Goal: Communication & Community: Share content

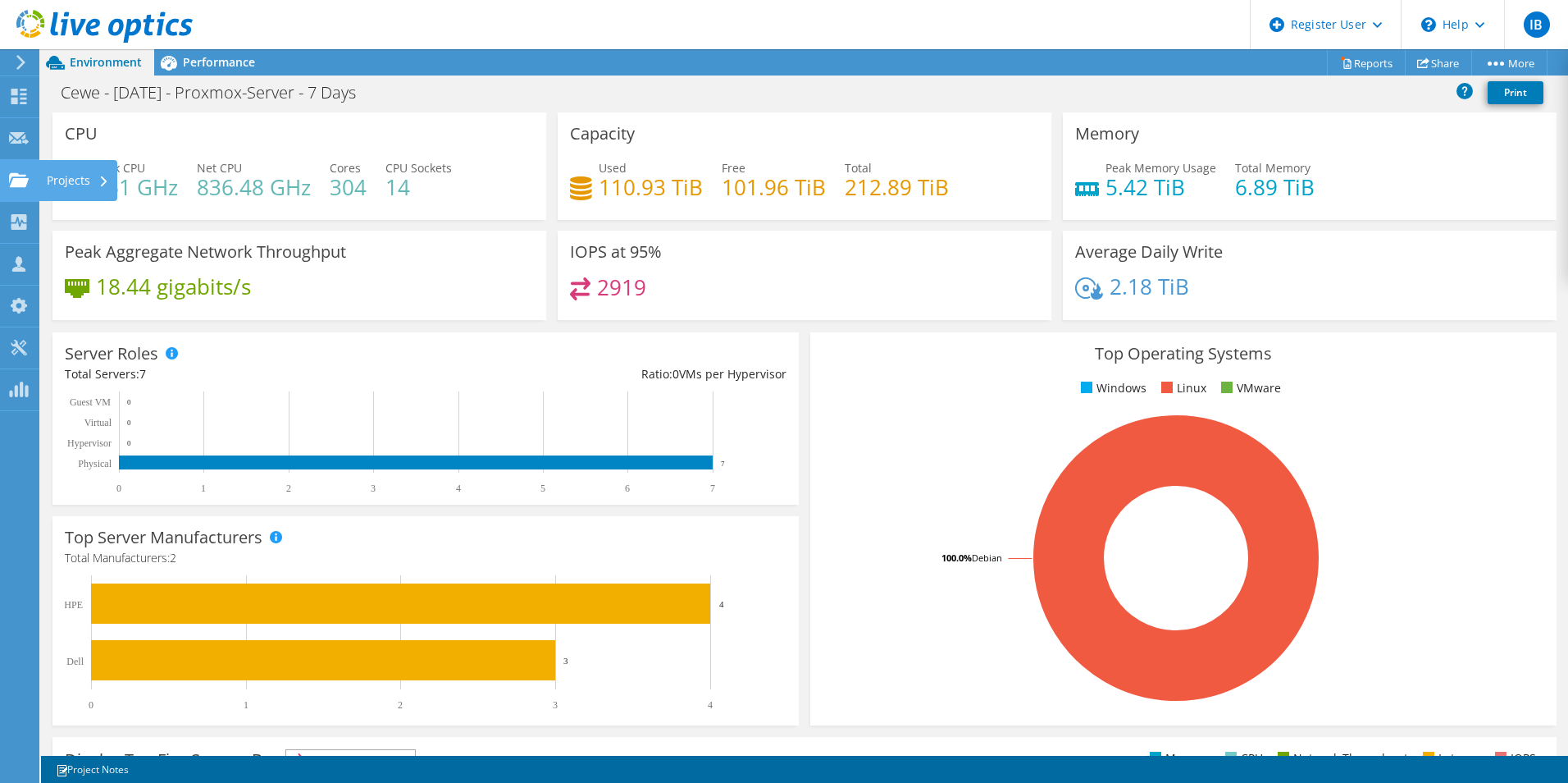
click at [11, 185] on use at bounding box center [19, 180] width 19 height 14
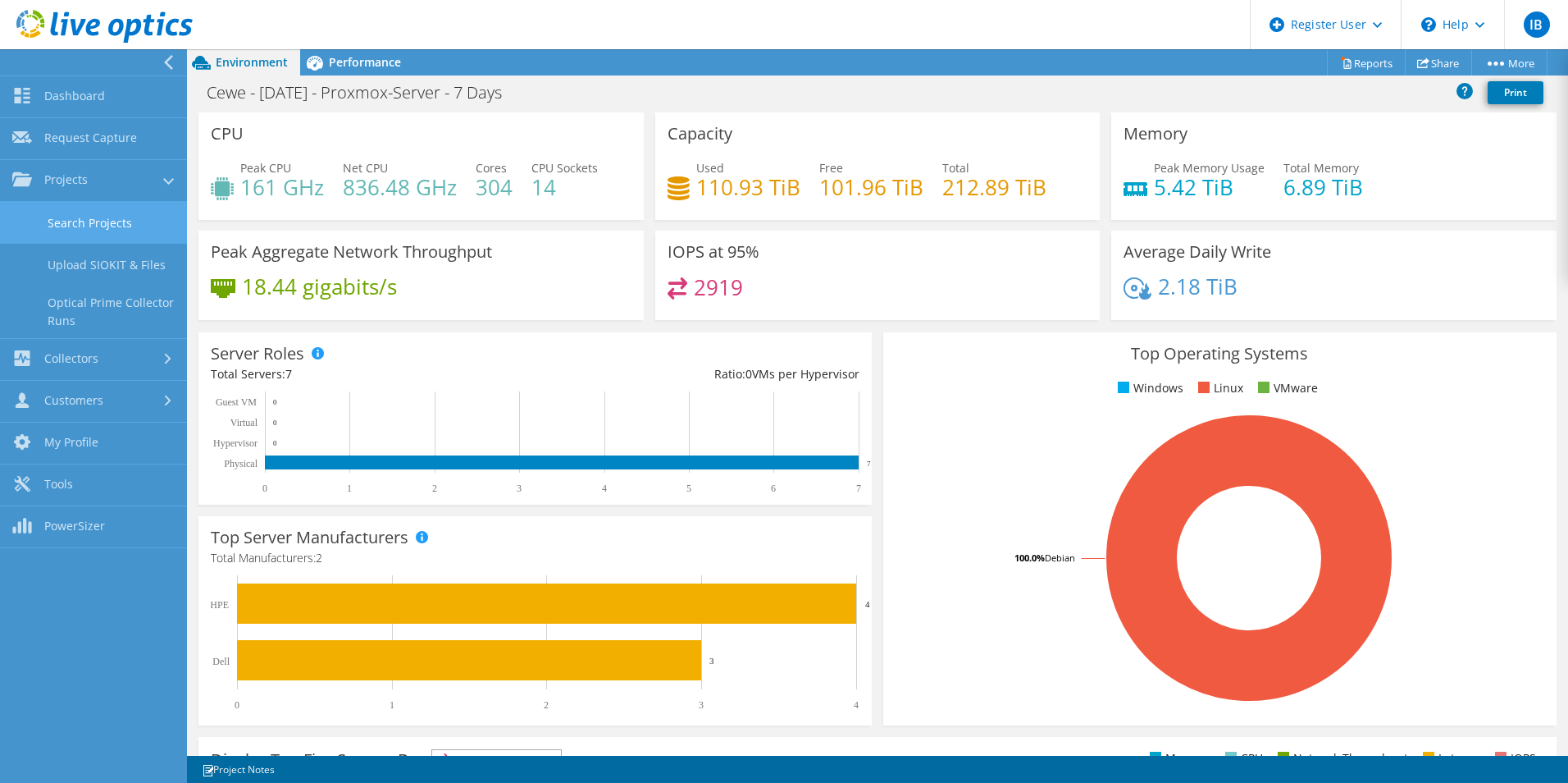
click at [112, 219] on link "Search Projects" at bounding box center [93, 222] width 187 height 42
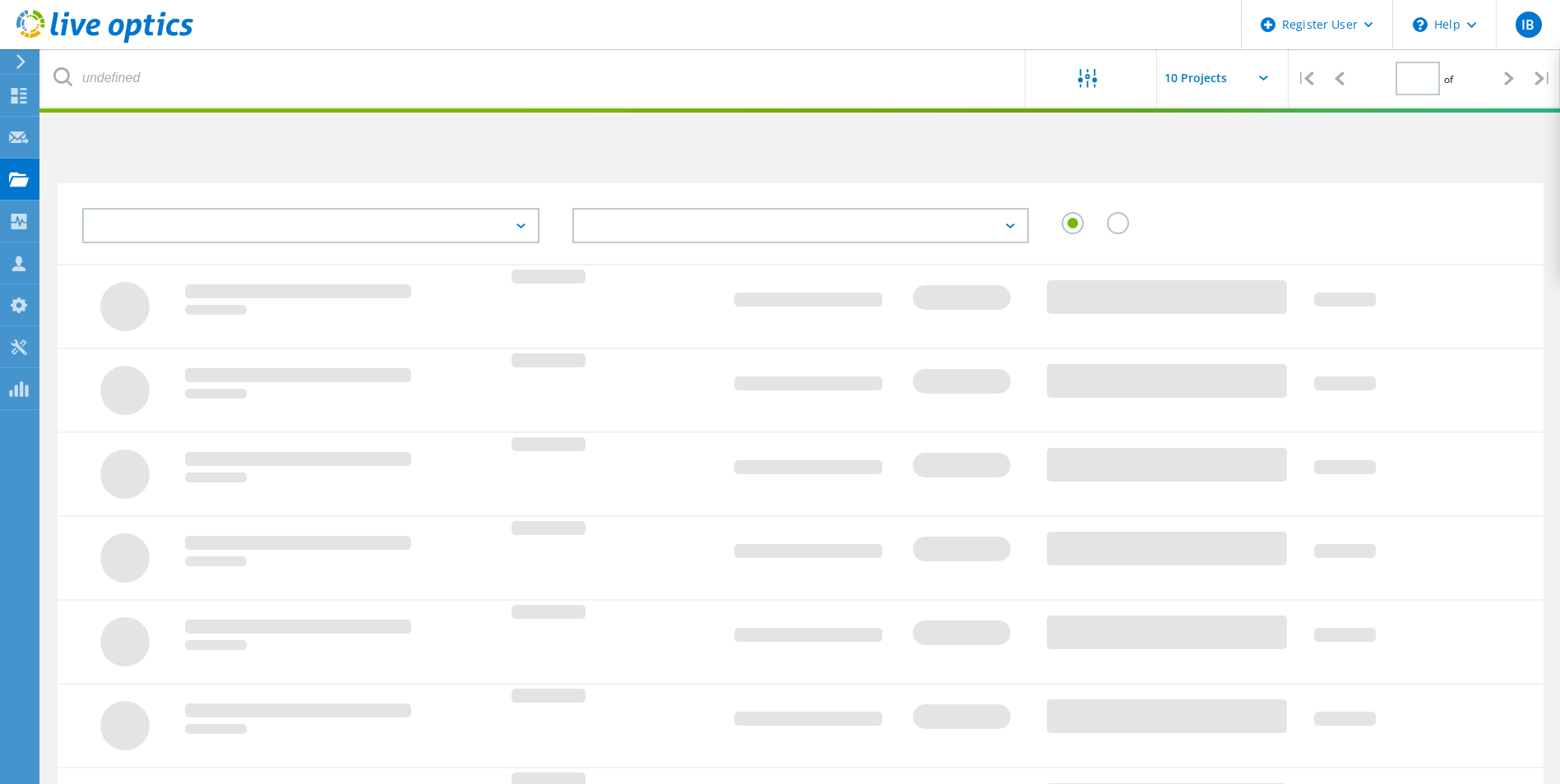
type input "1"
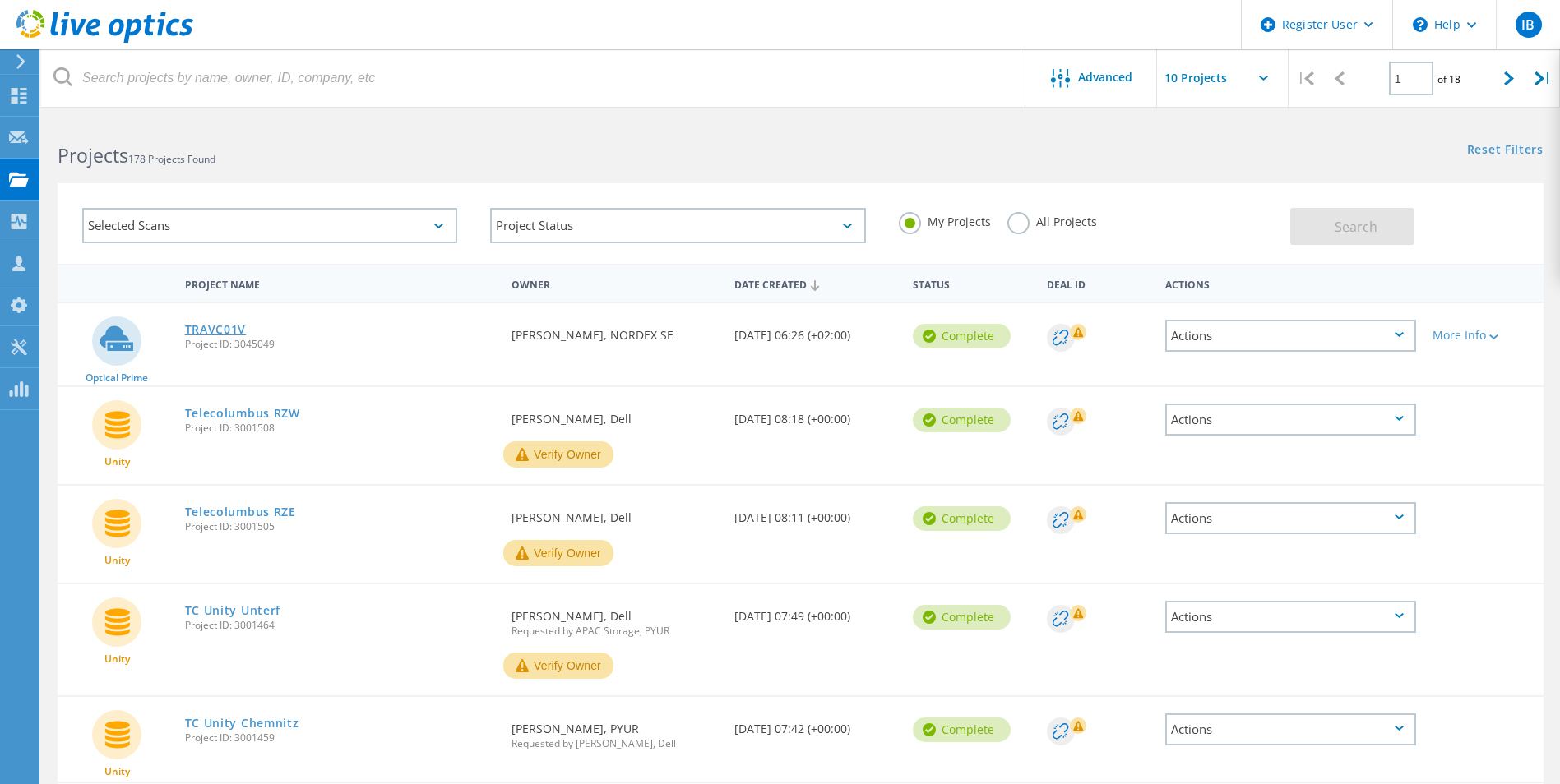
click at [205, 327] on link "TRAVC01V" at bounding box center [215, 329] width 61 height 12
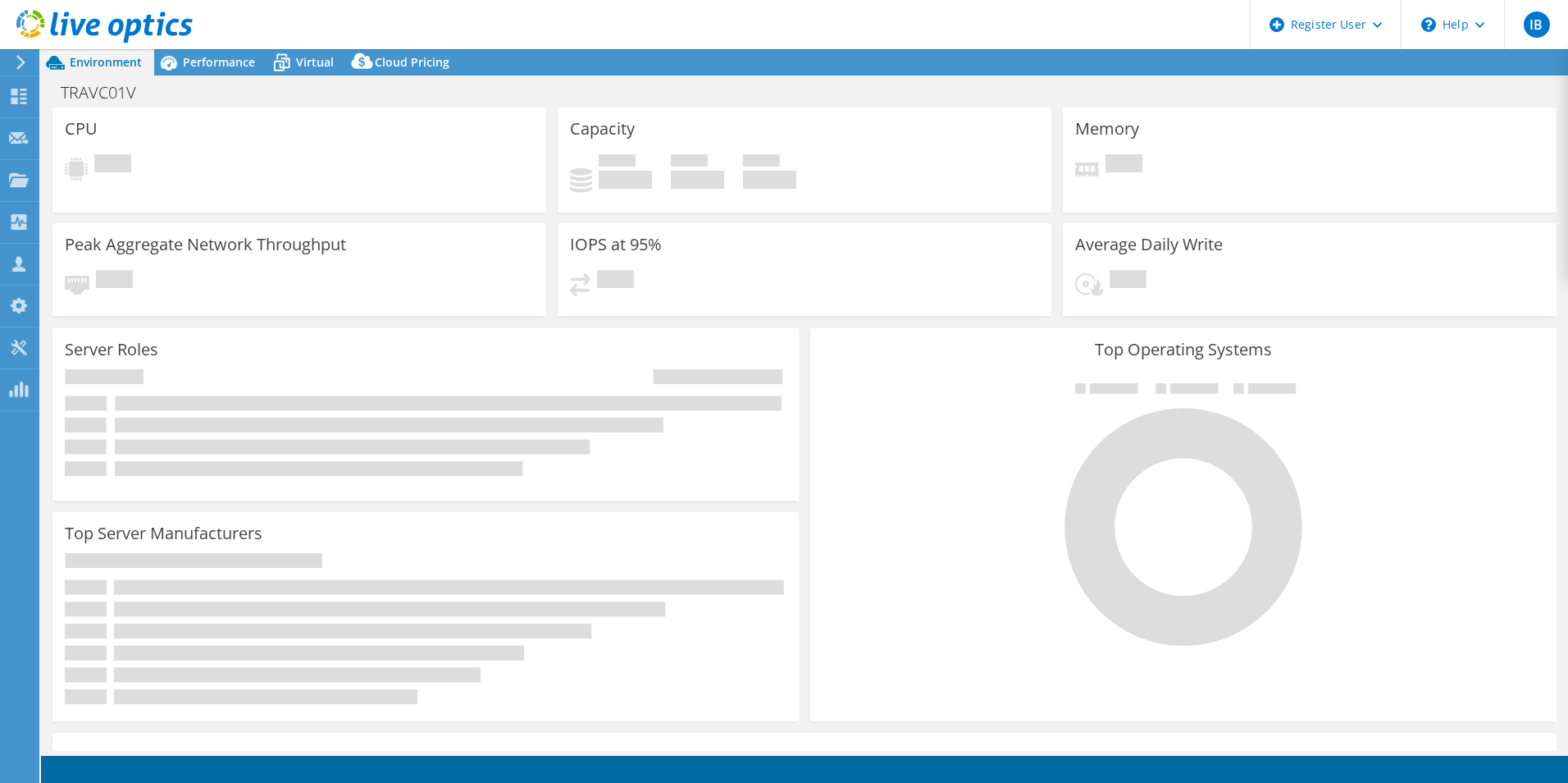
select select "USD"
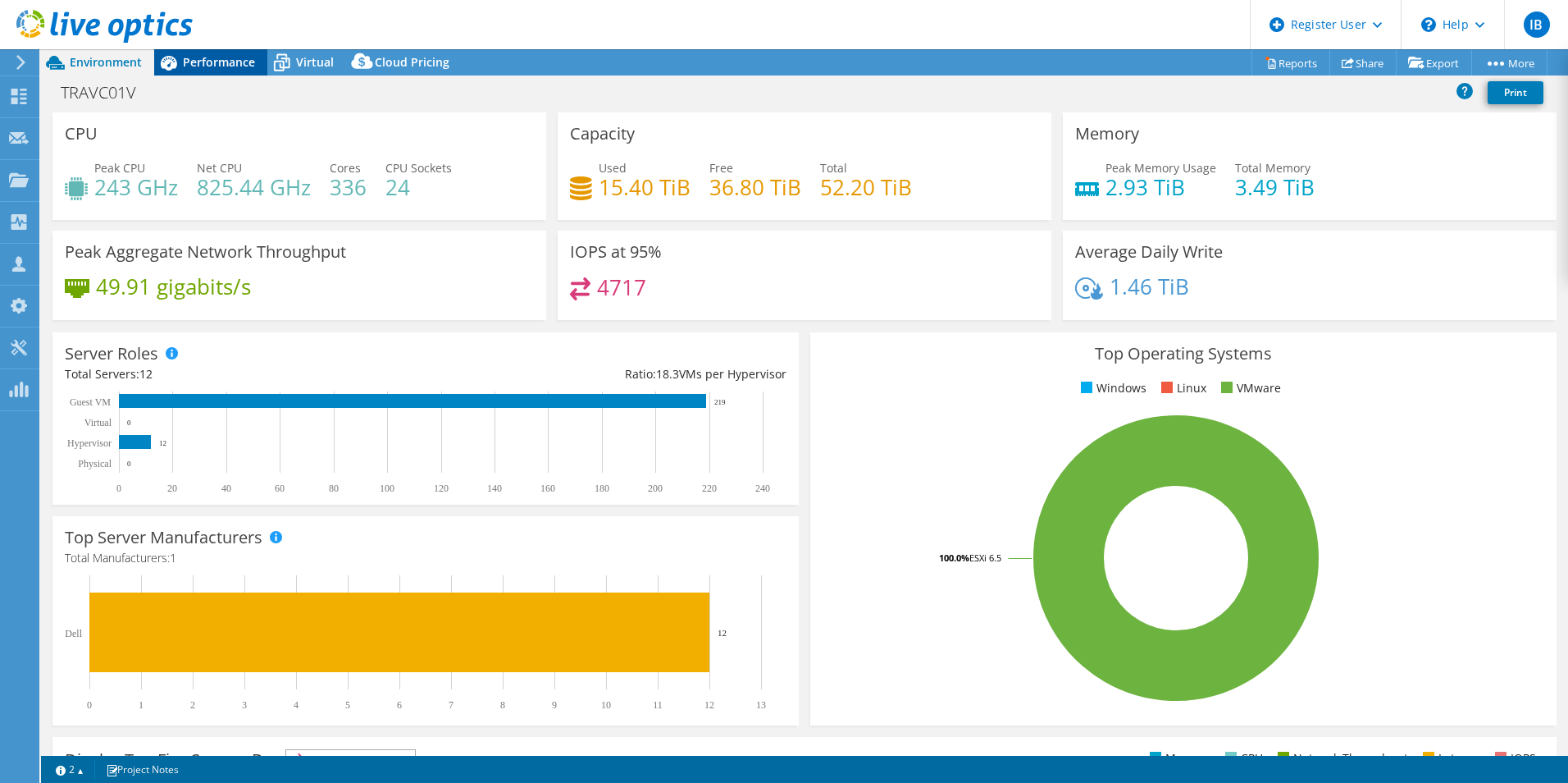
click at [199, 68] on span "Performance" at bounding box center [220, 62] width 73 height 16
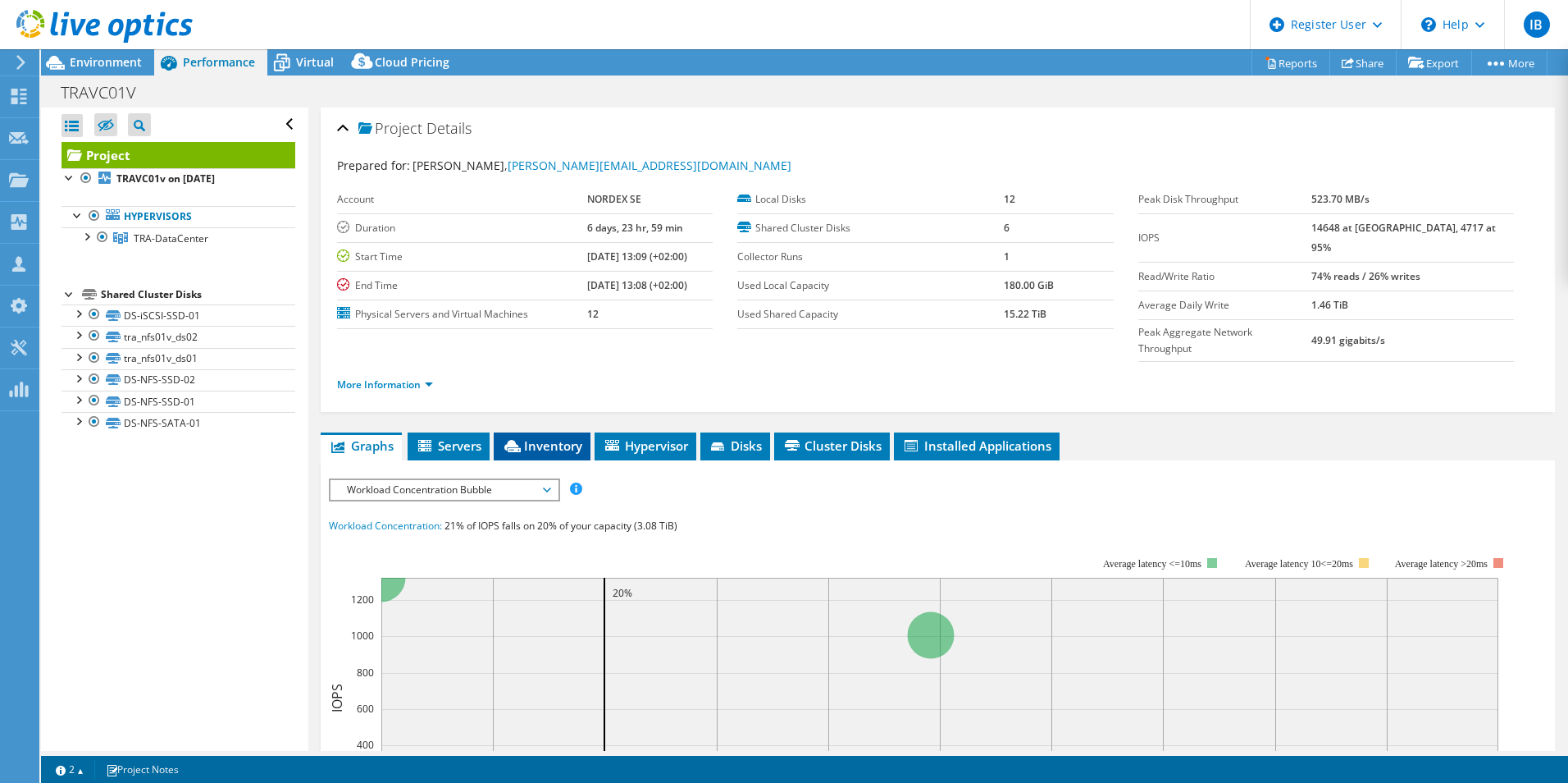
click at [560, 438] on span "Inventory" at bounding box center [542, 446] width 81 height 17
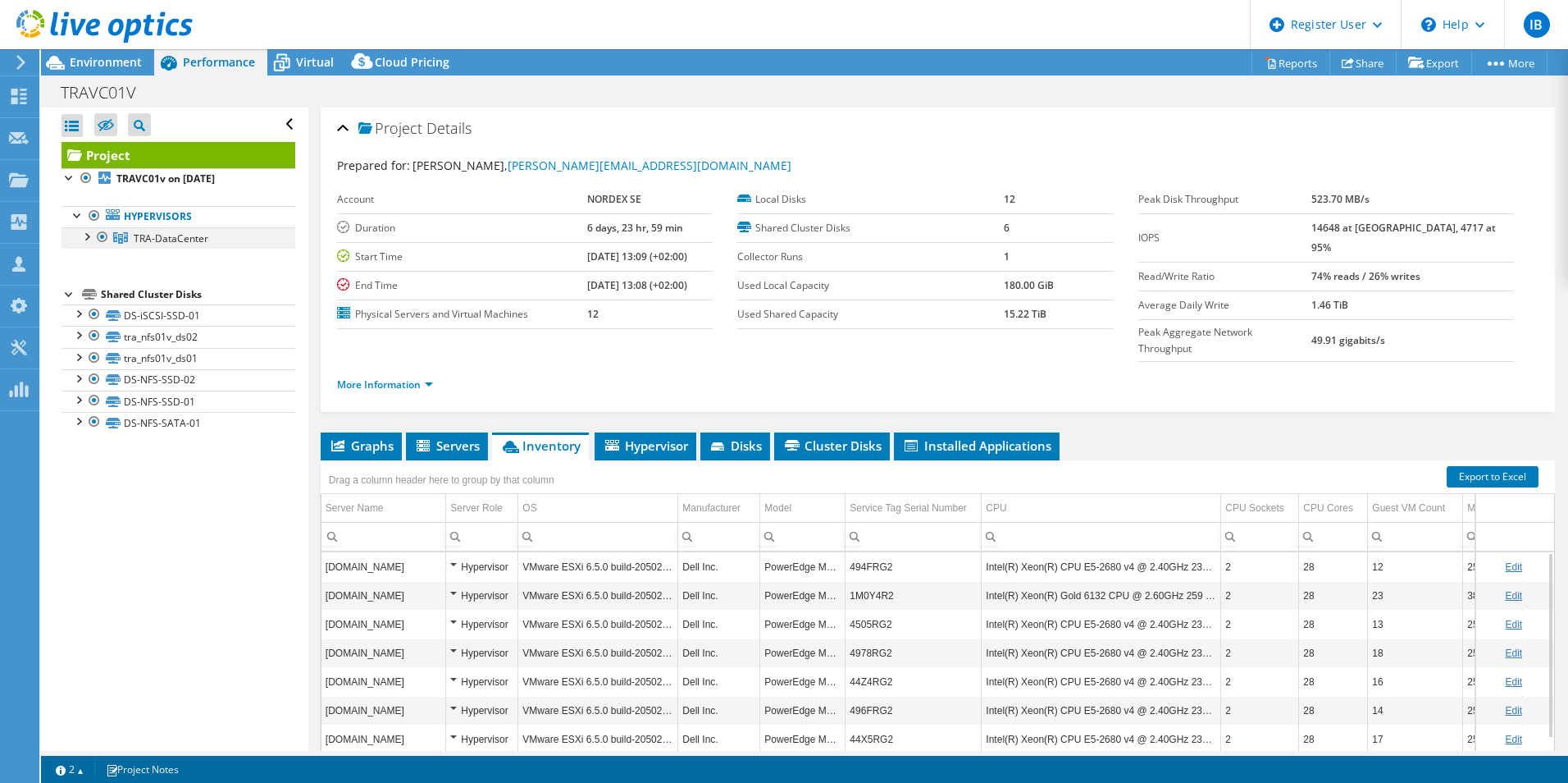
click at [87, 240] on div at bounding box center [86, 236] width 17 height 17
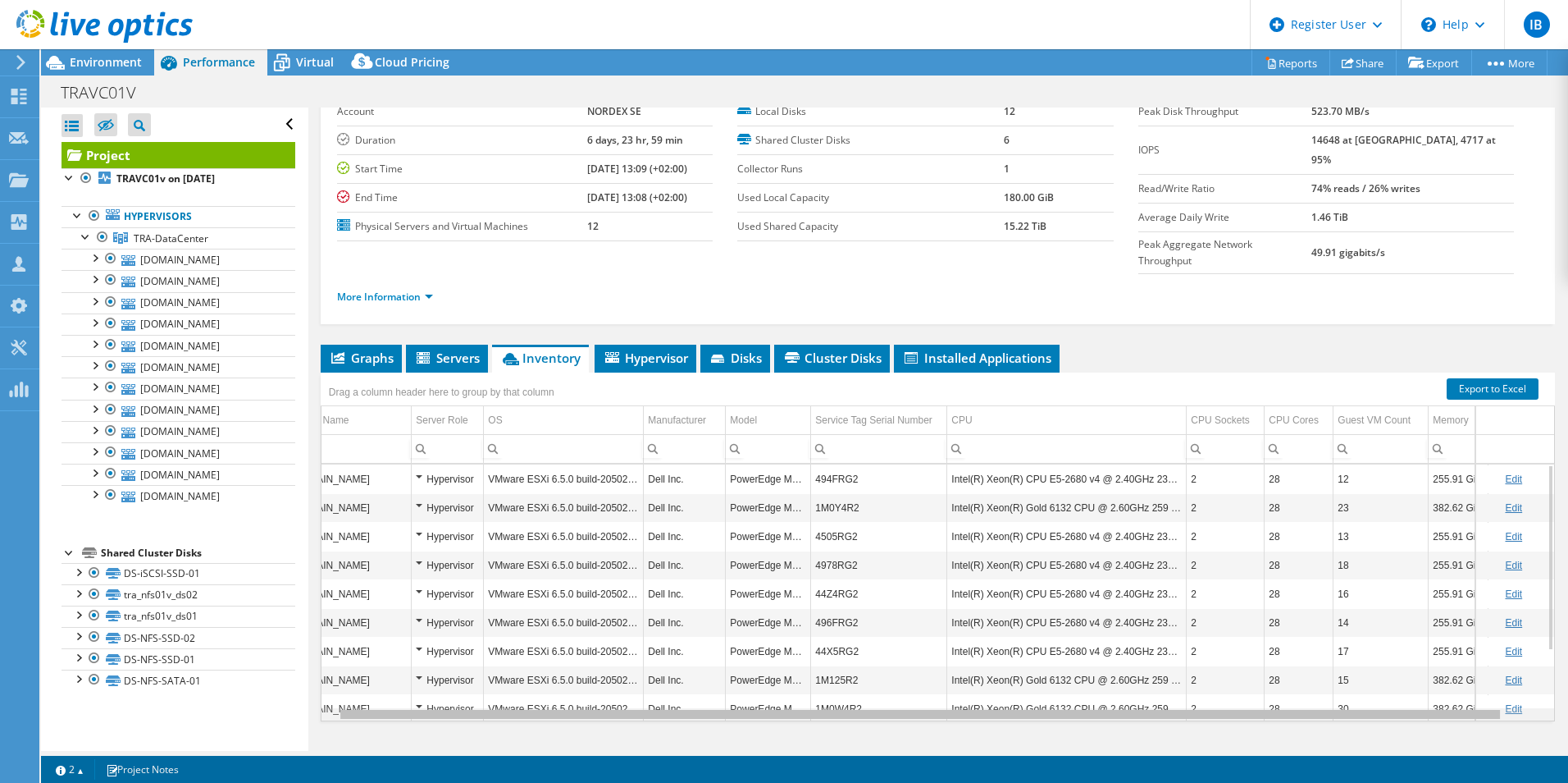
scroll to position [0, 60]
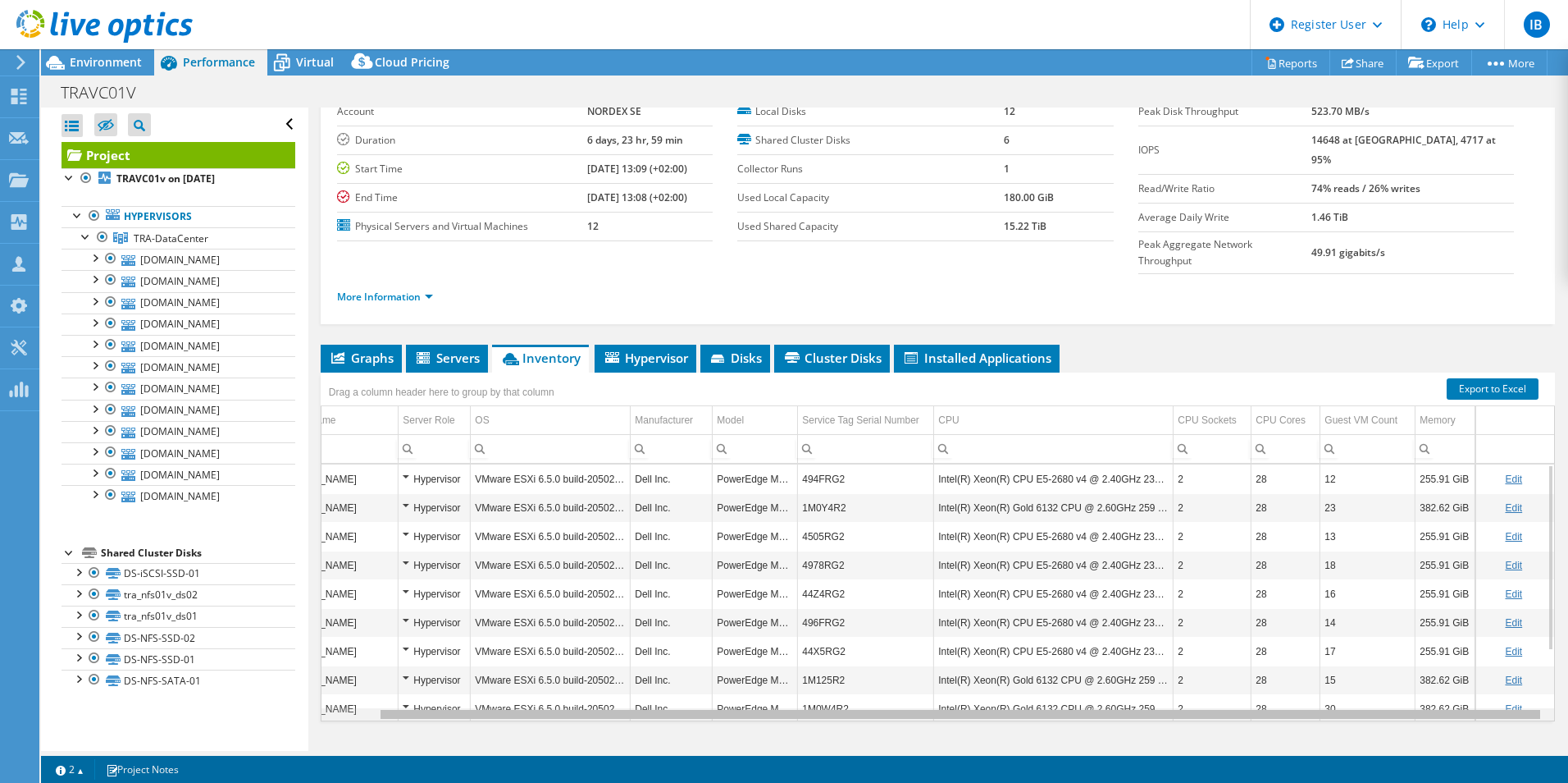
drag, startPoint x: 716, startPoint y: 684, endPoint x: 877, endPoint y: 702, distance: 162.0
click at [877, 702] on body "IB Dell User Ivan Borja Ivan.Borja@dell.com Dell My Profile Log Out \n Help Exp…" at bounding box center [784, 392] width 1568 height 783
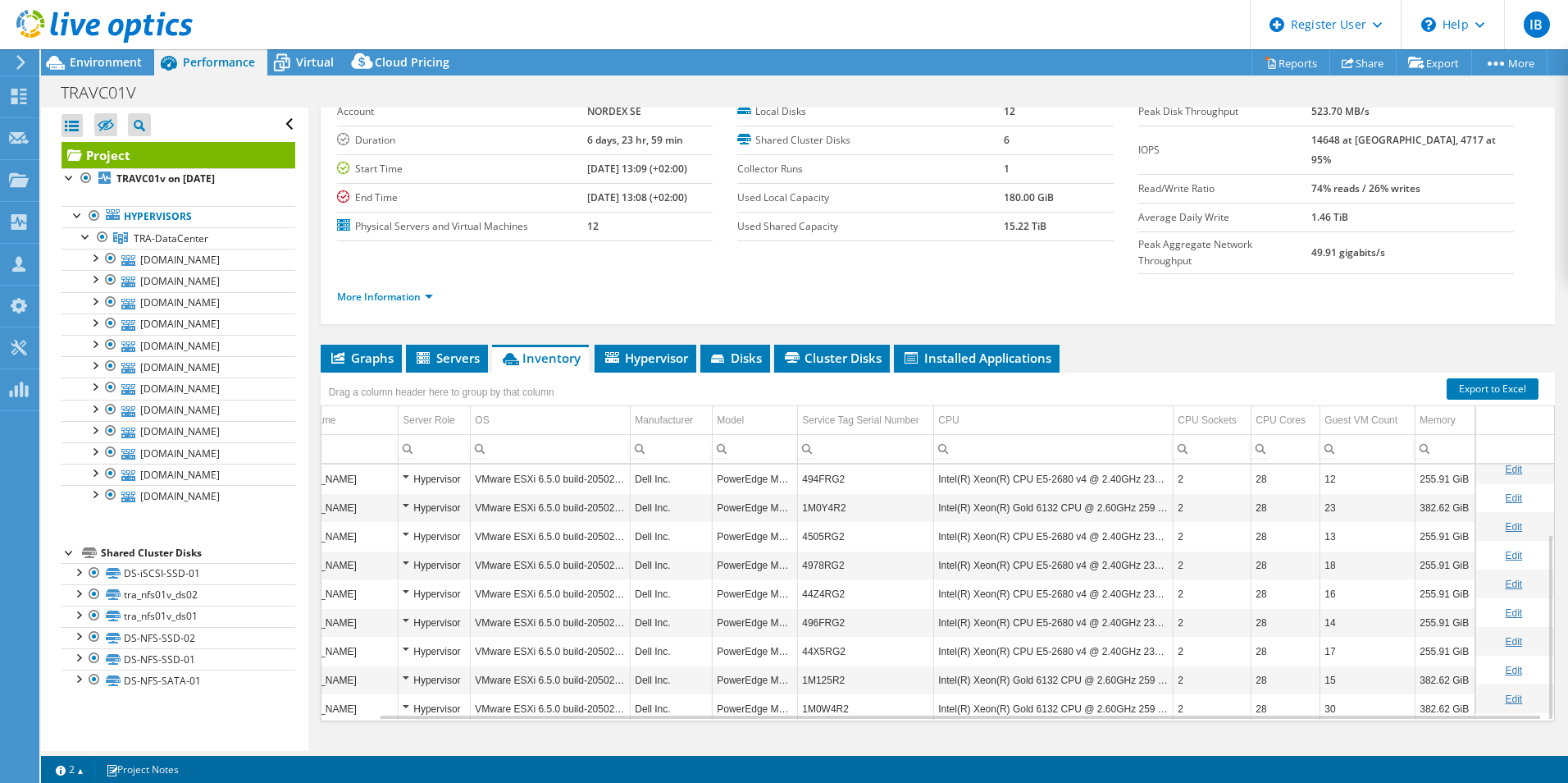
scroll to position [96, 60]
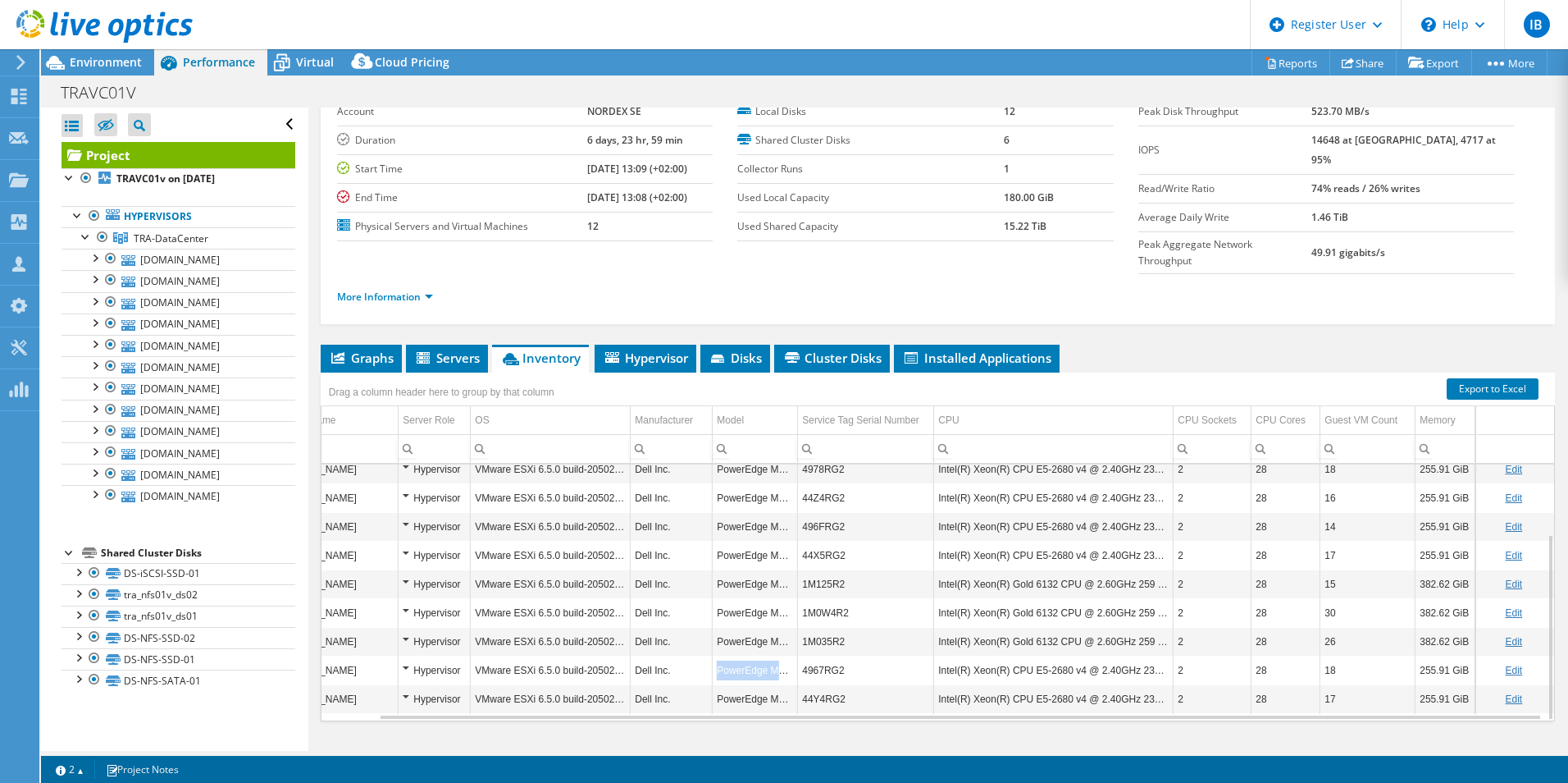
drag, startPoint x: 780, startPoint y: 641, endPoint x: 704, endPoint y: 641, distance: 76.0
click at [713, 655] on td "PowerEdge M630" at bounding box center [755, 670] width 85 height 28
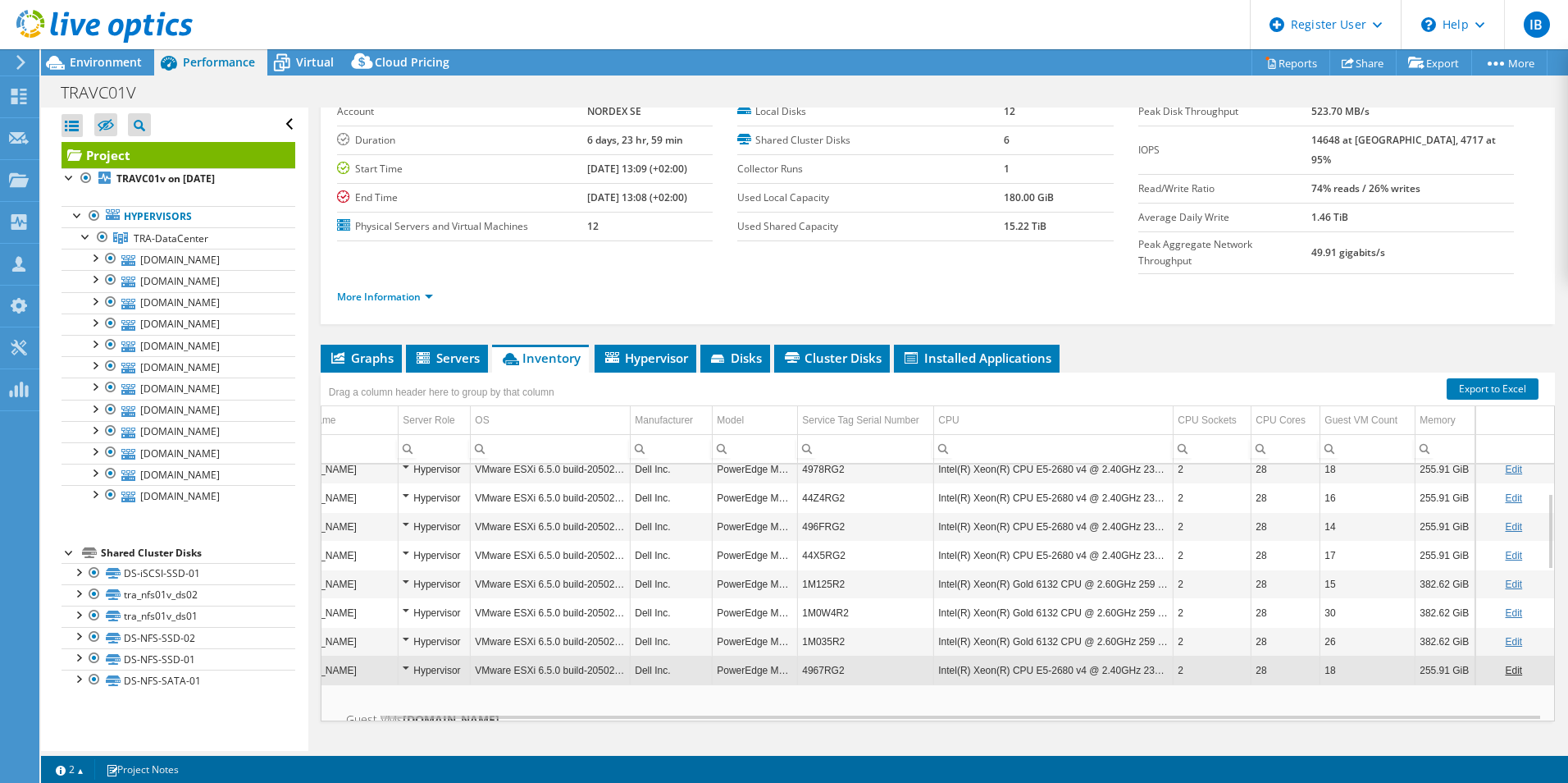
copy td "PowerEdge M630"
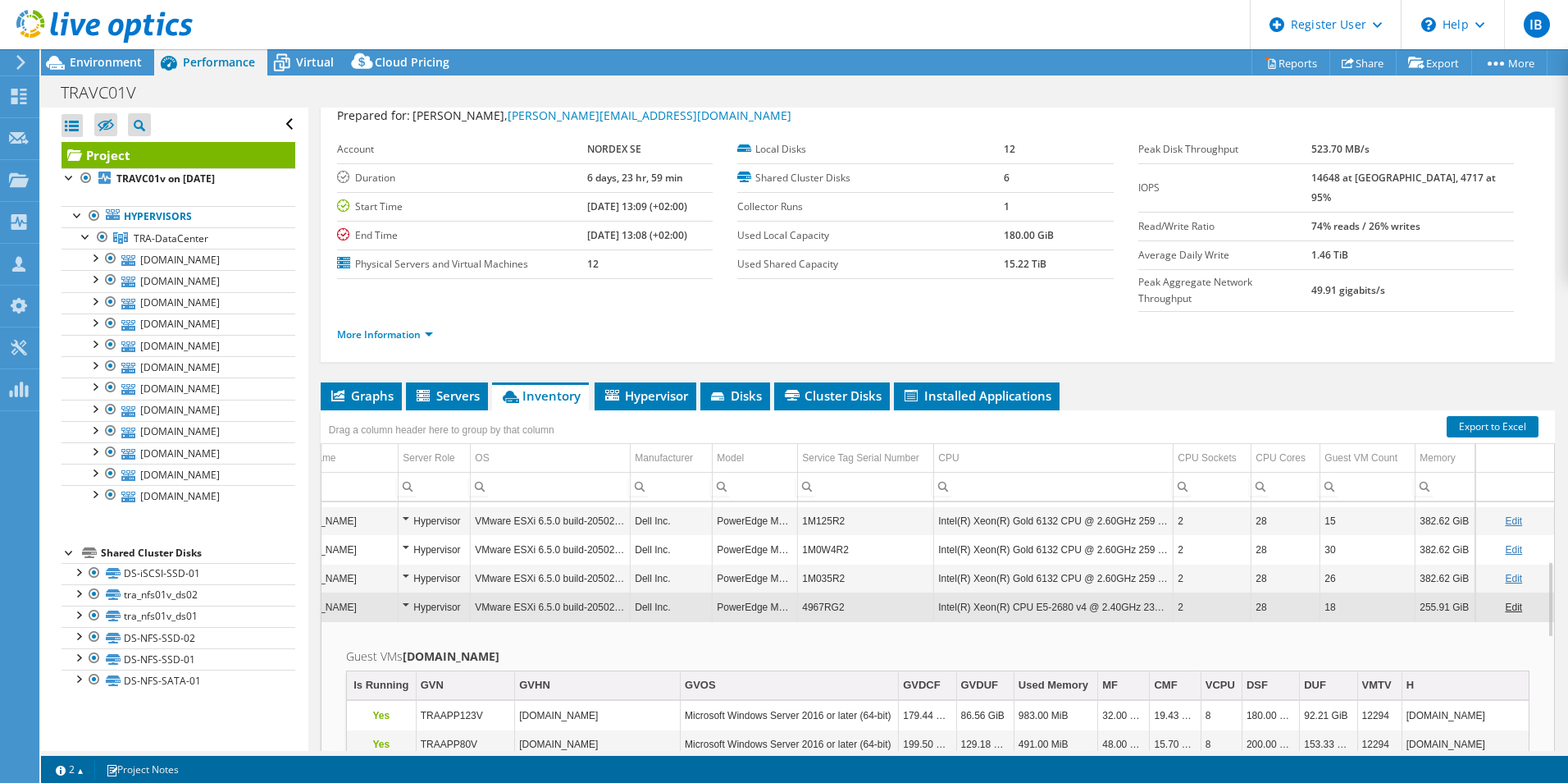
scroll to position [88, 0]
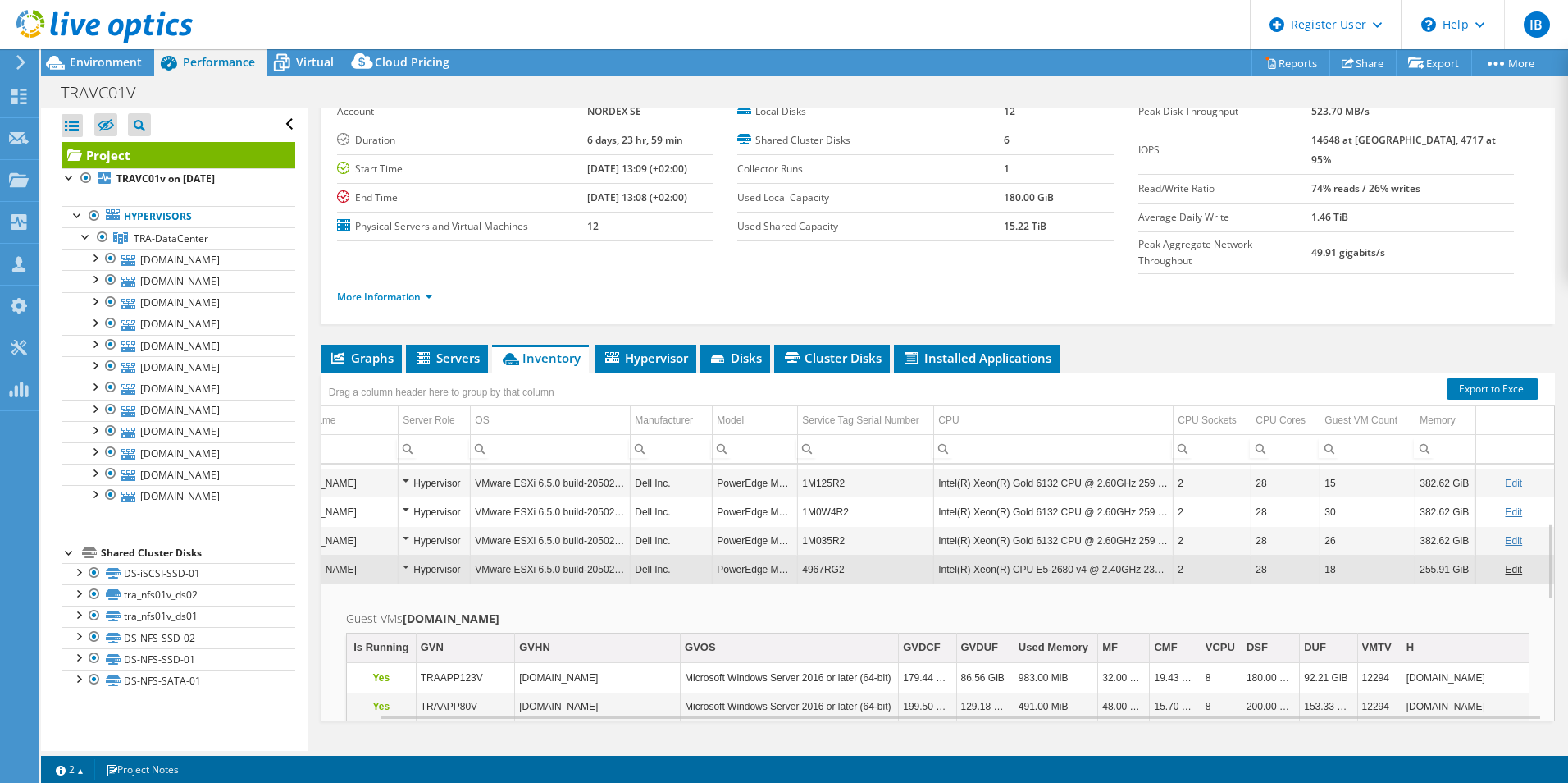
drag, startPoint x: 560, startPoint y: 688, endPoint x: 606, endPoint y: 689, distance: 46.0
click at [606, 689] on div "Graphs Servers Inventory Hypervisor Disks Cluster Disks Installed Applications …" at bounding box center [938, 549] width 1234 height 410
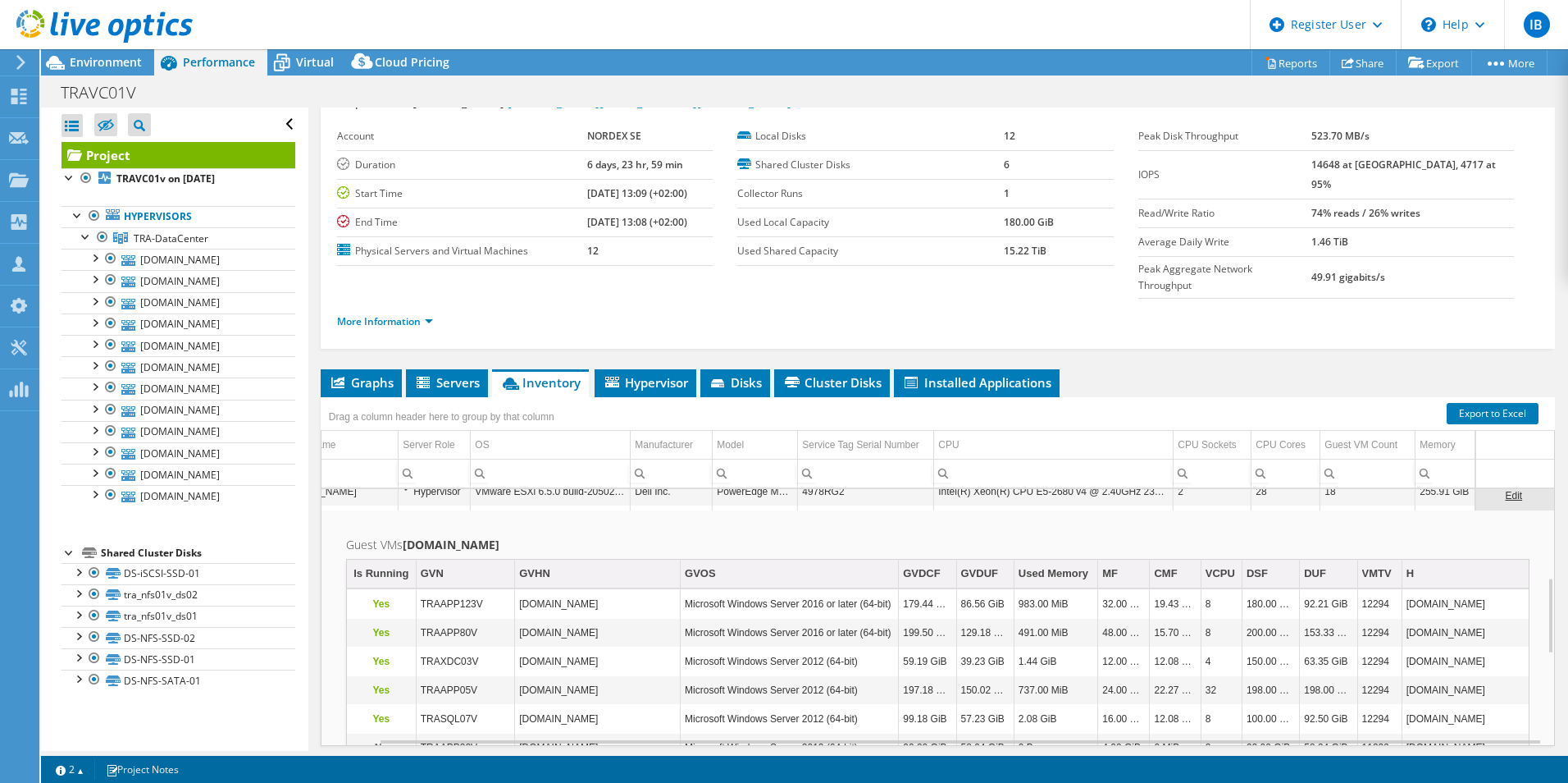
scroll to position [0, 0]
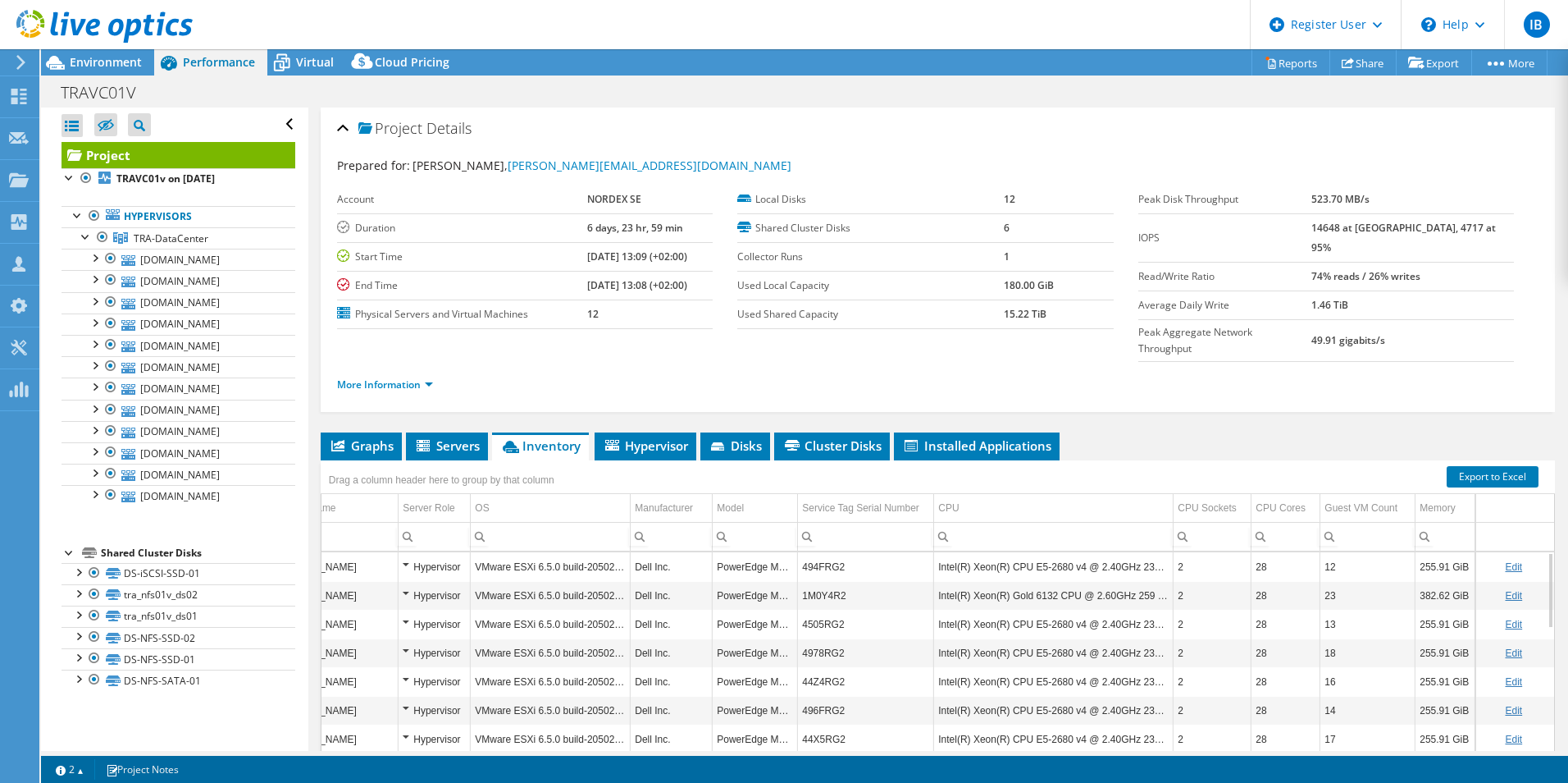
click at [1133, 432] on ul "Graphs Servers Inventory Hypervisor Disks Cluster Disks Installed Applications" at bounding box center [938, 446] width 1234 height 27
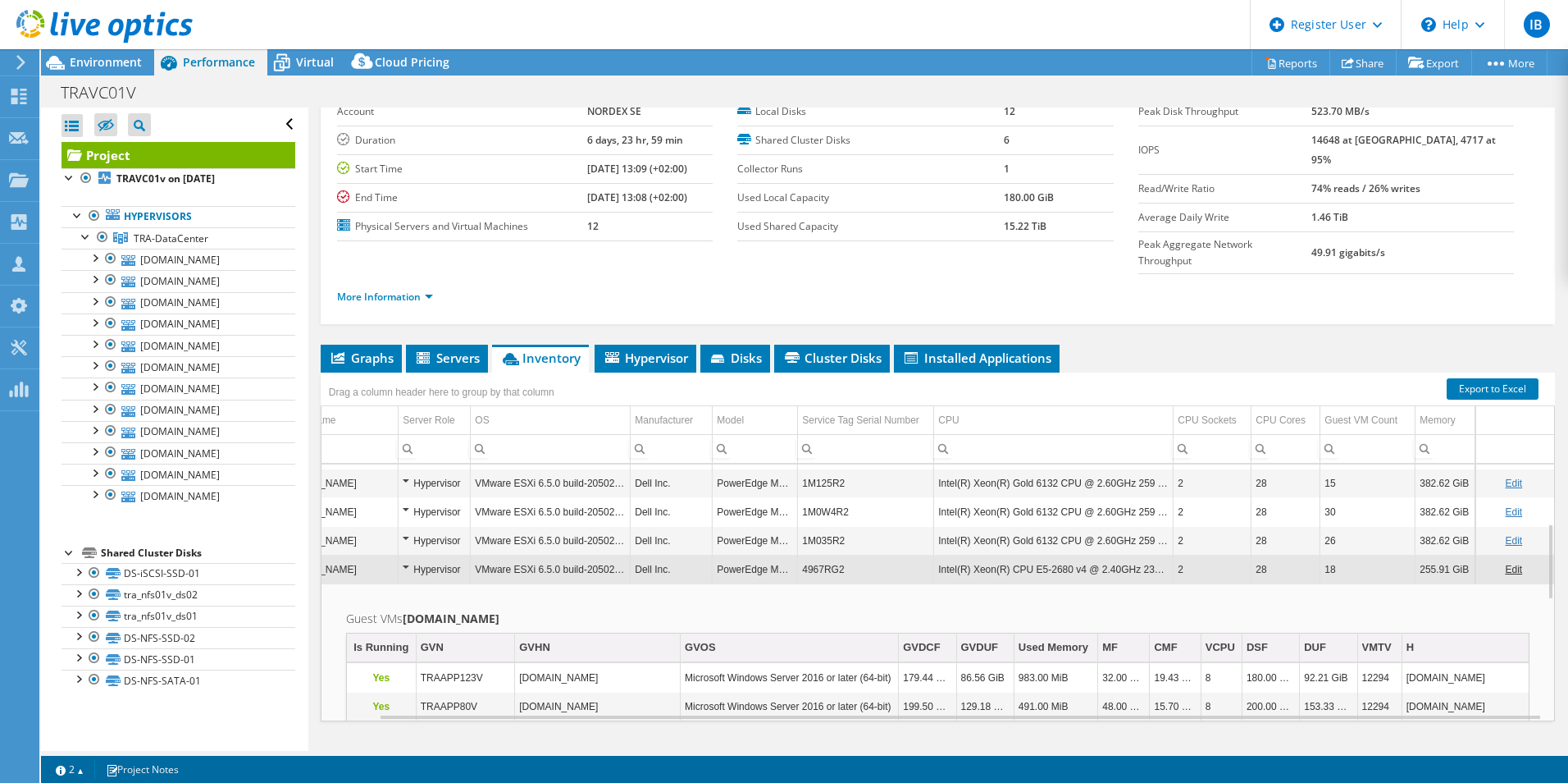
click at [824, 554] on td "4967RG2" at bounding box center [866, 569] width 136 height 28
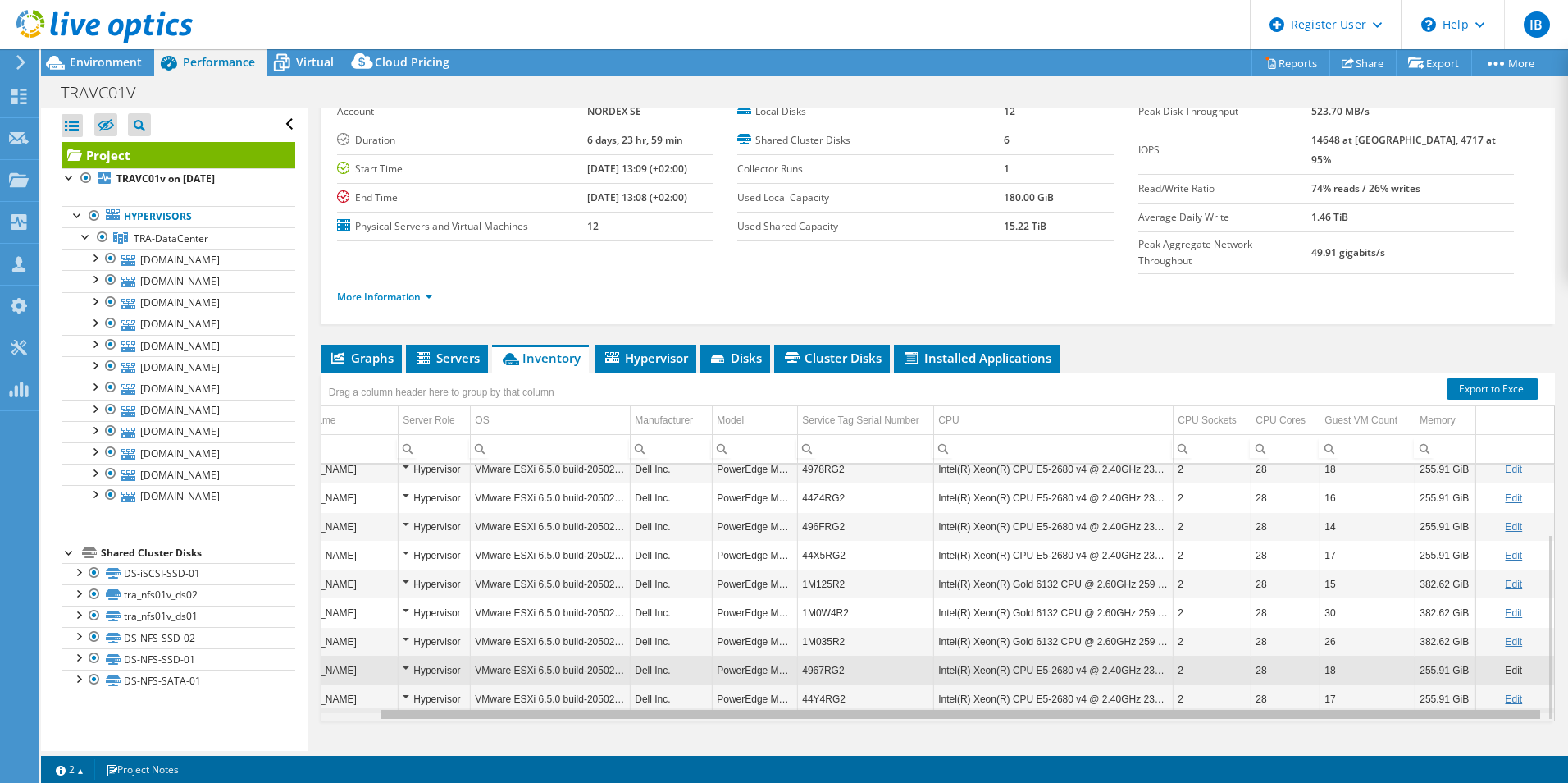
drag, startPoint x: 852, startPoint y: 686, endPoint x: 908, endPoint y: 684, distance: 56.0
click at [908, 684] on body "IB Dell User Ivan Borja Ivan.Borja@dell.com Dell My Profile Log Out \n Help Exp…" at bounding box center [784, 392] width 1568 height 783
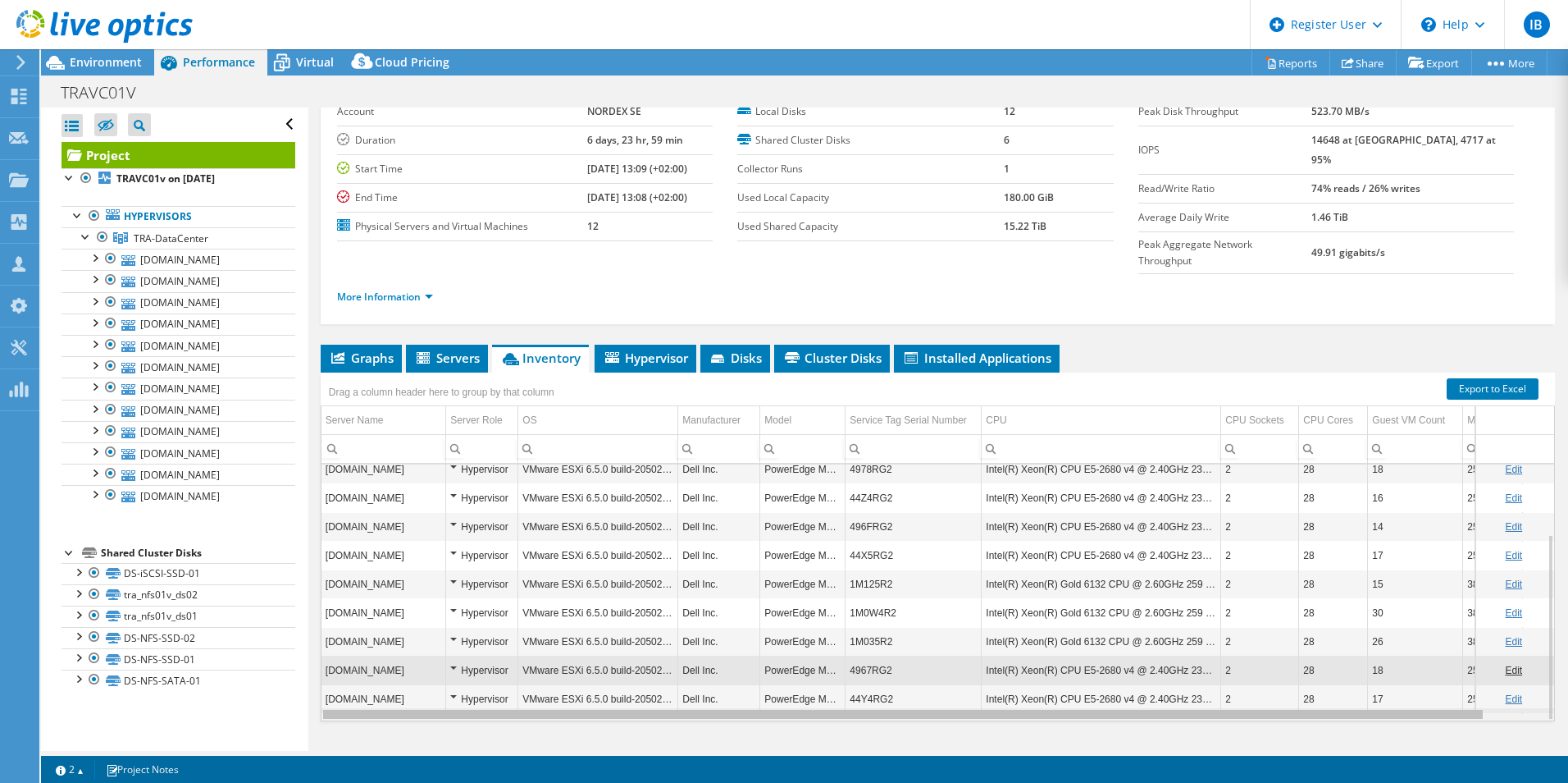
drag, startPoint x: 907, startPoint y: 684, endPoint x: 831, endPoint y: 687, distance: 76.1
click at [831, 687] on body "IB Dell User Ivan Borja Ivan.Borja@dell.com Dell My Profile Log Out \n Help Exp…" at bounding box center [784, 392] width 1568 height 783
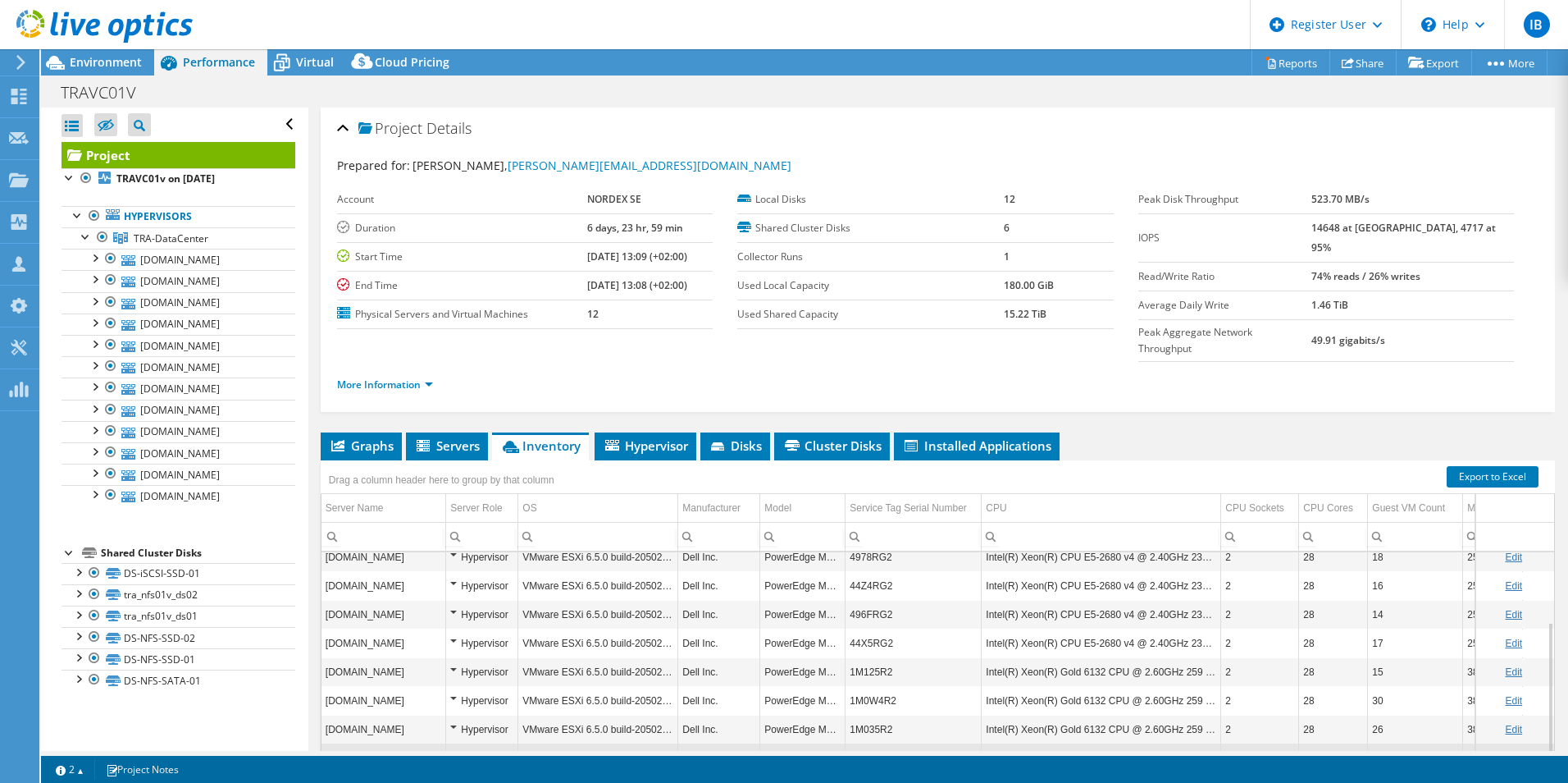
click at [290, 49] on header "IB Dell User Ivan Borja Ivan.Borja@dell.com Dell My Profile Log Out \n Help Exp…" at bounding box center [784, 25] width 1568 height 50
drag, startPoint x: 302, startPoint y: 61, endPoint x: 383, endPoint y: 73, distance: 81.9
click at [303, 61] on span "Virtual" at bounding box center [314, 62] width 38 height 16
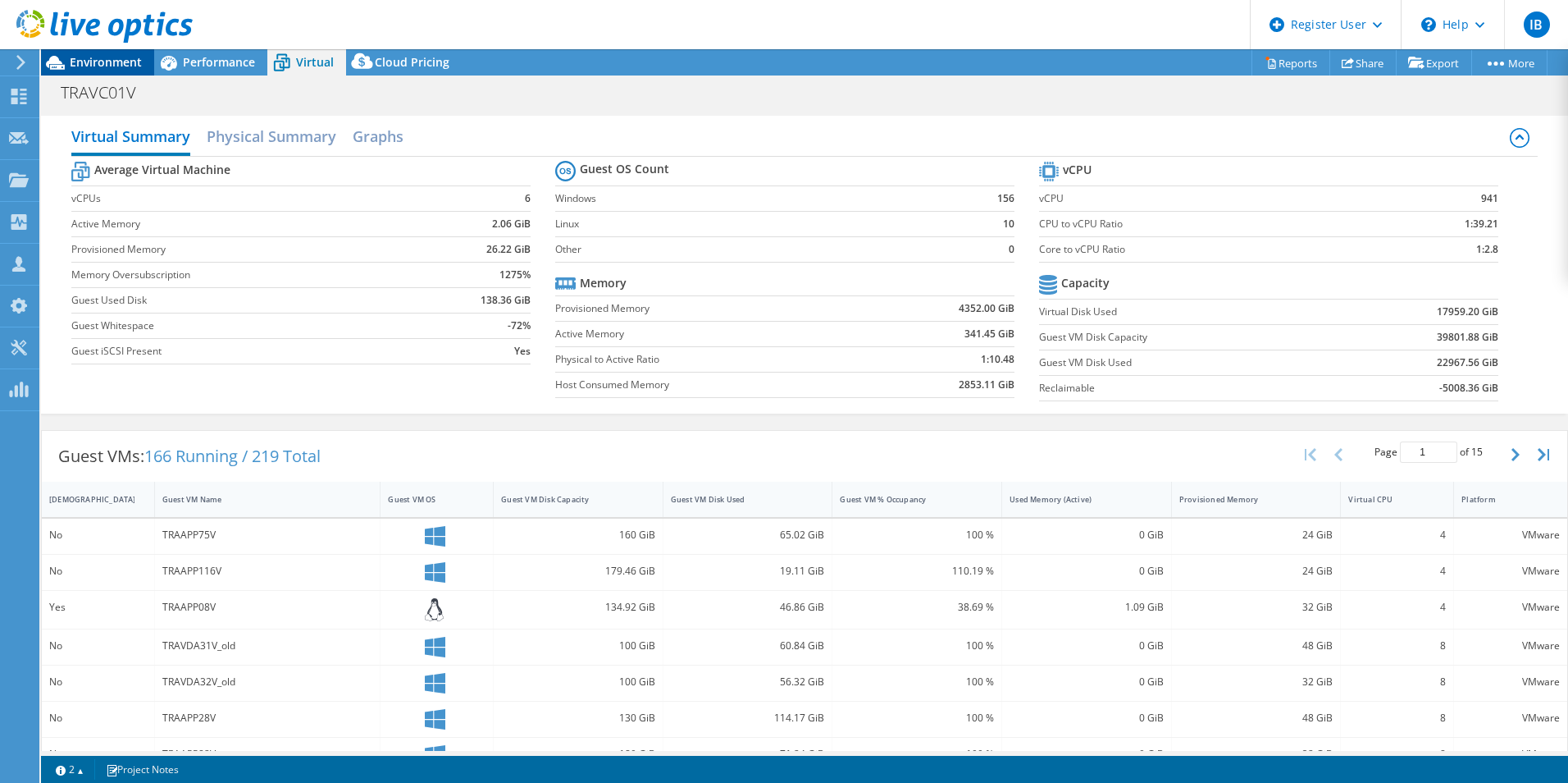
click at [107, 64] on span "Environment" at bounding box center [106, 62] width 73 height 16
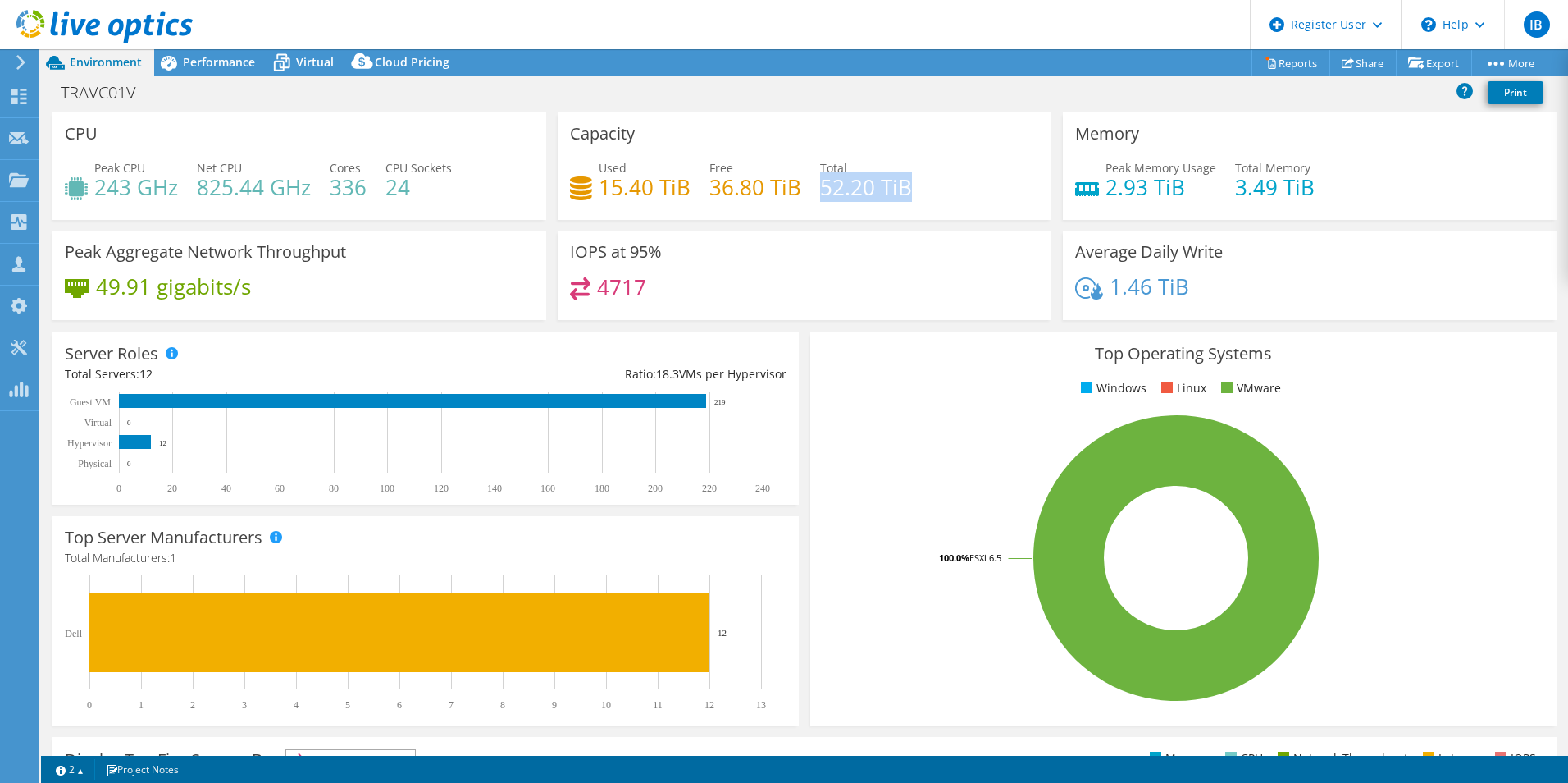
drag, startPoint x: 903, startPoint y: 189, endPoint x: 820, endPoint y: 192, distance: 83.1
click at [820, 192] on div "Used 15.40 TiB Free 36.80 TiB Total 52.20 TiB" at bounding box center [805, 186] width 469 height 53
drag, startPoint x: 1317, startPoint y: 195, endPoint x: 1222, endPoint y: 188, distance: 95.3
click at [1222, 188] on div "Peak Memory Usage 2.93 TiB Total Memory 3.49 TiB" at bounding box center [1310, 186] width 469 height 53
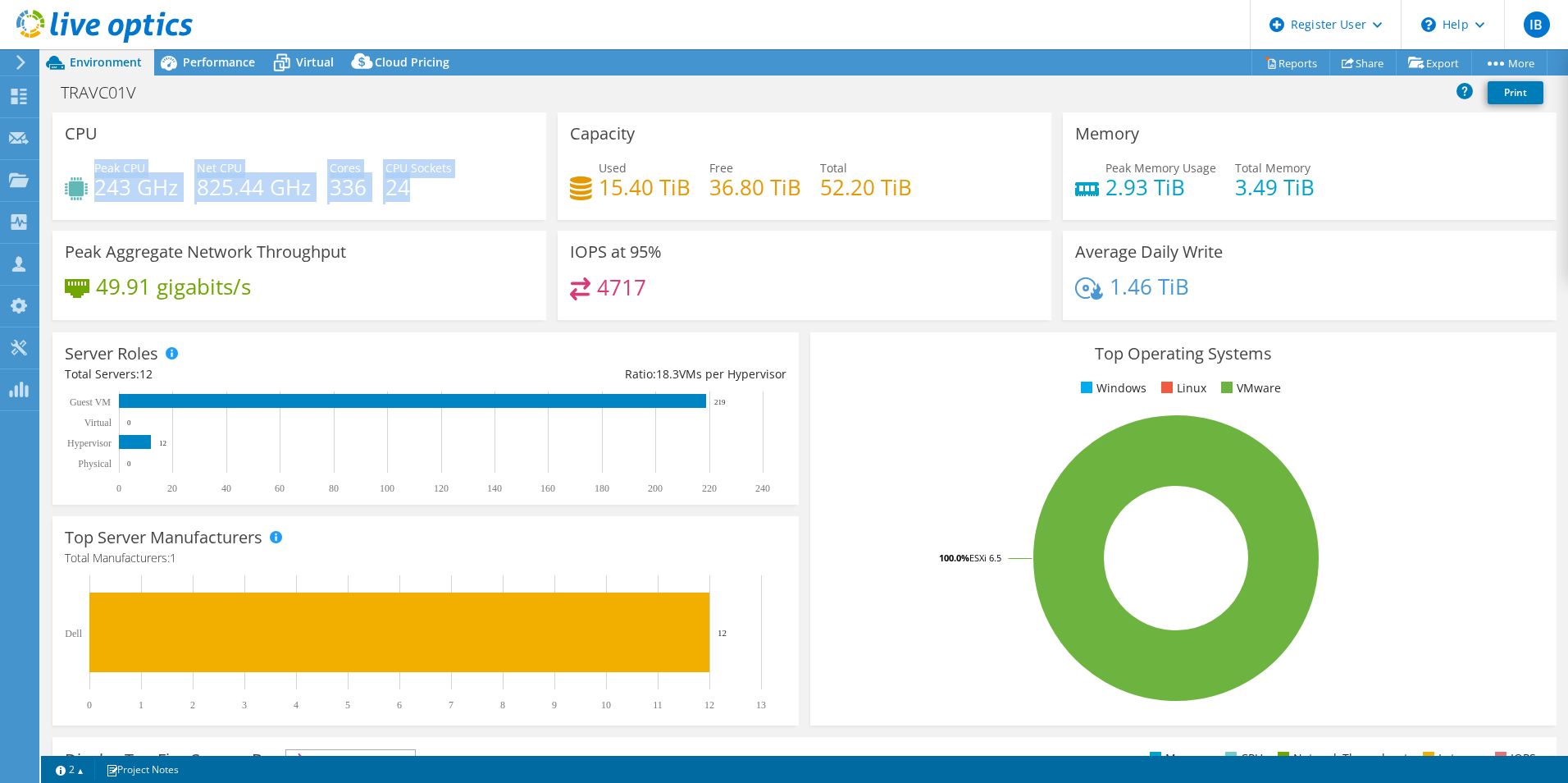
drag, startPoint x: 413, startPoint y: 192, endPoint x: 94, endPoint y: 184, distance: 319.1
click at [94, 184] on div "Peak CPU 243 GHz Net CPU 825.44 GHz Cores 336 CPU Sockets 24" at bounding box center [299, 186] width 469 height 53
click at [433, 193] on h4 "24" at bounding box center [418, 187] width 66 height 18
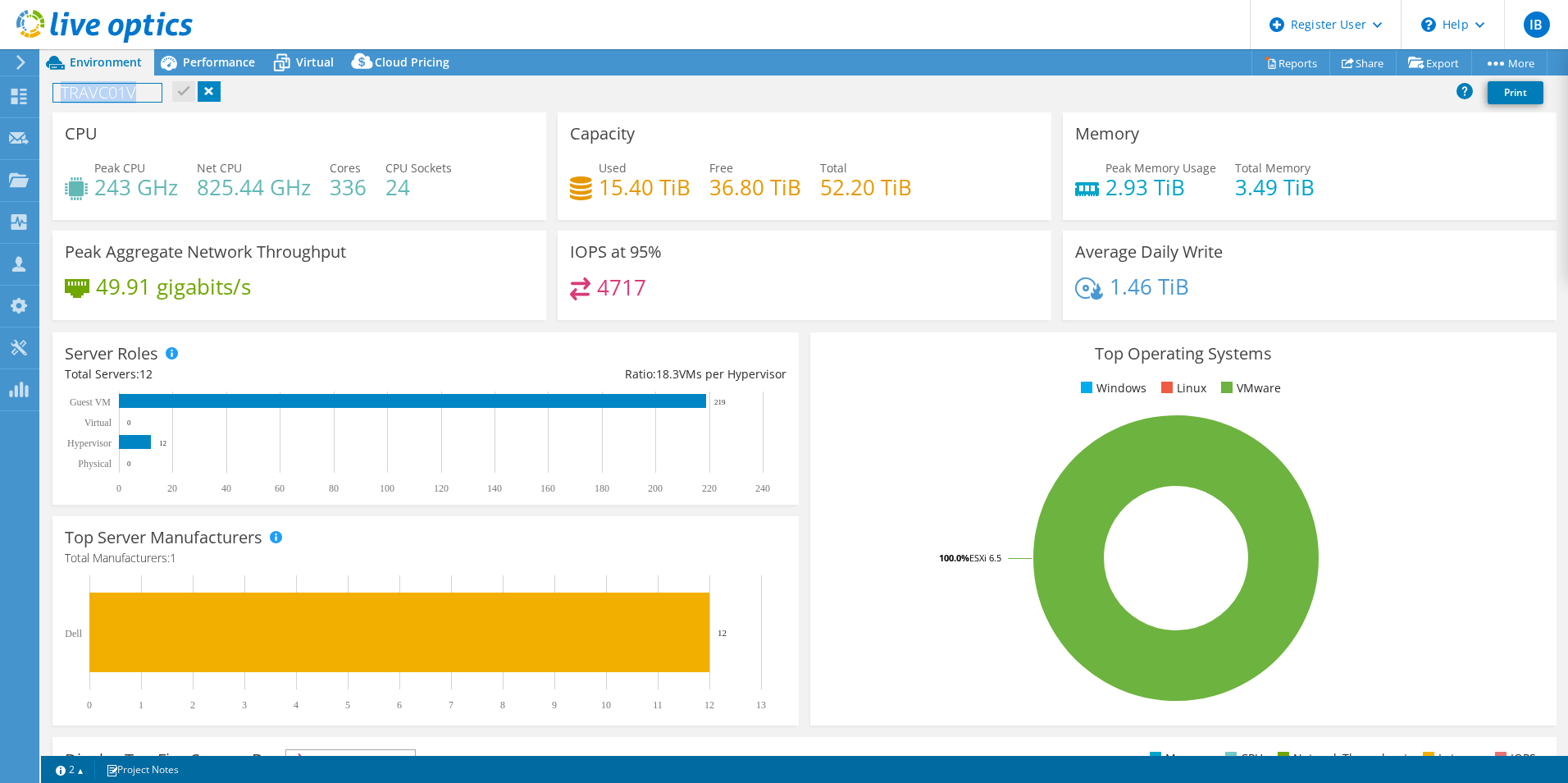
drag, startPoint x: 159, startPoint y: 91, endPoint x: 66, endPoint y: 86, distance: 93.1
click at [51, 89] on div "TRAVC01V Print" at bounding box center [804, 92] width 1527 height 30
copy h1 "TRAVC01V"
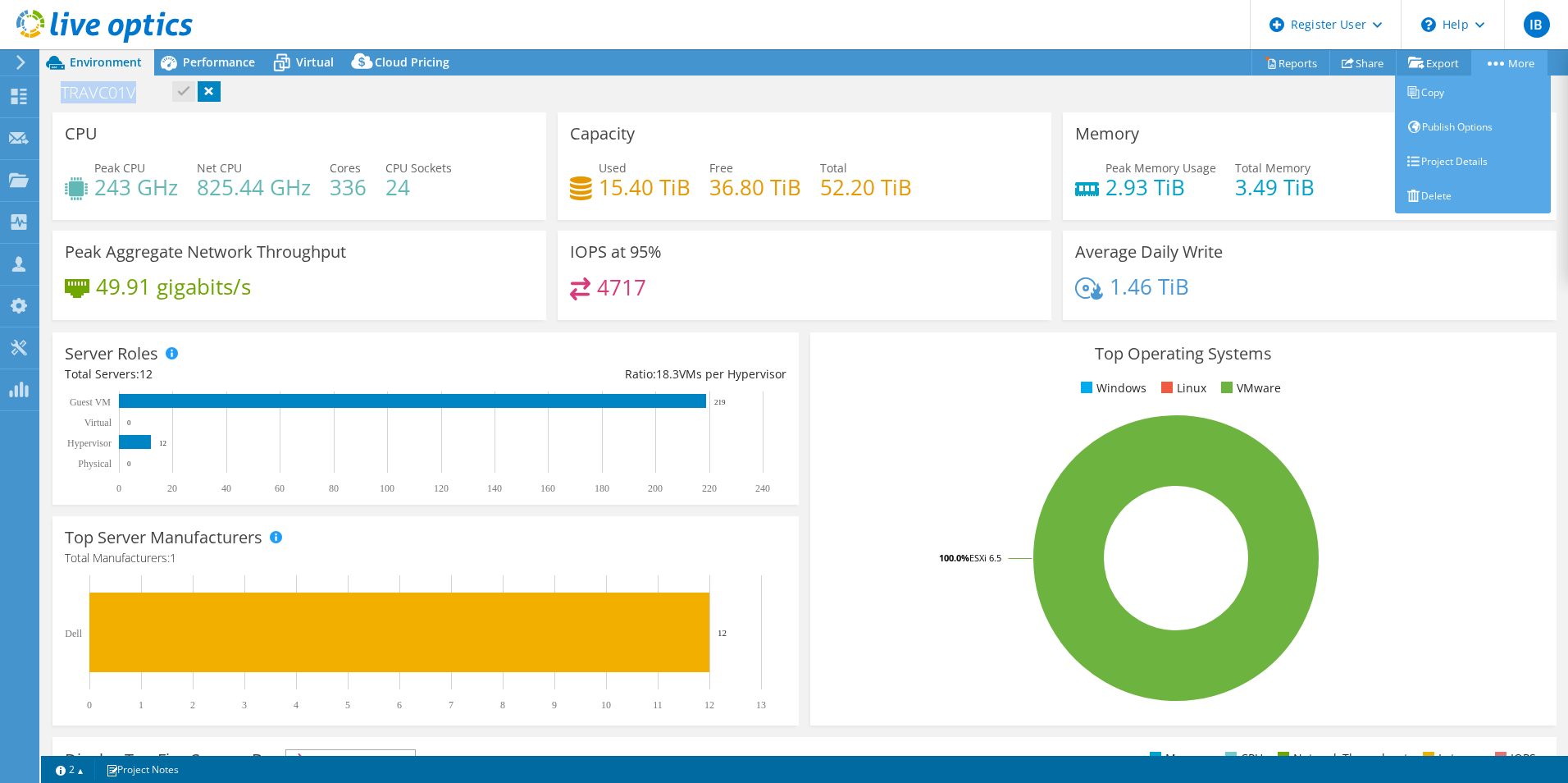
click at [1484, 71] on link "More" at bounding box center [1510, 63] width 76 height 26
click at [1423, 147] on link "Project Details" at bounding box center [1473, 161] width 156 height 35
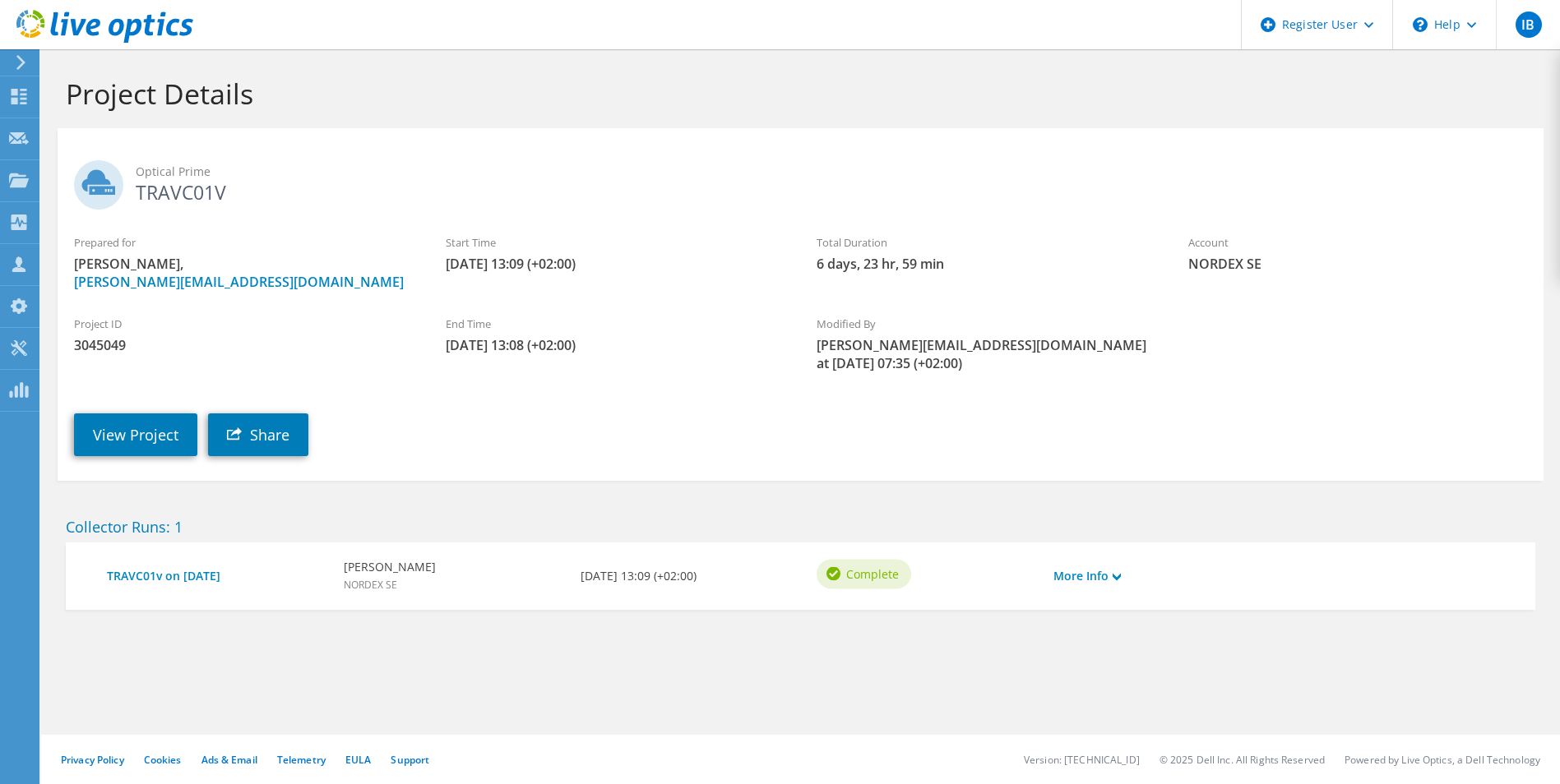
click at [95, 343] on span "3045049" at bounding box center [243, 345] width 339 height 18
copy span "3045049"
click at [124, 460] on div "View Project Share" at bounding box center [816, 422] width 1518 height 83
click at [126, 419] on link "View Project" at bounding box center [135, 435] width 123 height 43
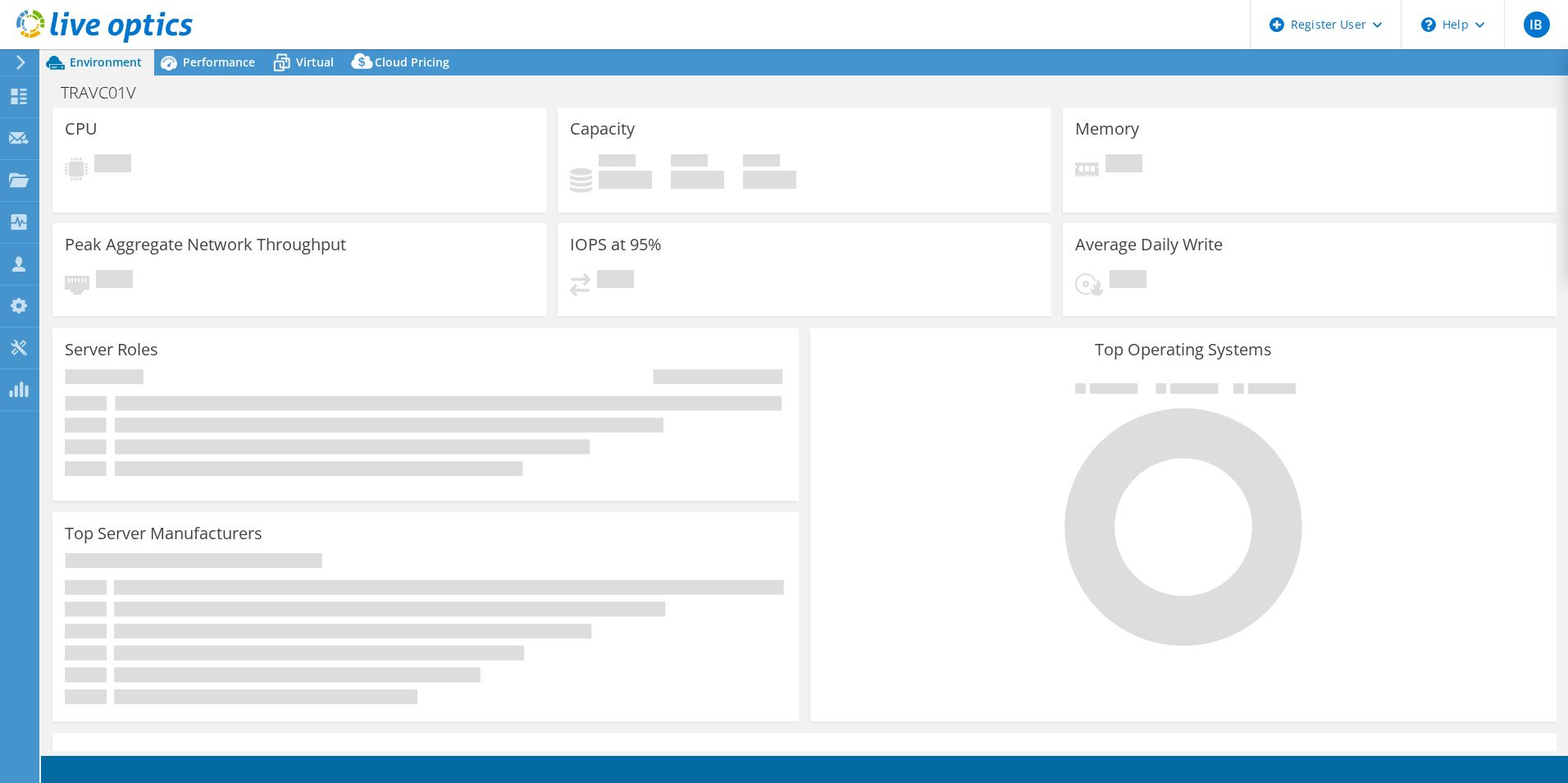
select select "USD"
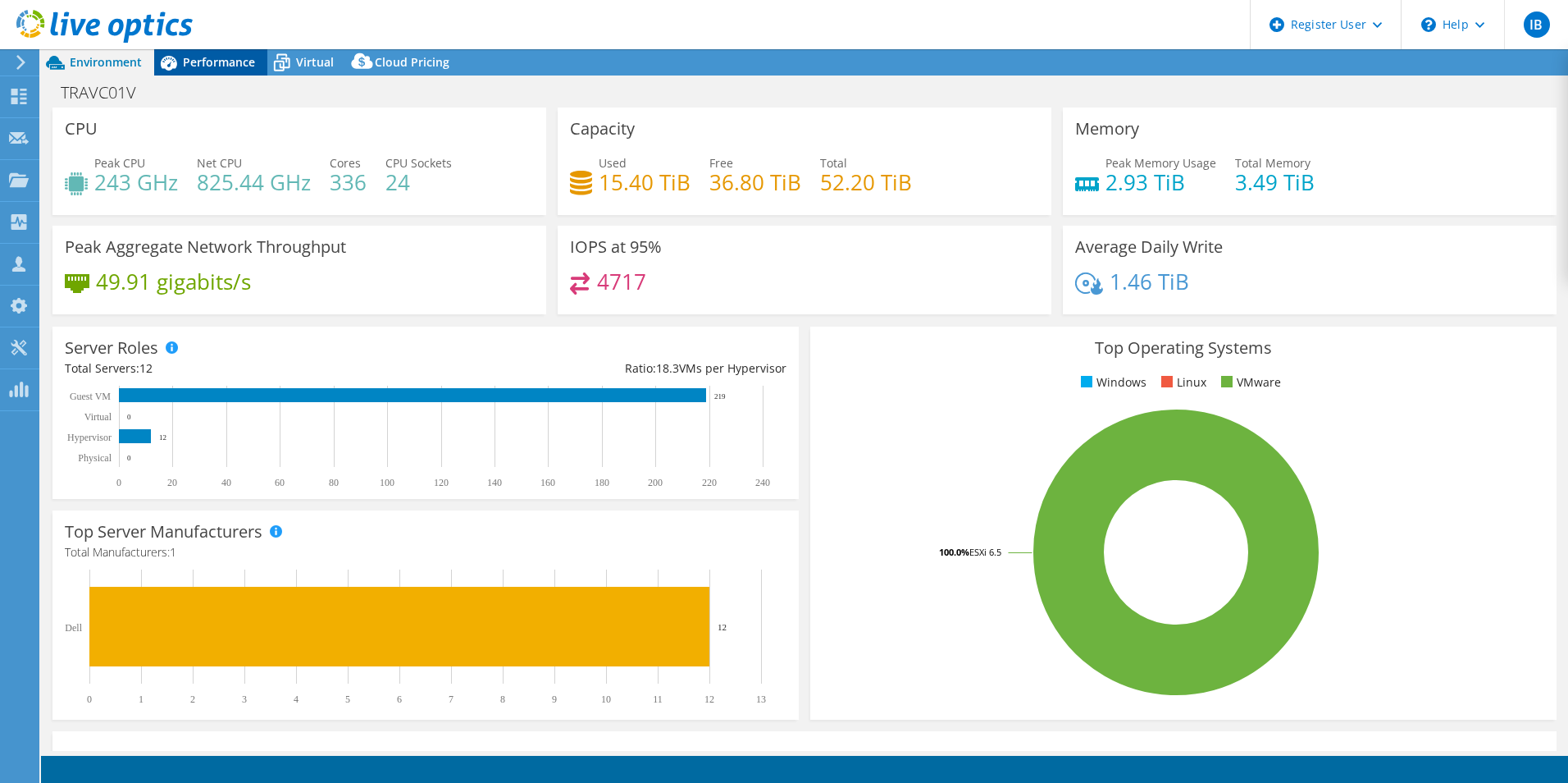
click at [200, 70] on div "Performance" at bounding box center [211, 63] width 113 height 27
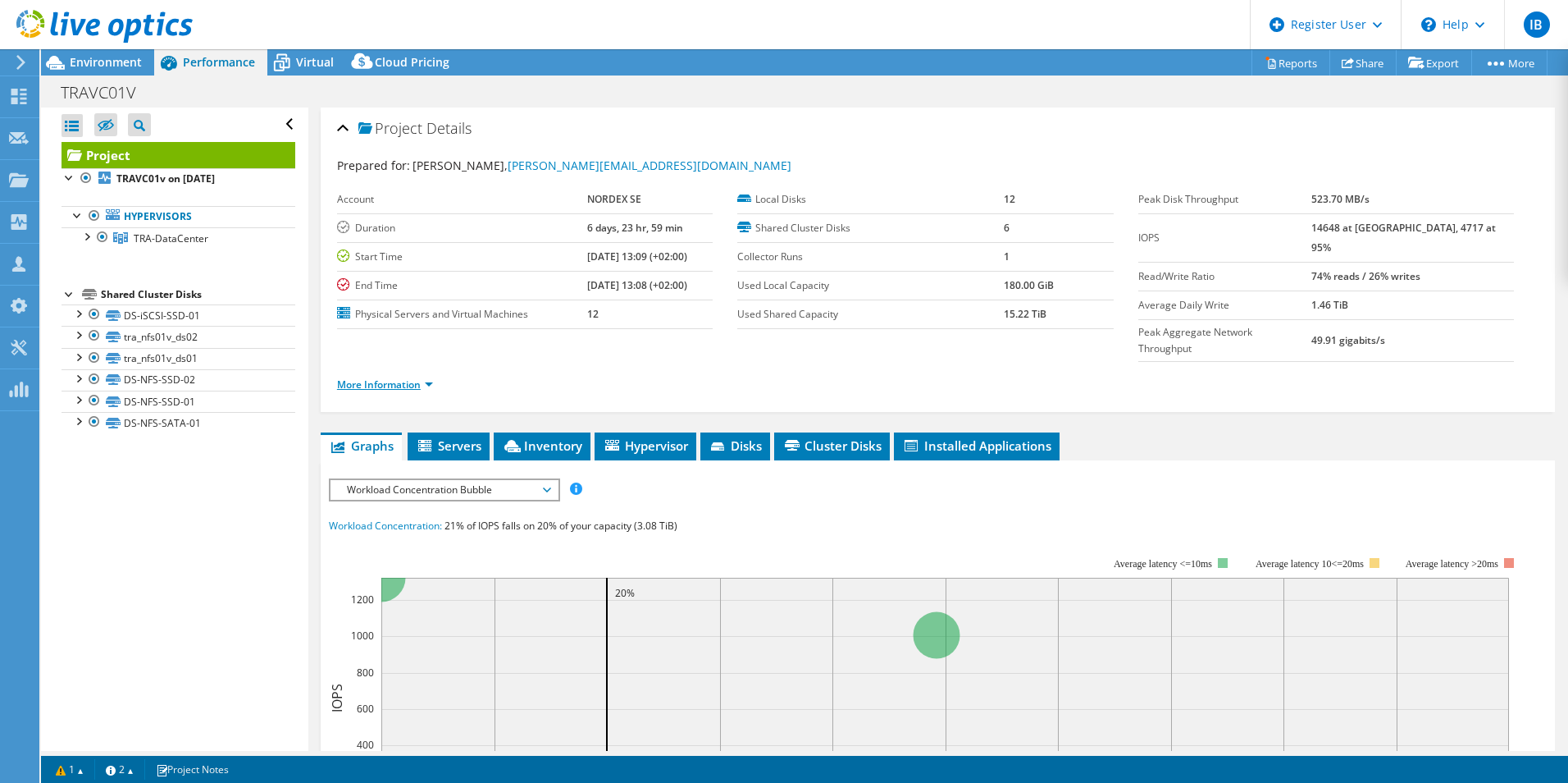
click at [398, 377] on link "More Information" at bounding box center [385, 384] width 96 height 14
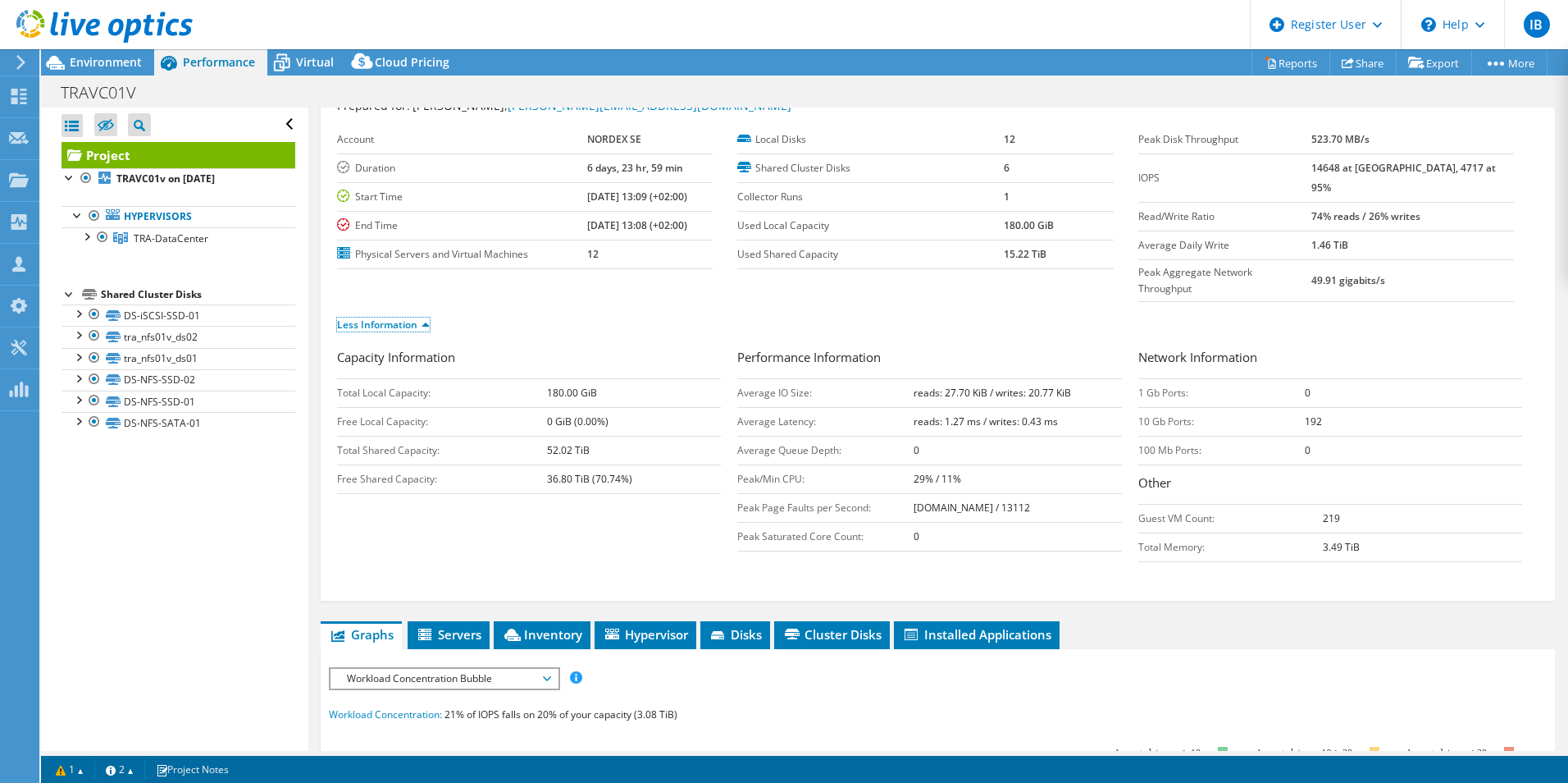
scroll to position [82, 0]
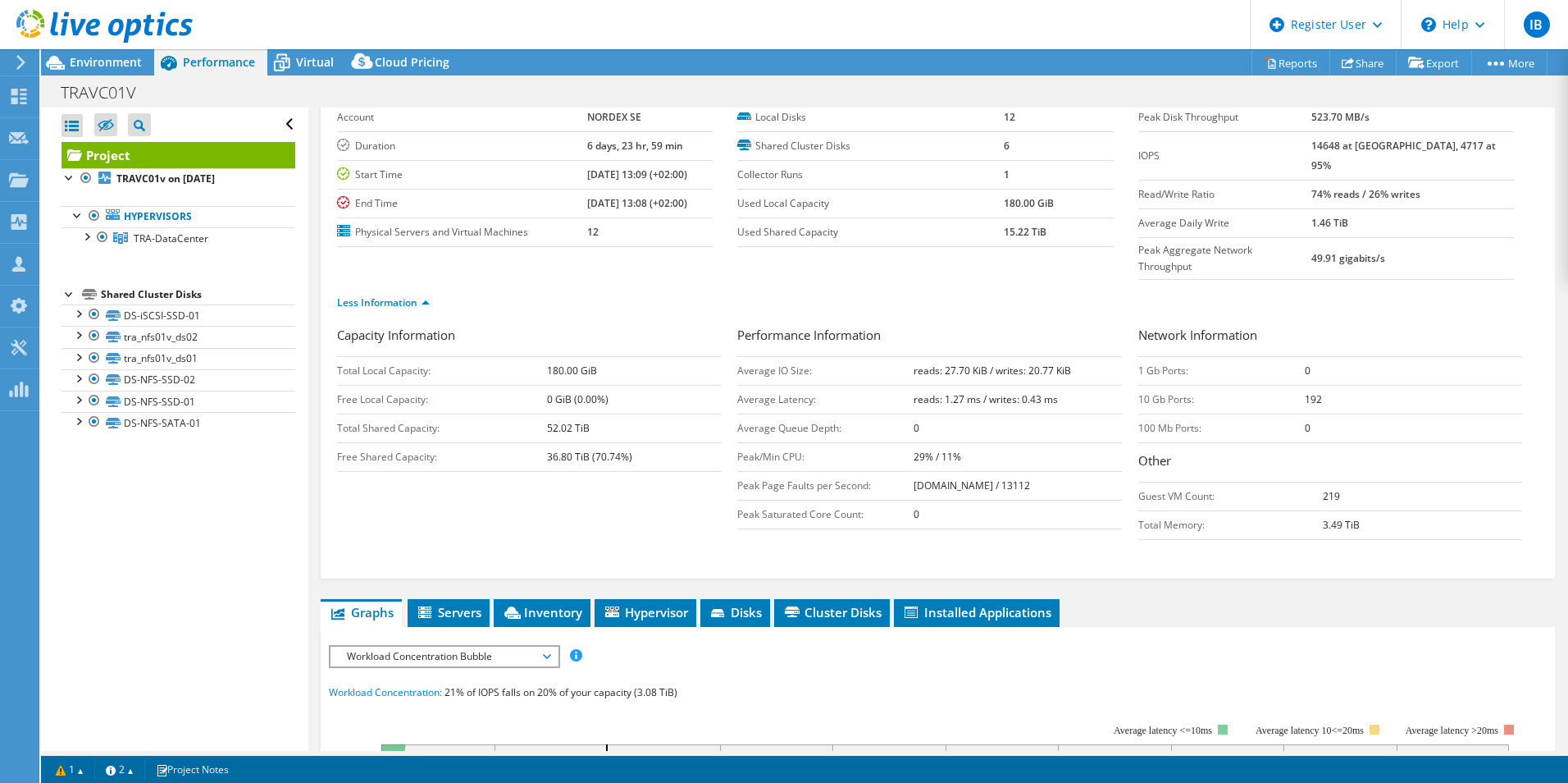
click at [432, 647] on span "Workload Concentration Bubble" at bounding box center [444, 656] width 211 height 19
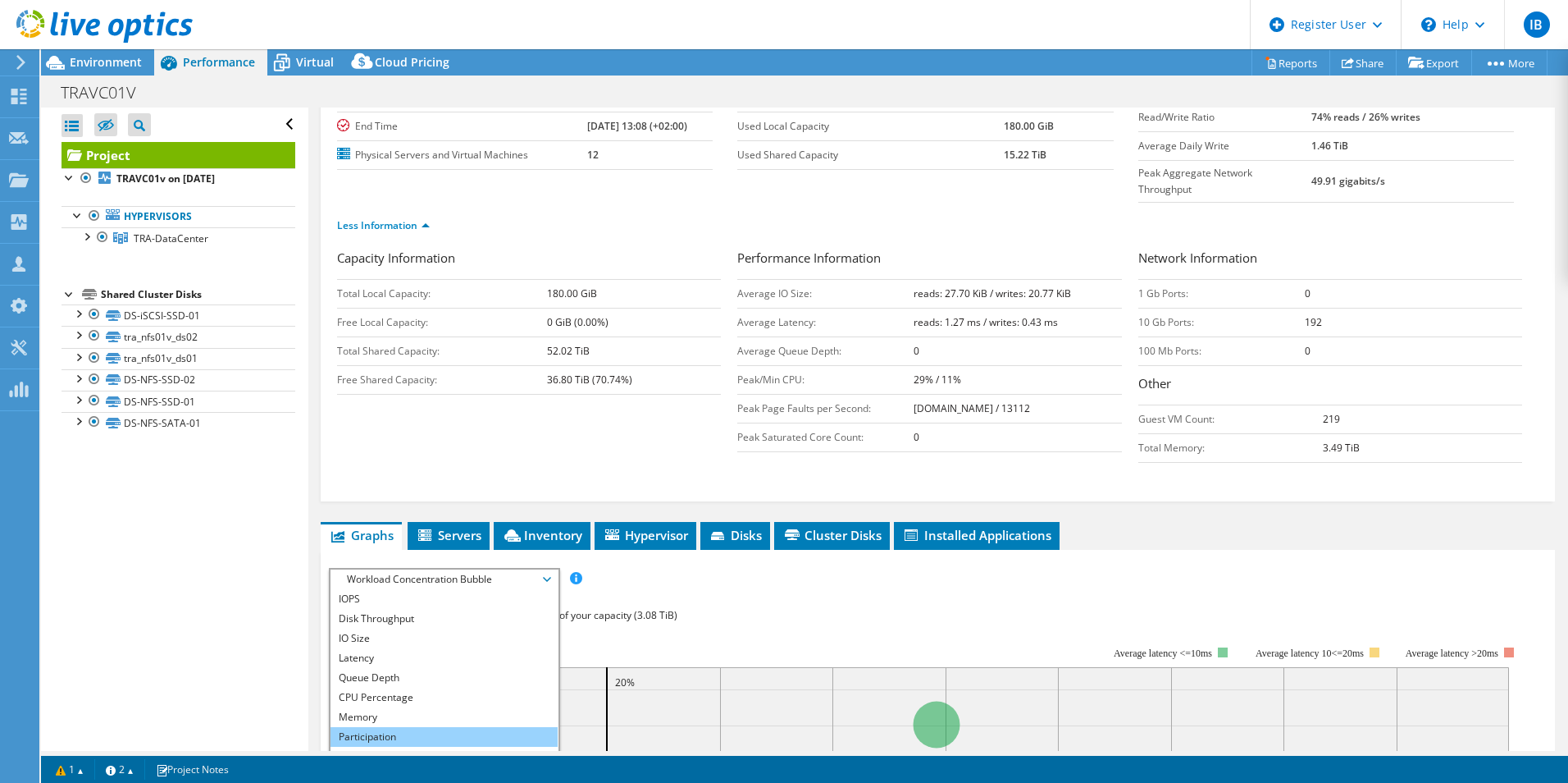
scroll to position [246, 0]
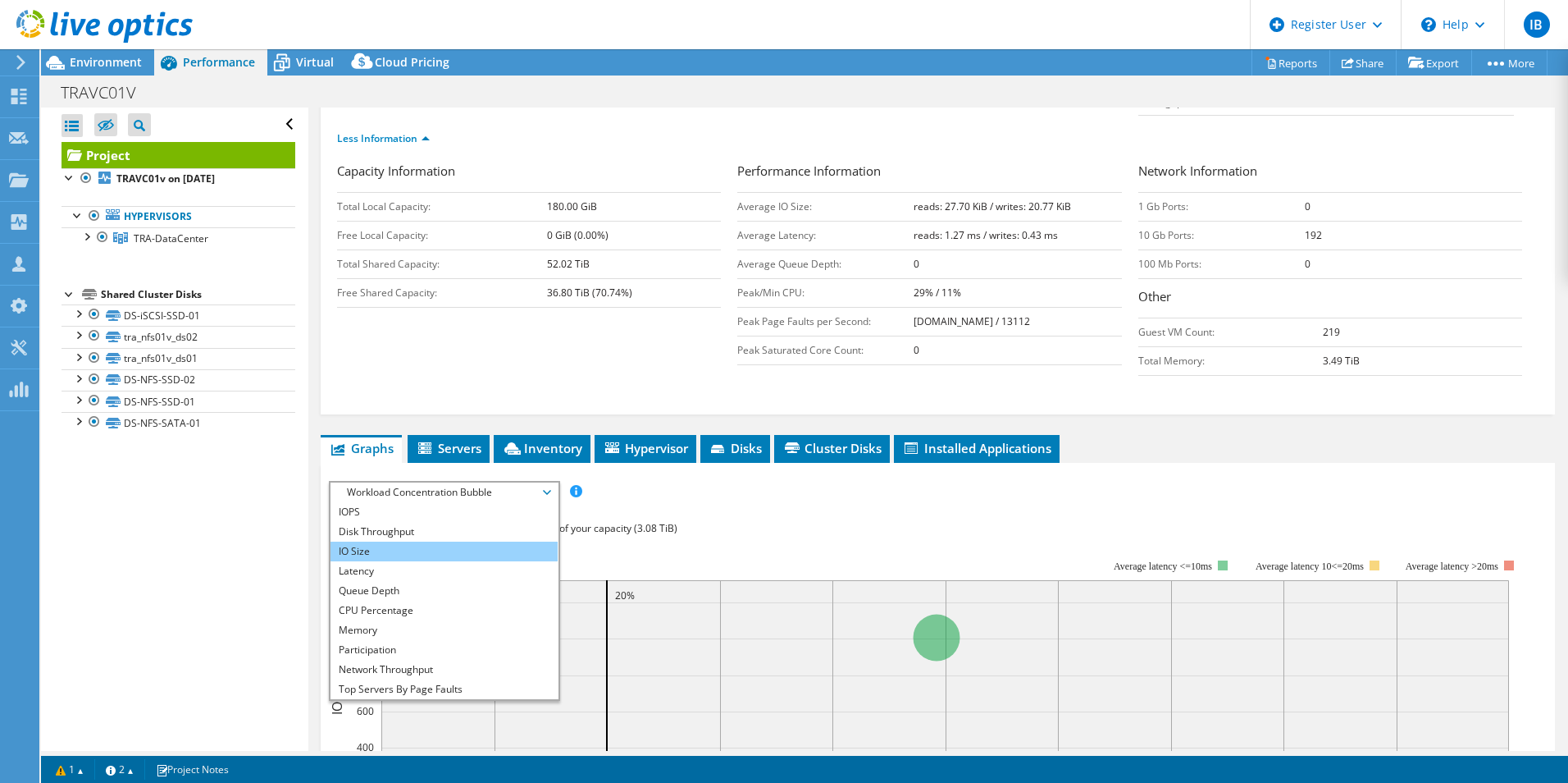
click at [396, 541] on li "IO Size" at bounding box center [444, 551] width 228 height 19
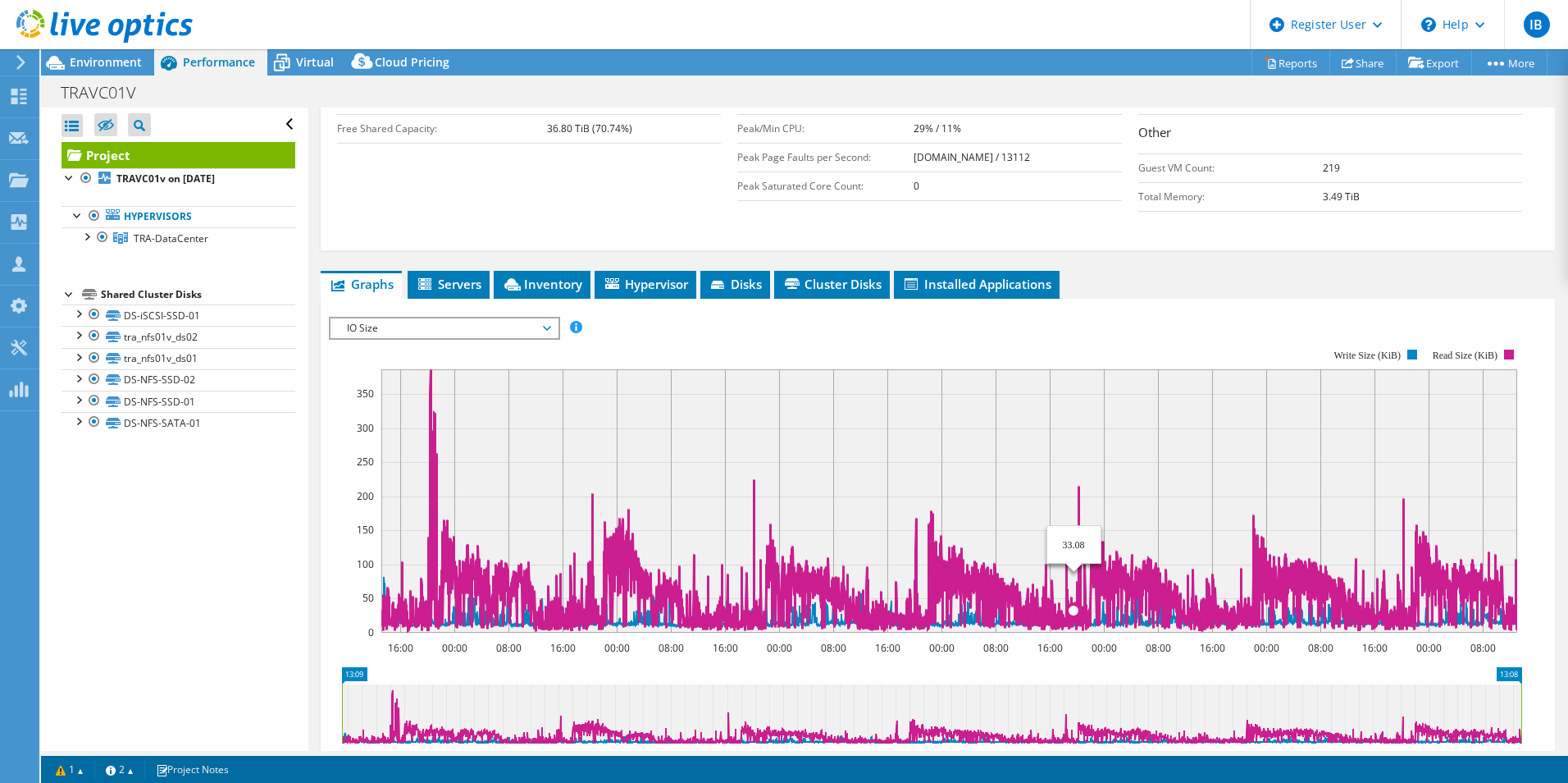
scroll to position [0, 0]
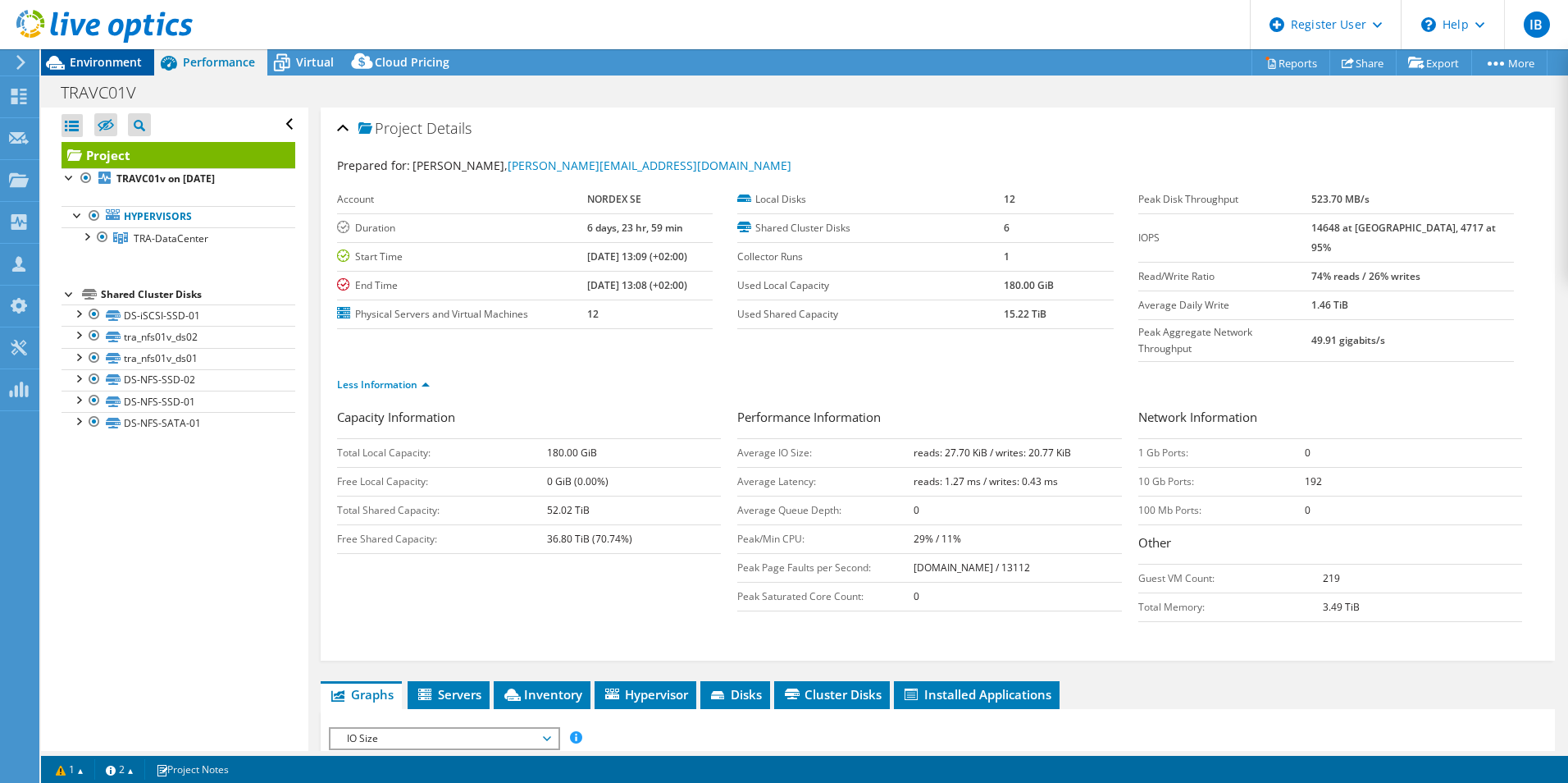
click at [134, 64] on span "Environment" at bounding box center [106, 62] width 73 height 16
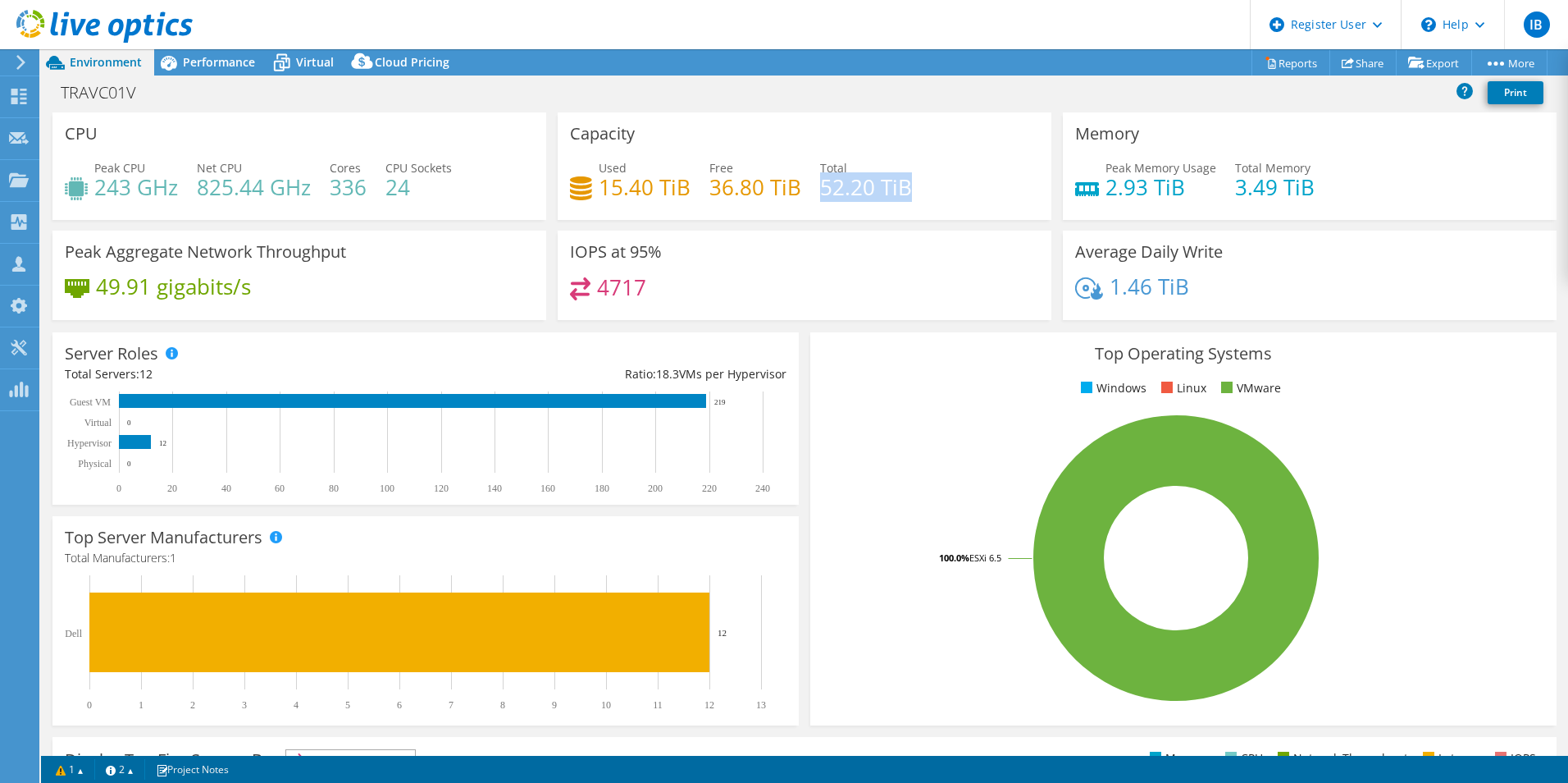
drag, startPoint x: 921, startPoint y: 189, endPoint x: 817, endPoint y: 182, distance: 104.2
click at [817, 182] on div "Used 15.40 TiB Free 36.80 TiB Total 52.20 TiB" at bounding box center [805, 186] width 469 height 53
click at [1342, 61] on icon at bounding box center [1348, 63] width 12 height 12
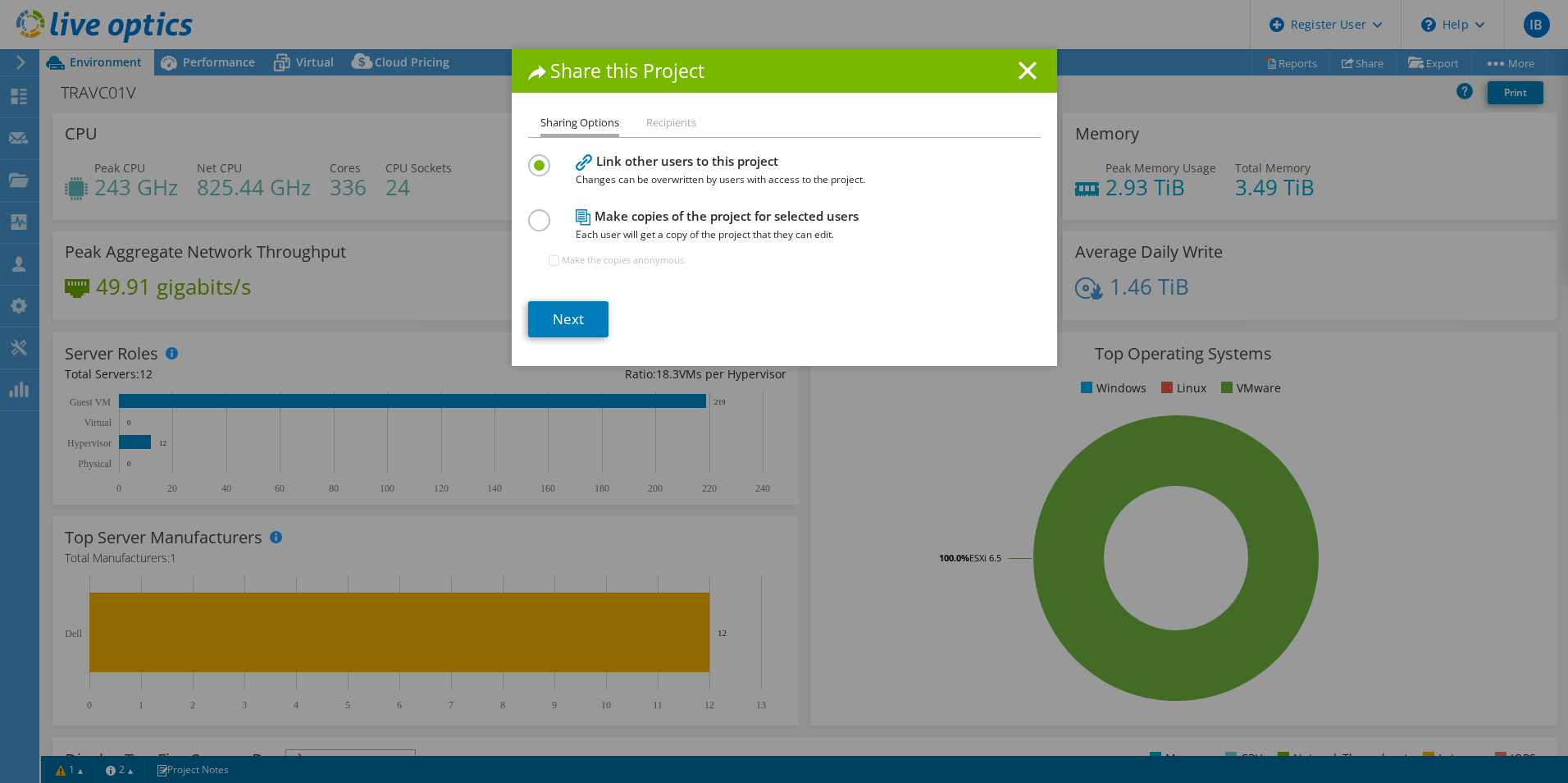
click at [561, 298] on section "Link other users to this project Changes can be overwritten by users with acces…" at bounding box center [784, 244] width 513 height 187
click at [573, 322] on link "Next" at bounding box center [568, 319] width 81 height 36
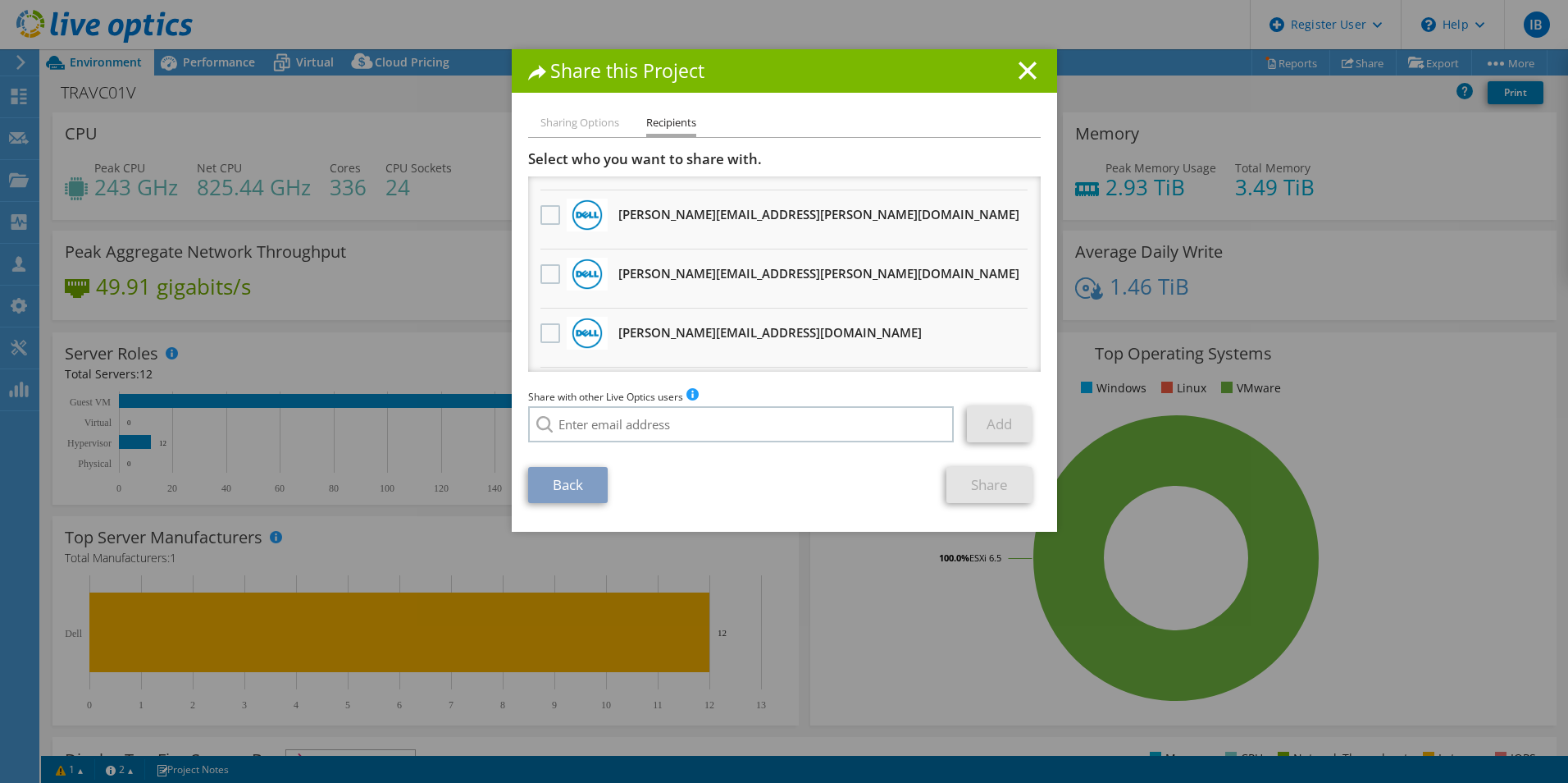
scroll to position [82, 0]
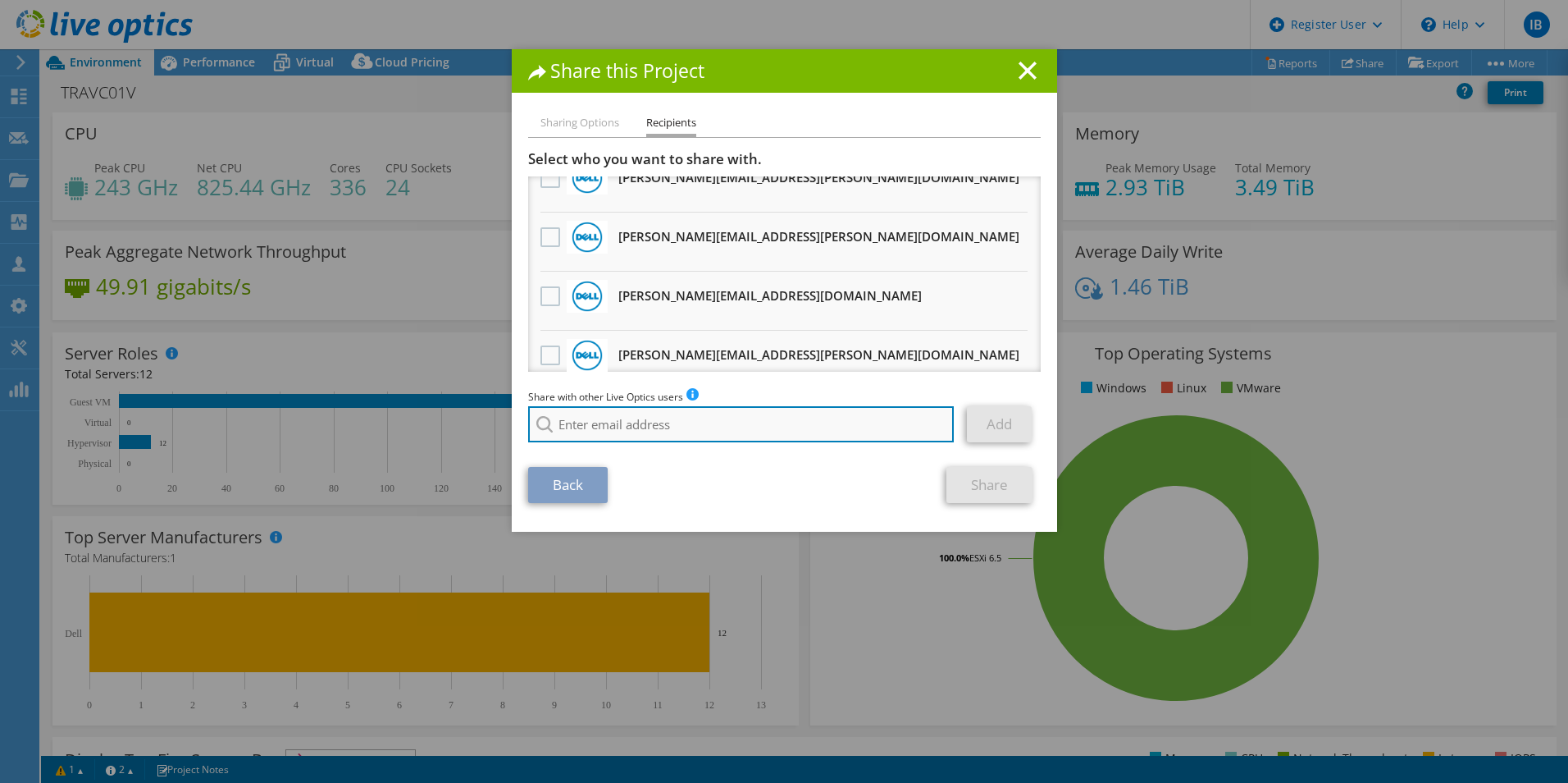
click at [606, 417] on input "search" at bounding box center [742, 424] width 427 height 36
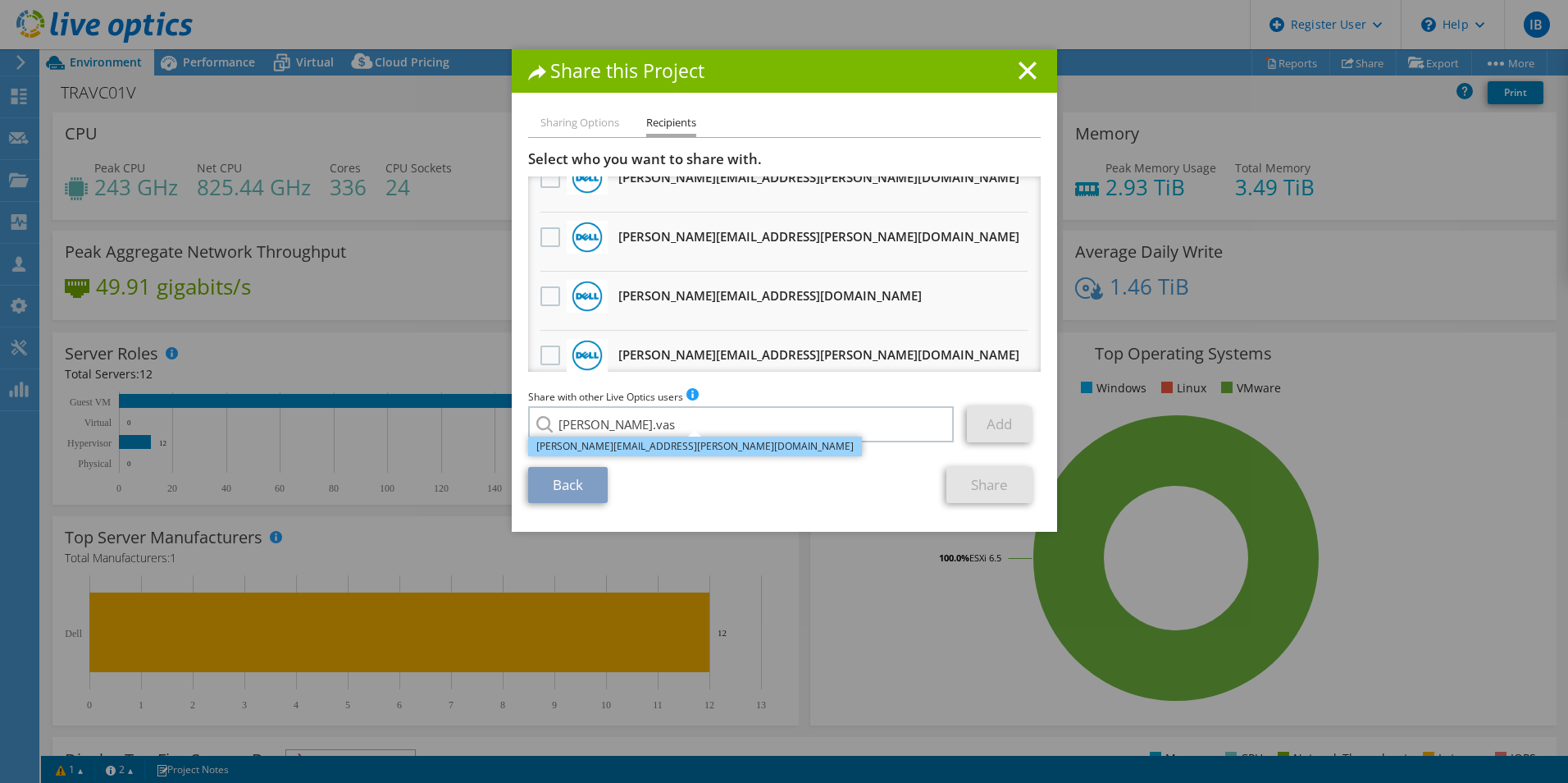
click at [567, 451] on li "Adrian.Vasile@dell.com" at bounding box center [695, 446] width 334 height 19
type input "Adrian.Vasile@dell.com"
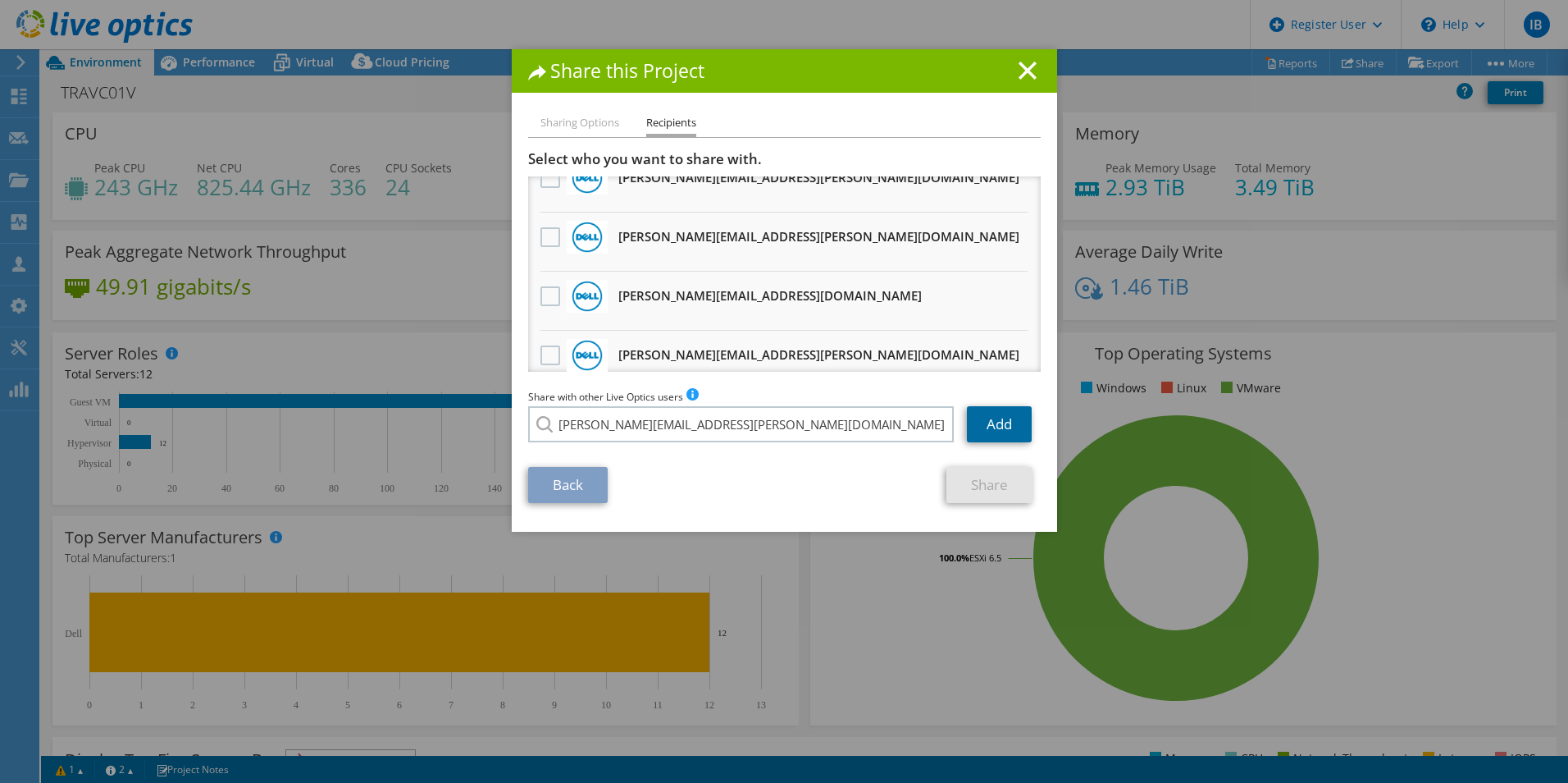
click at [1010, 425] on link "Add" at bounding box center [999, 424] width 65 height 36
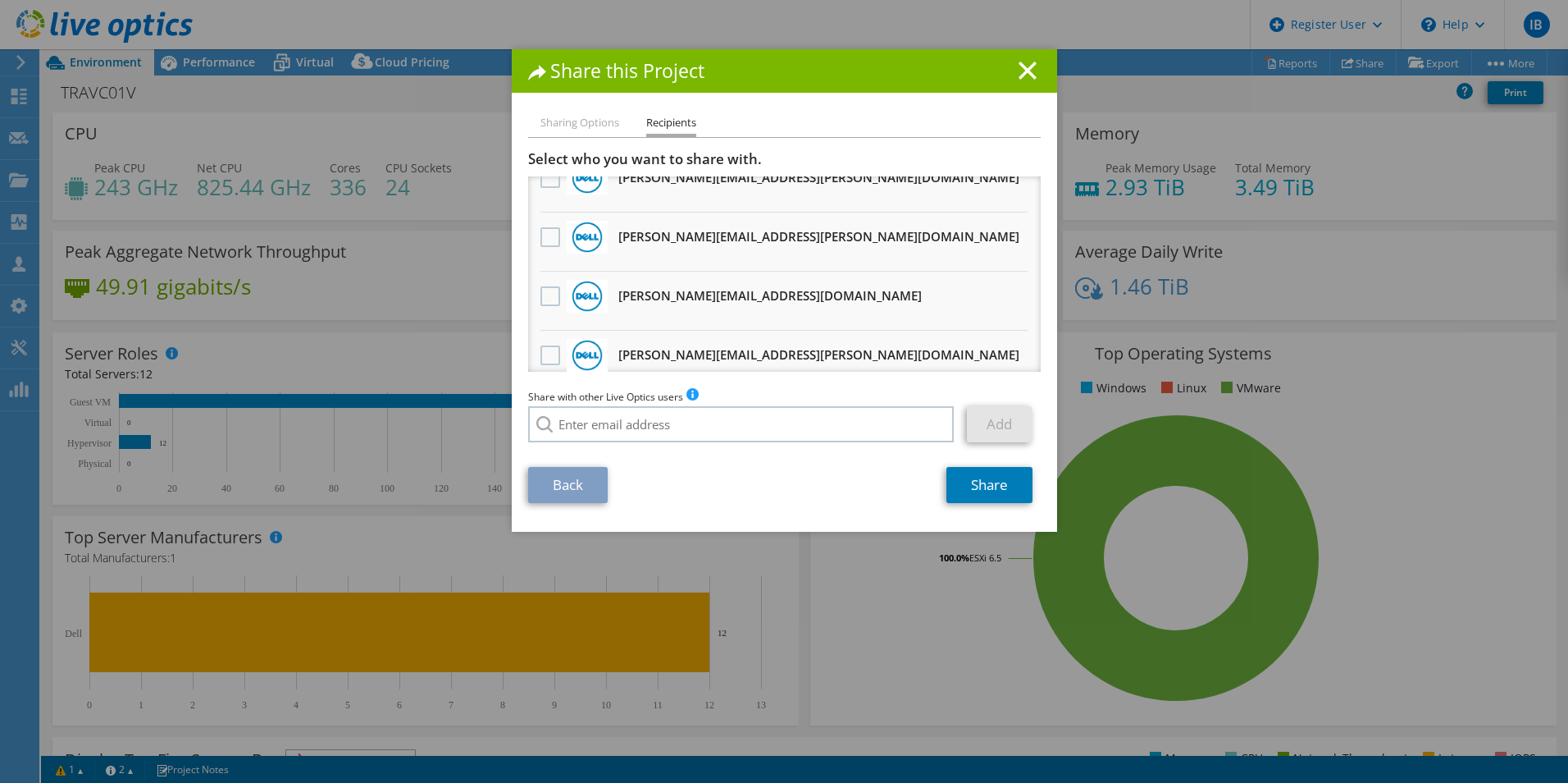
scroll to position [0, 0]
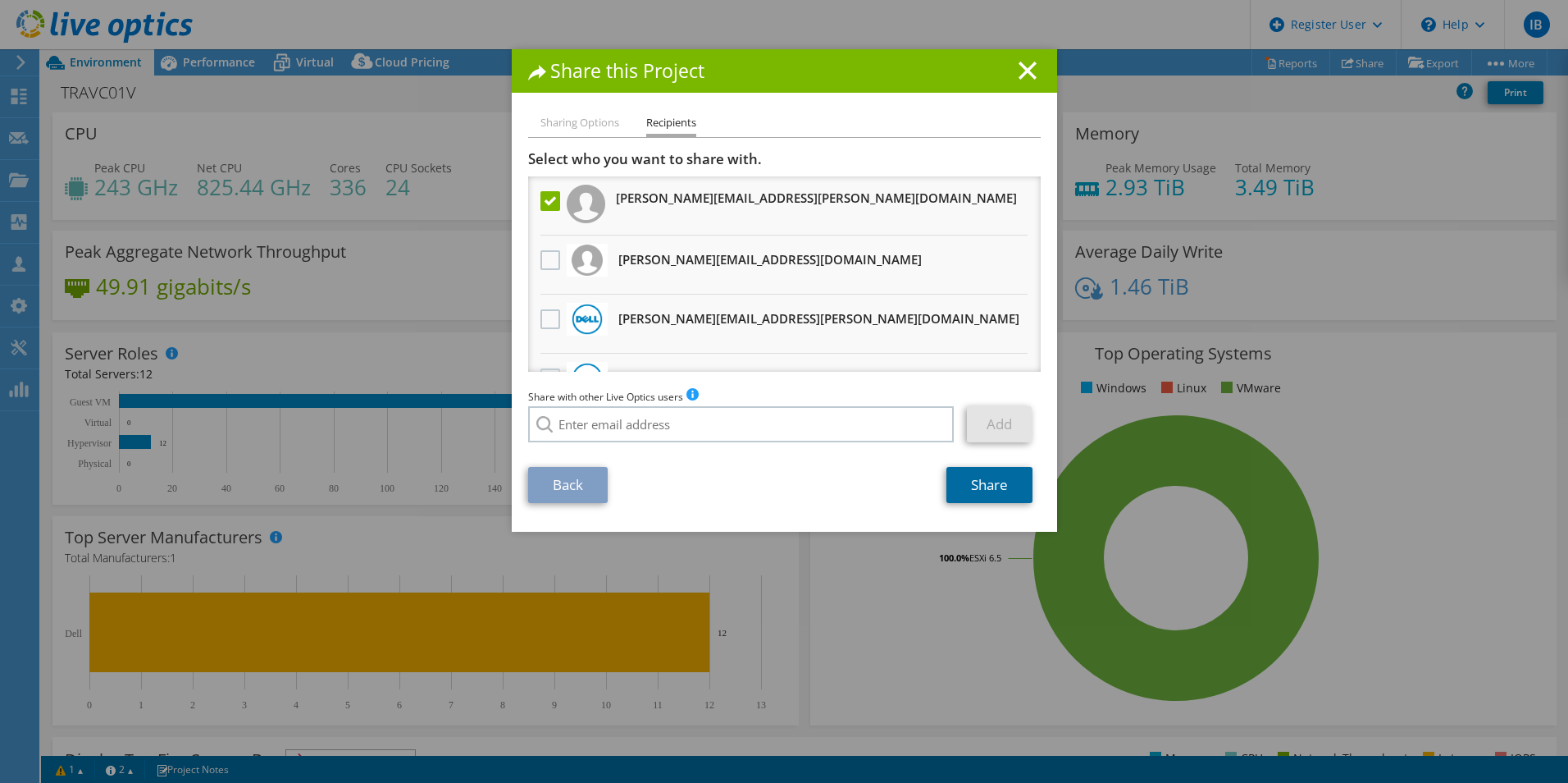
click at [982, 485] on link "Share" at bounding box center [989, 485] width 86 height 36
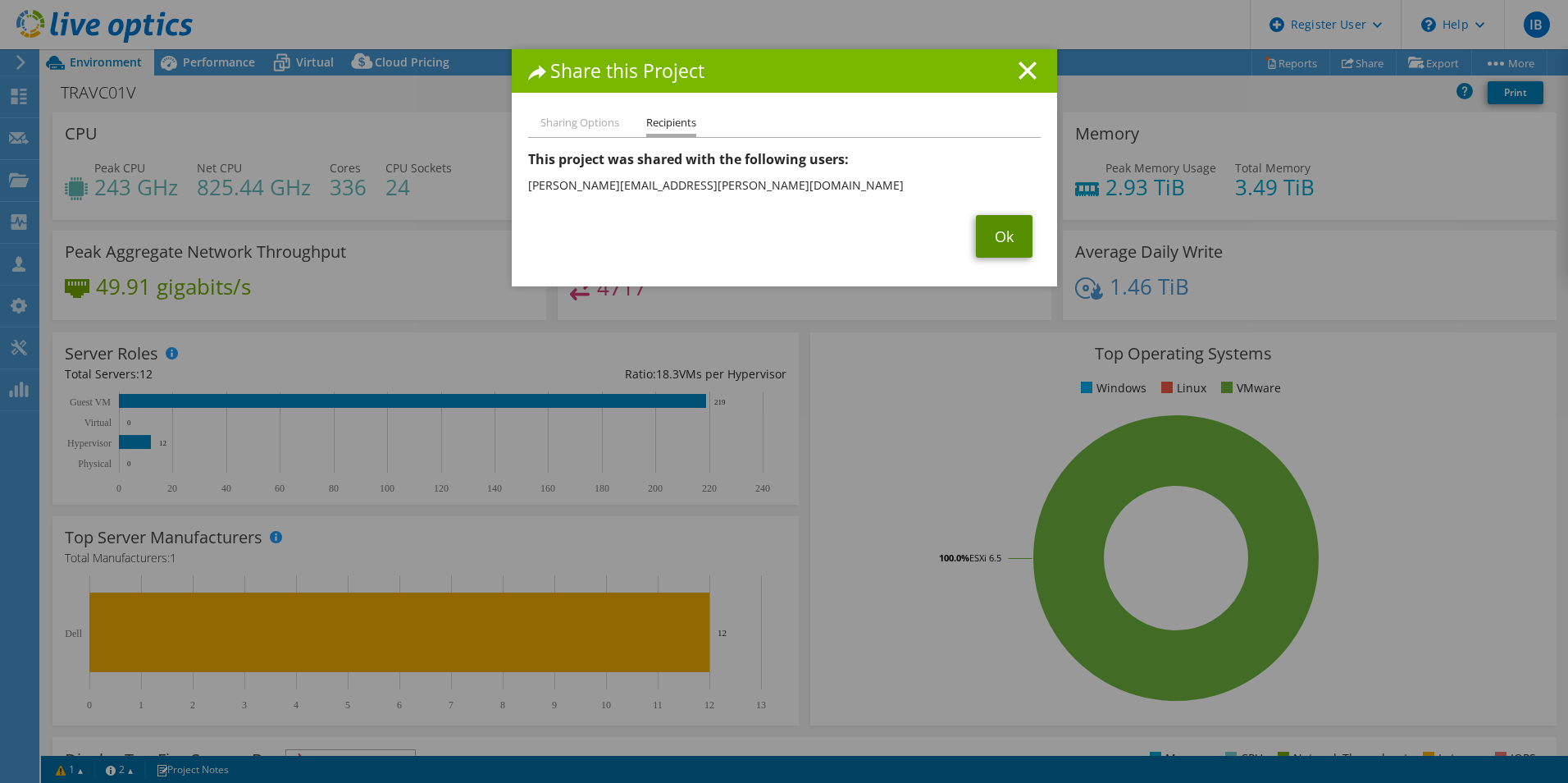
click at [1002, 228] on link "Ok" at bounding box center [1004, 236] width 57 height 43
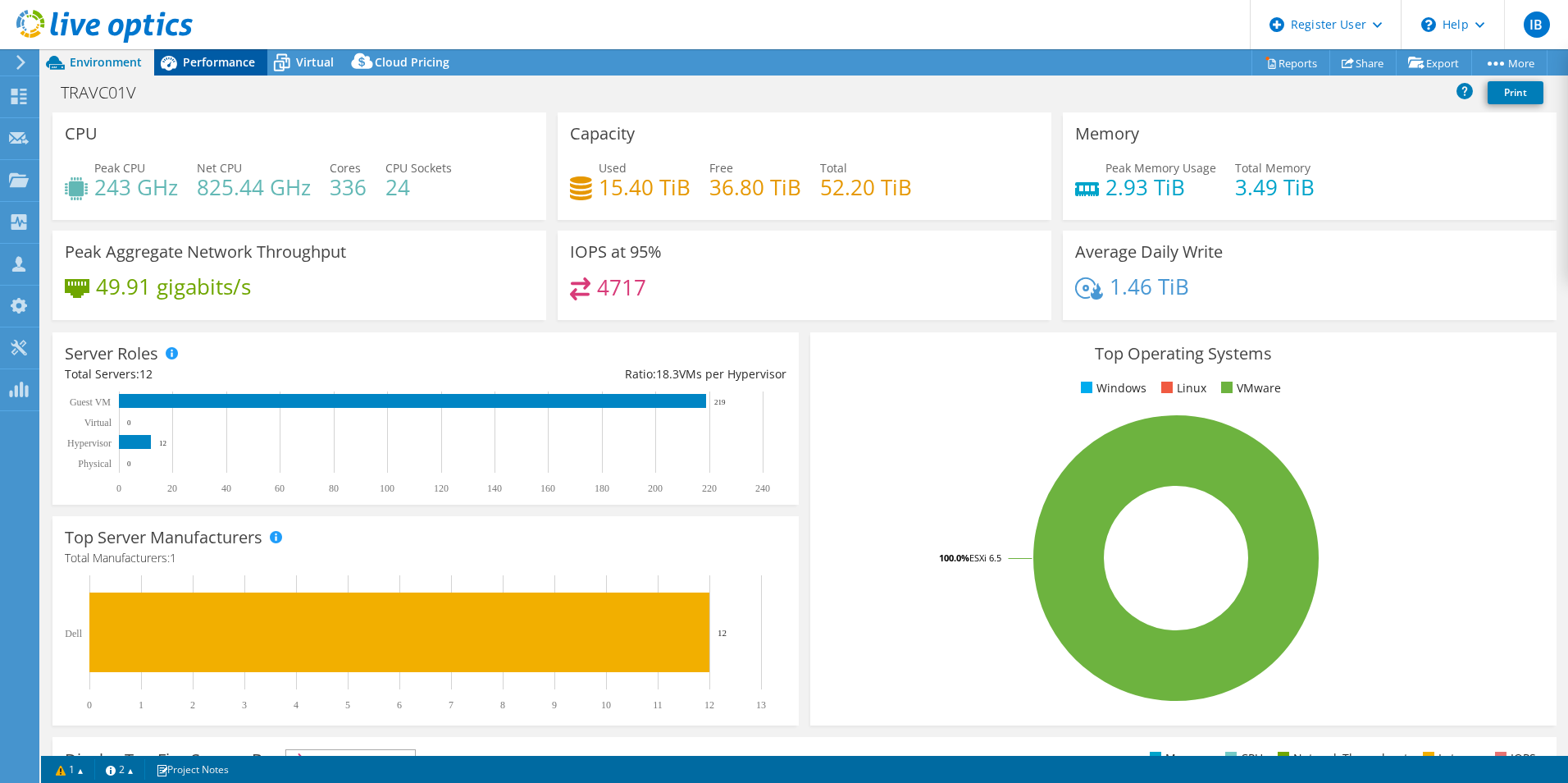
click at [203, 70] on div "Performance" at bounding box center [211, 63] width 113 height 27
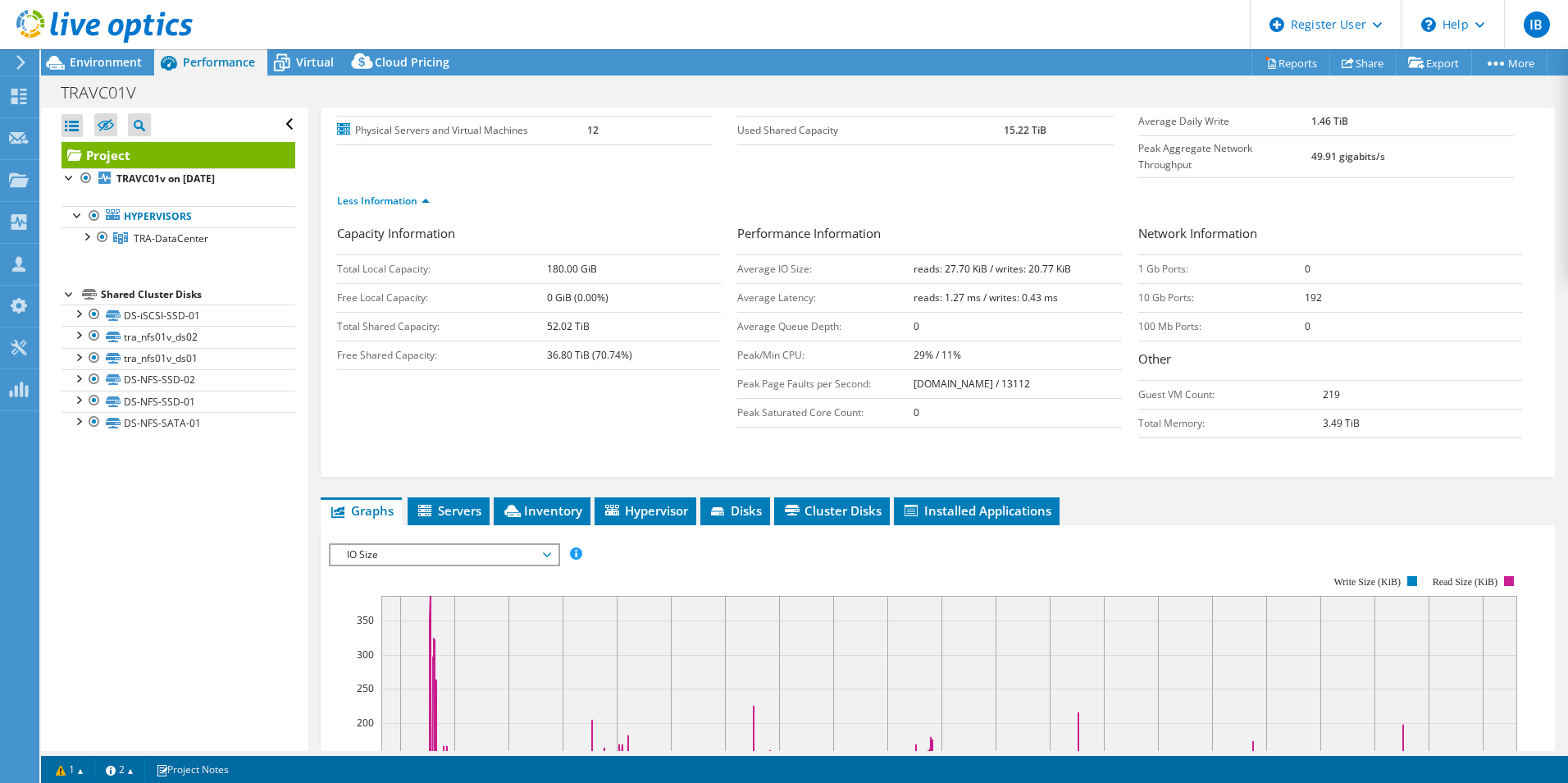
scroll to position [246, 0]
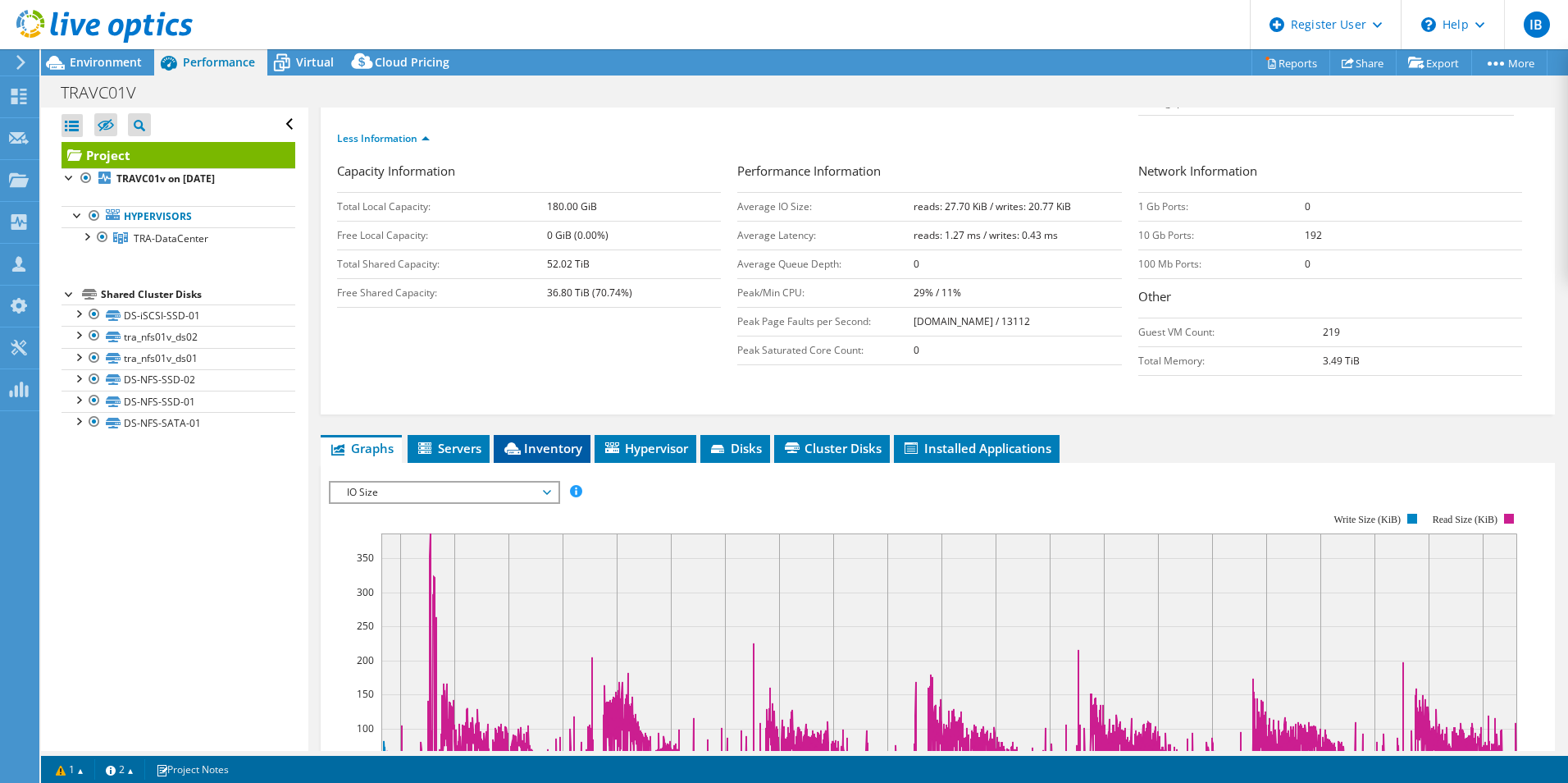
click at [521, 435] on li "Inventory" at bounding box center [542, 448] width 97 height 27
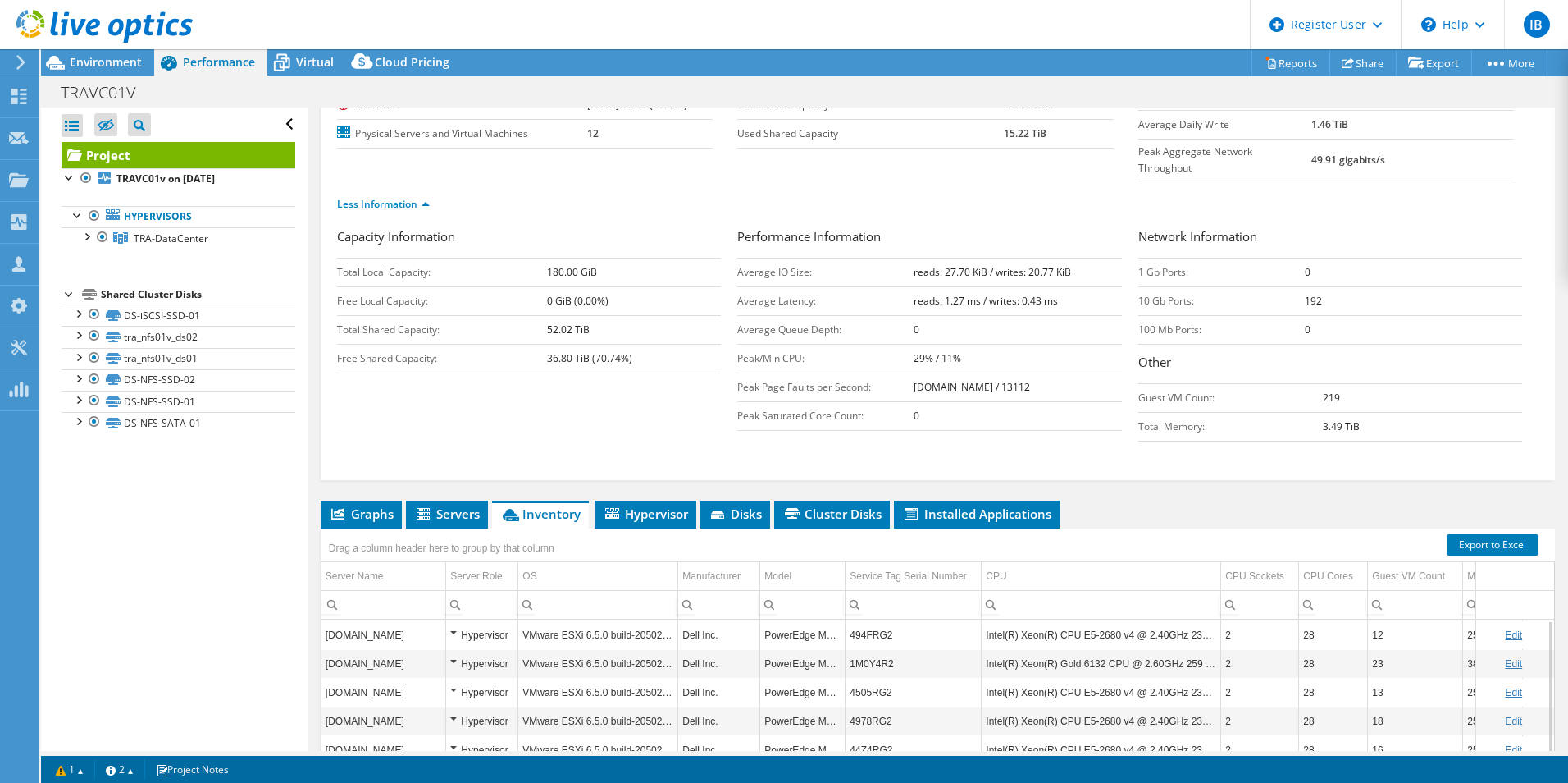
scroll to position [173, 0]
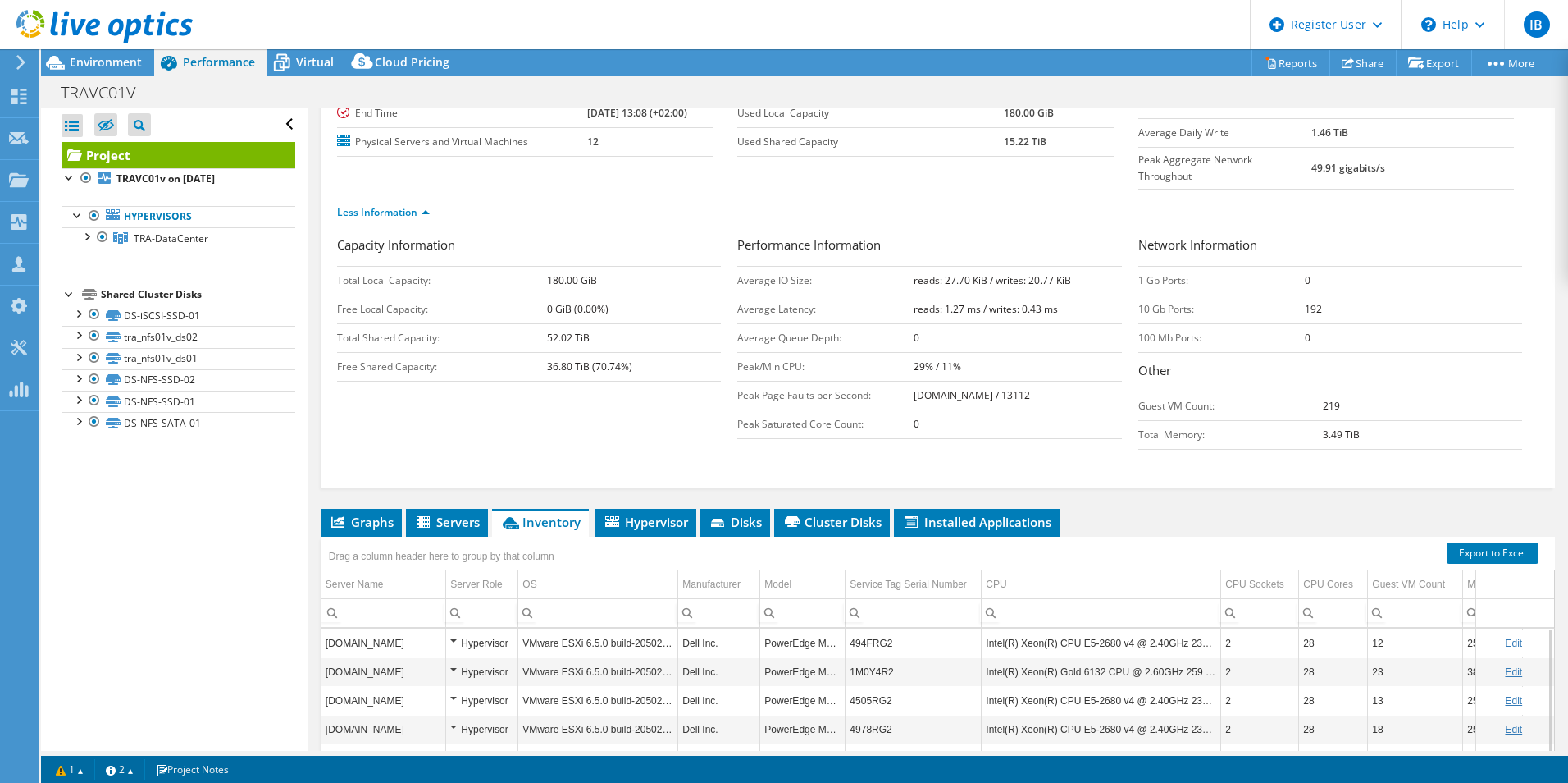
click at [98, 51] on div at bounding box center [97, 27] width 193 height 55
click at [89, 59] on span "Environment" at bounding box center [106, 62] width 73 height 16
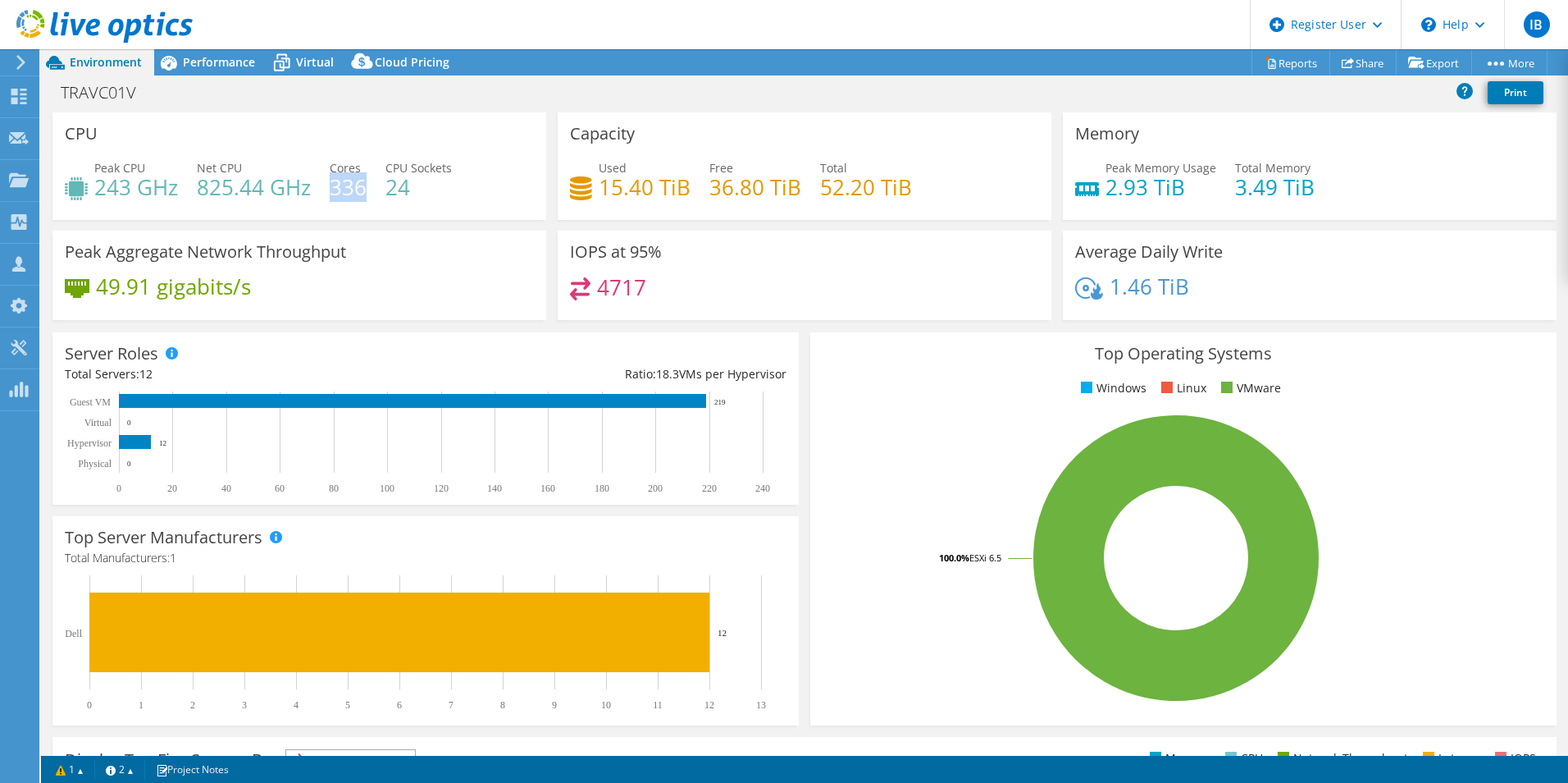
drag, startPoint x: 330, startPoint y: 186, endPoint x: 364, endPoint y: 187, distance: 34.0
click at [364, 187] on h4 "336" at bounding box center [348, 187] width 37 height 18
click at [182, 58] on icon at bounding box center [168, 63] width 28 height 28
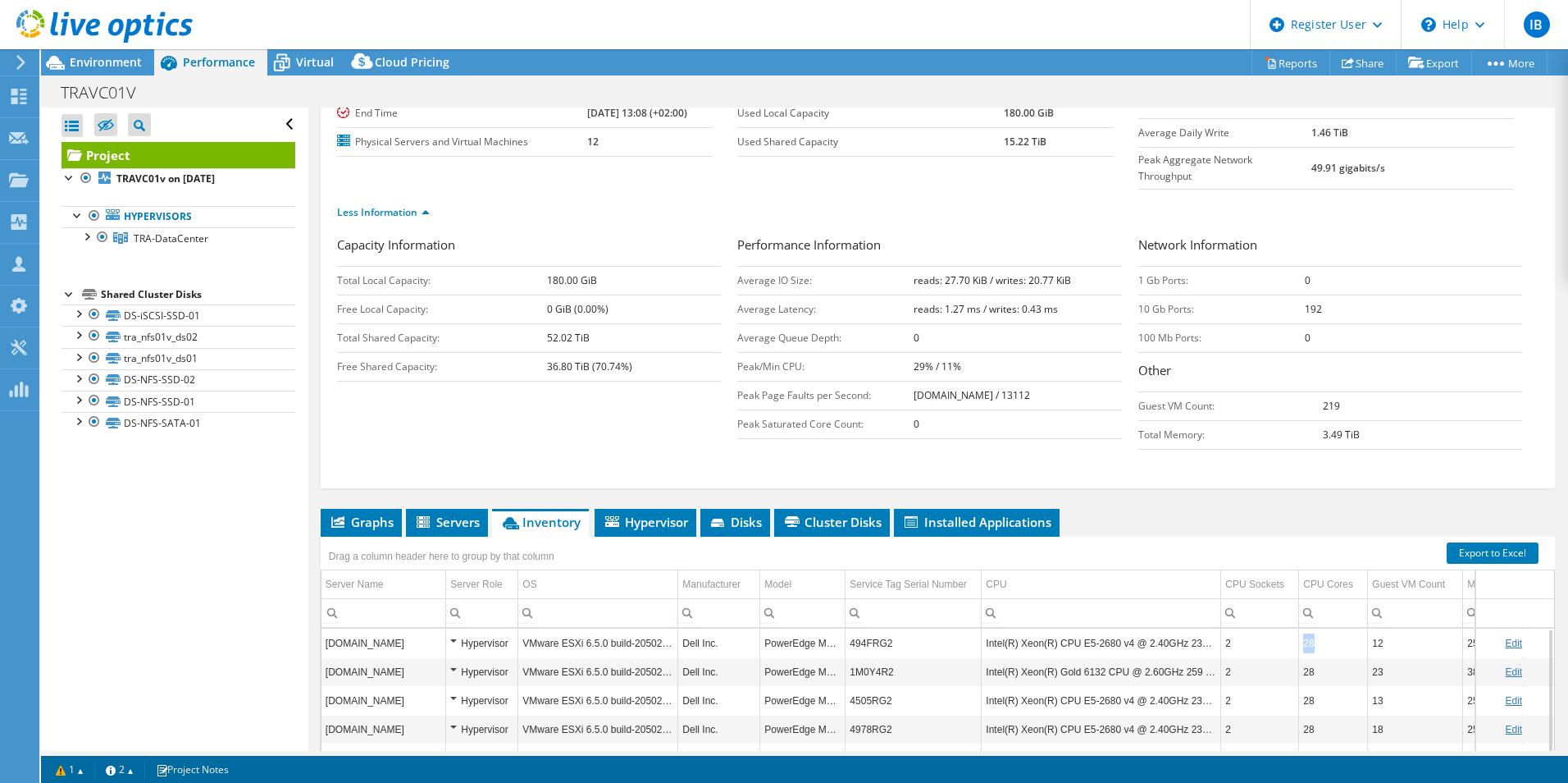
drag, startPoint x: 1302, startPoint y: 615, endPoint x: 1316, endPoint y: 614, distance: 14.0
click at [1316, 629] on td "28" at bounding box center [1334, 643] width 69 height 28
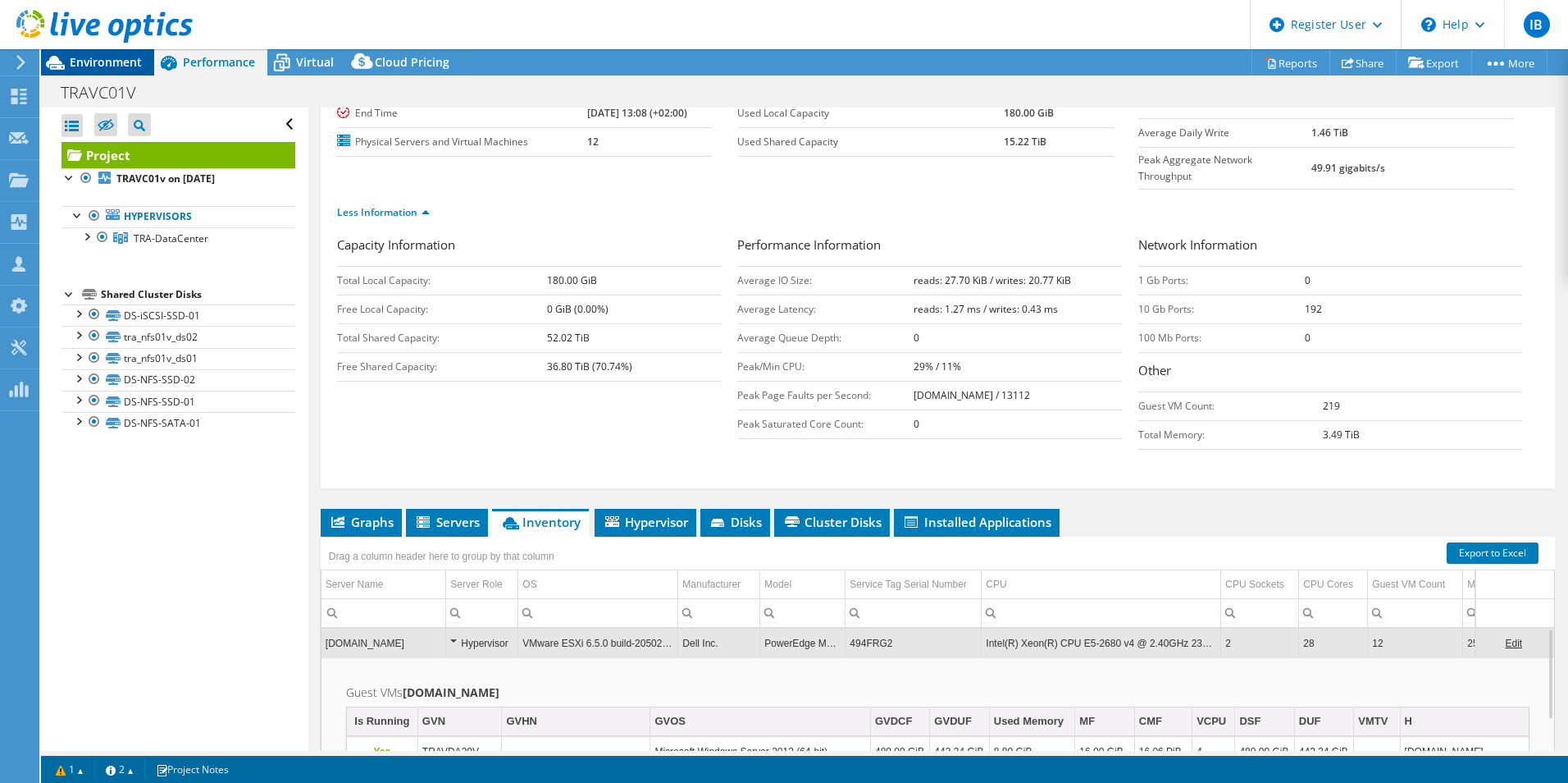
click at [121, 57] on span "Environment" at bounding box center [106, 62] width 73 height 16
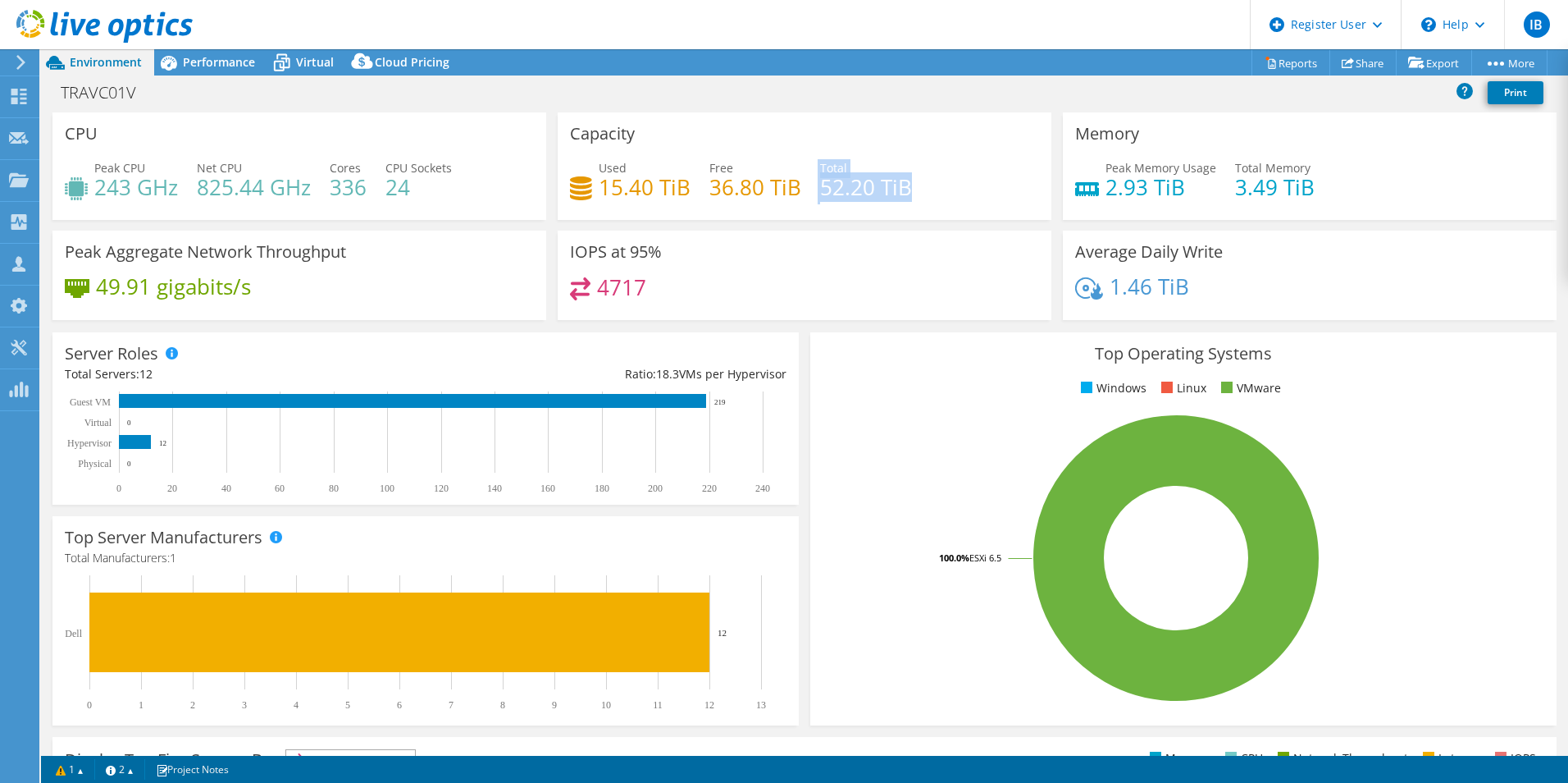
drag, startPoint x: 908, startPoint y: 190, endPoint x: 809, endPoint y: 198, distance: 99.3
click at [809, 198] on div "Used 15.40 TiB Free 36.80 TiB Total 52.20 TiB" at bounding box center [805, 186] width 469 height 53
click at [903, 196] on h4 "52.20 TiB" at bounding box center [866, 187] width 92 height 18
click at [218, 58] on span "Performance" at bounding box center [220, 62] width 73 height 16
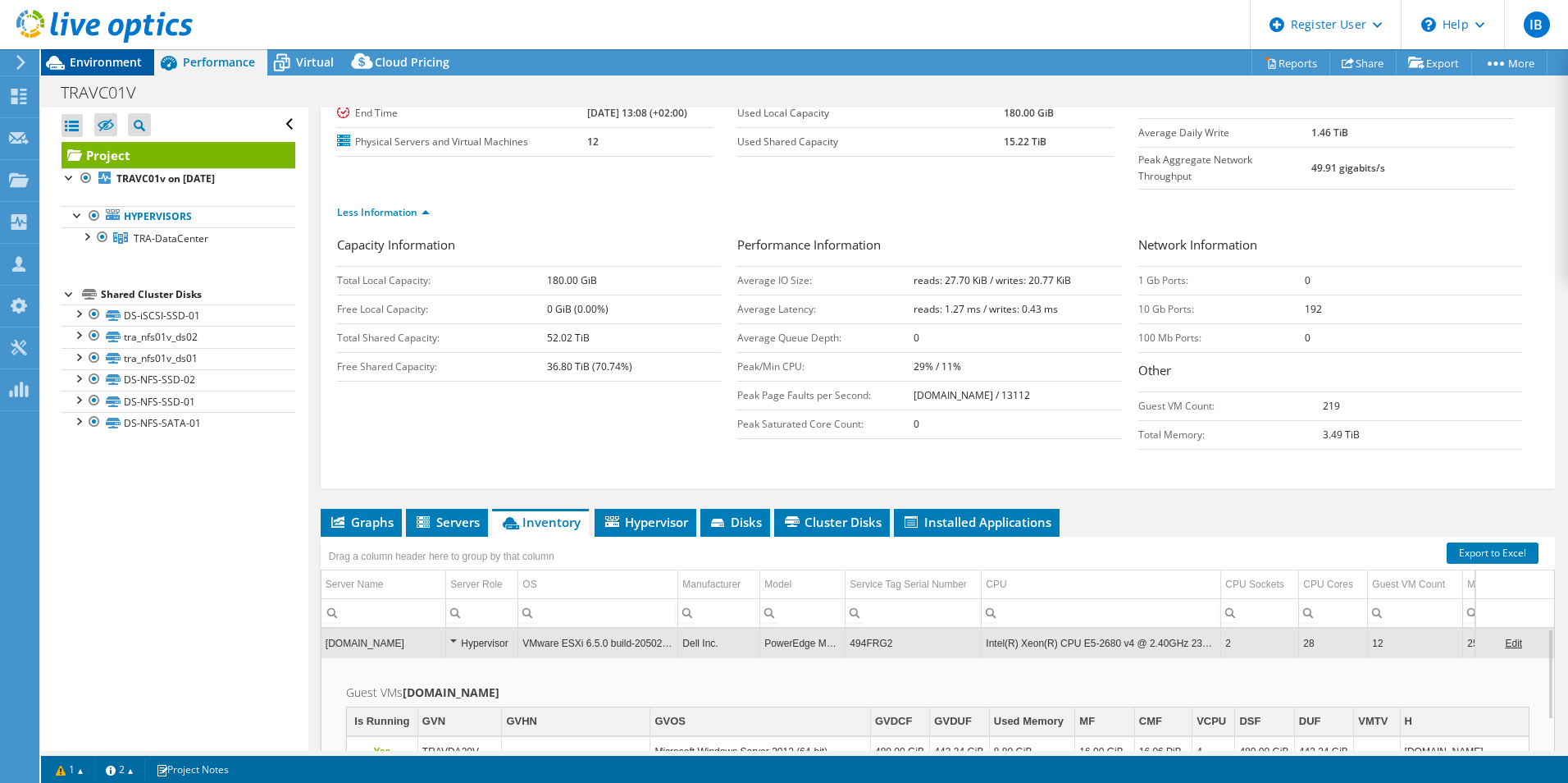
click at [114, 65] on span "Environment" at bounding box center [106, 62] width 73 height 16
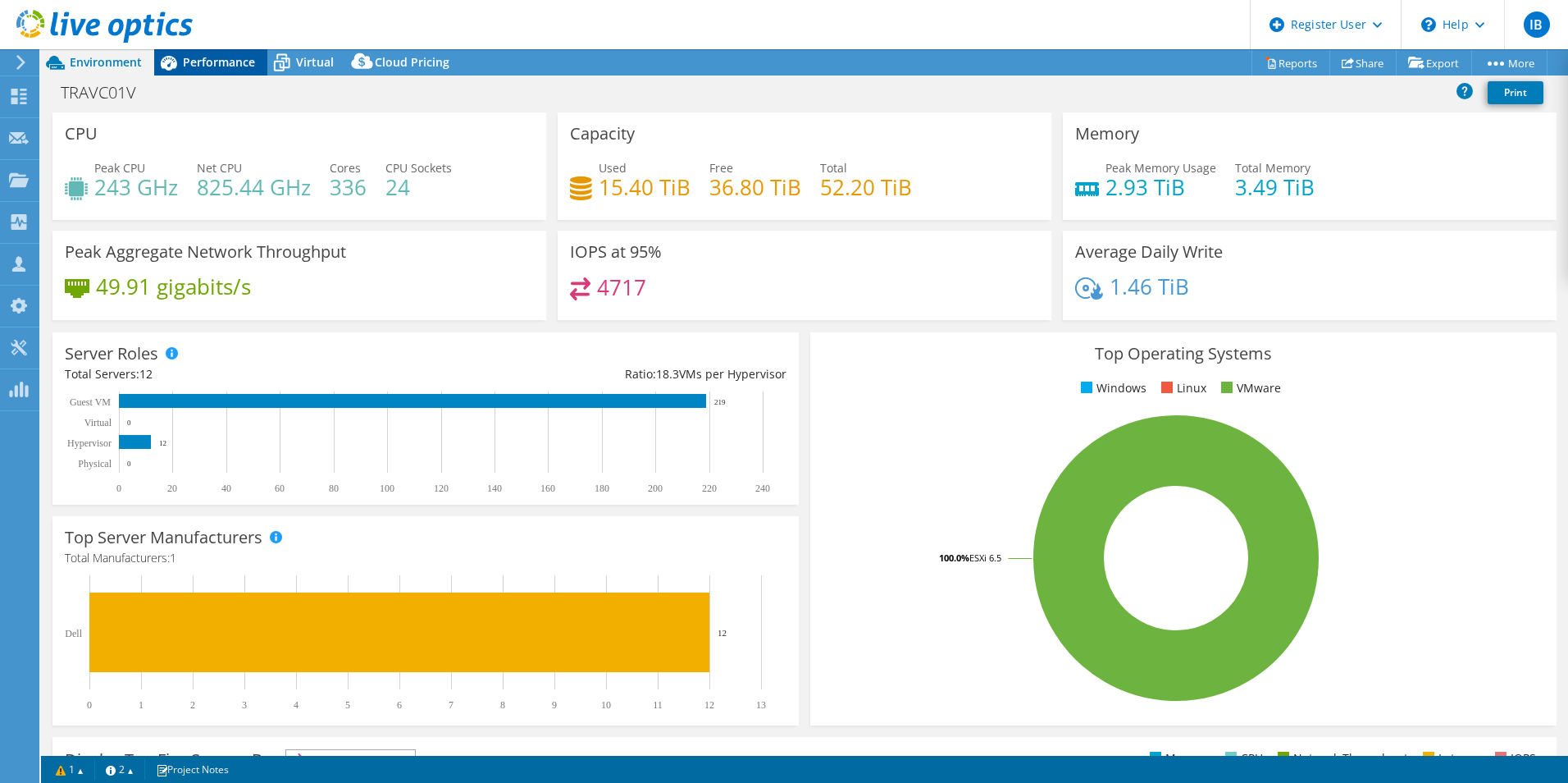
click at [219, 70] on div "Performance" at bounding box center [211, 63] width 113 height 27
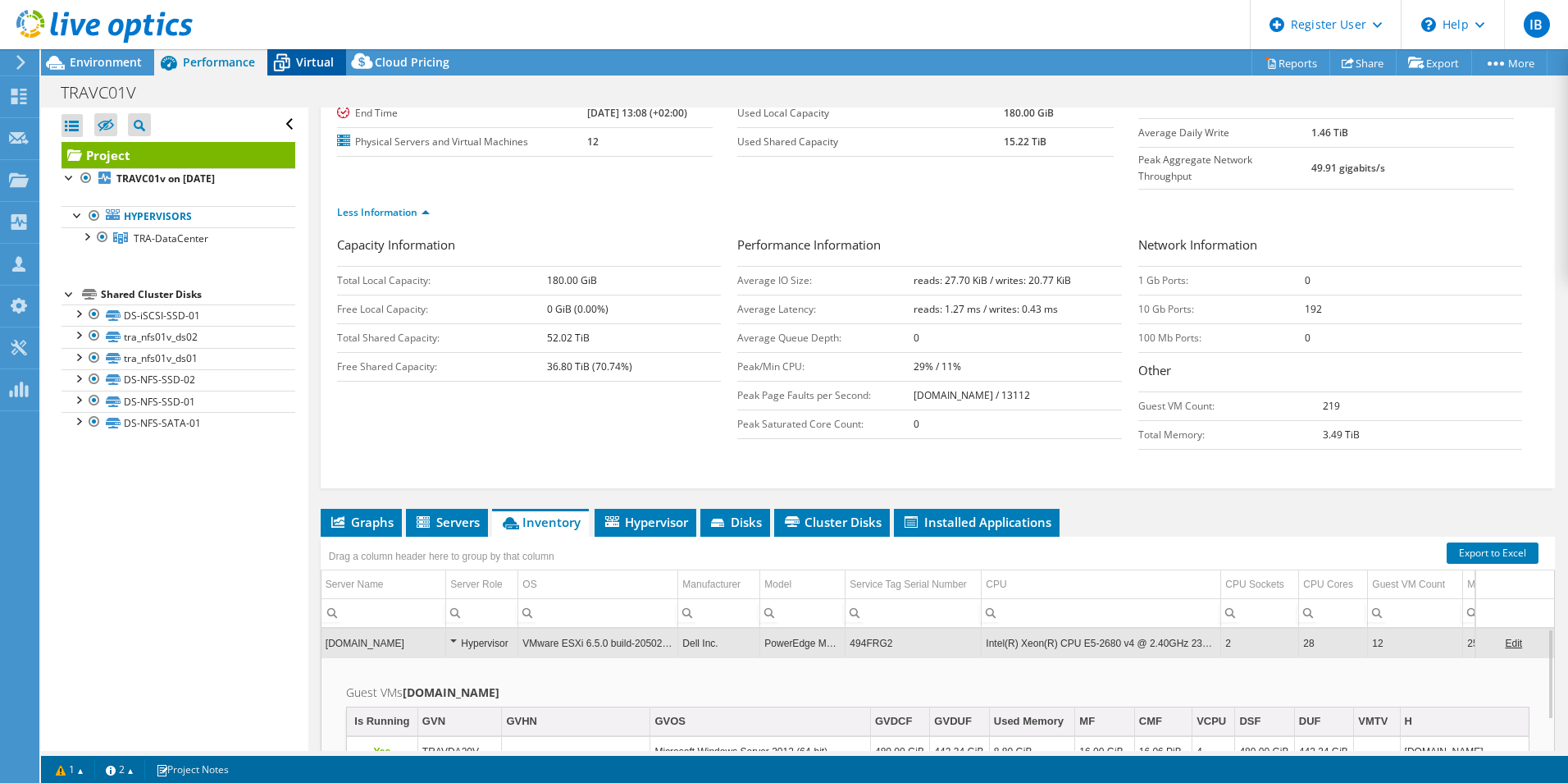
click at [319, 69] on span "Virtual" at bounding box center [314, 62] width 38 height 16
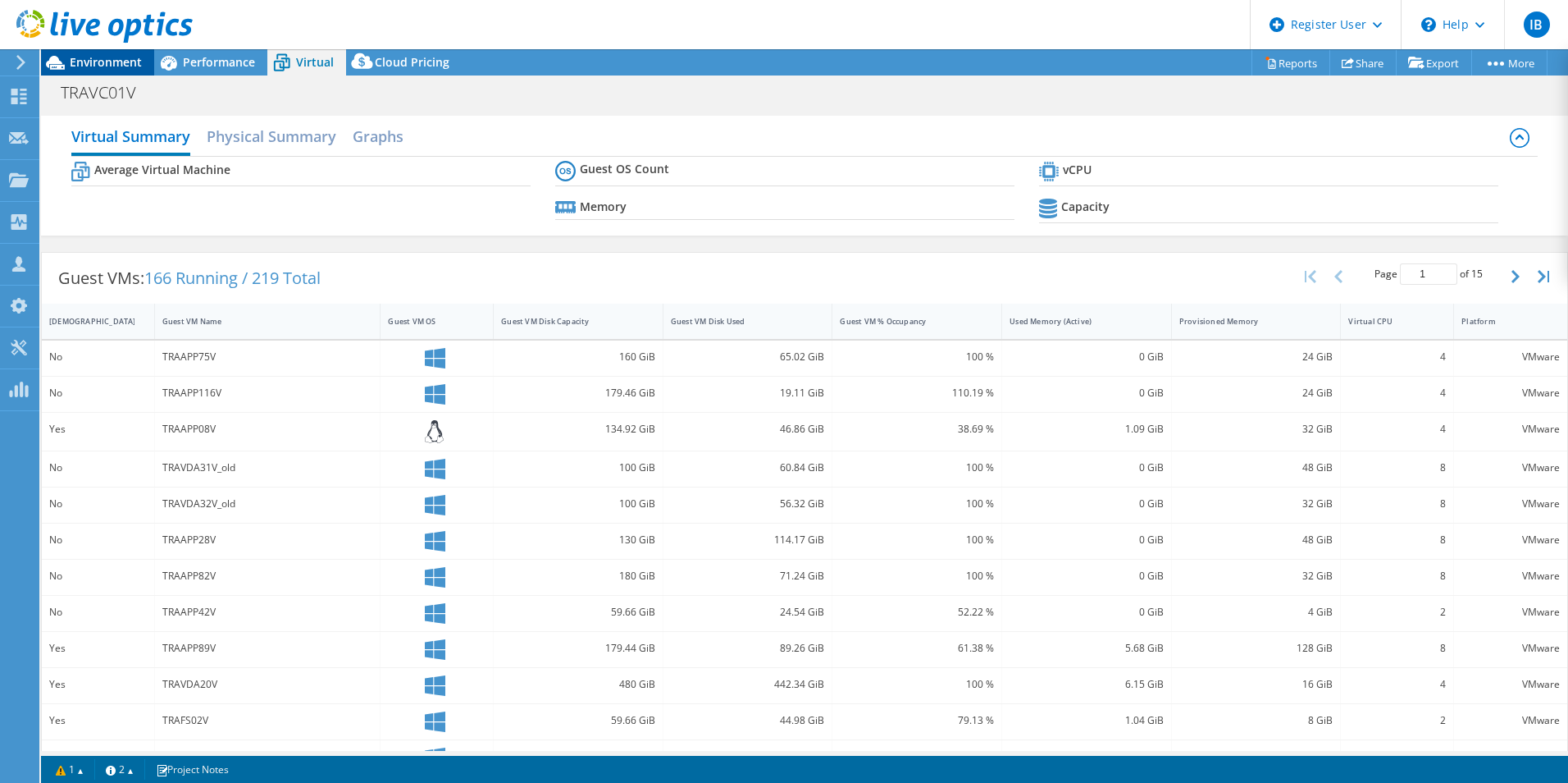
click at [118, 58] on span "Environment" at bounding box center [106, 62] width 73 height 16
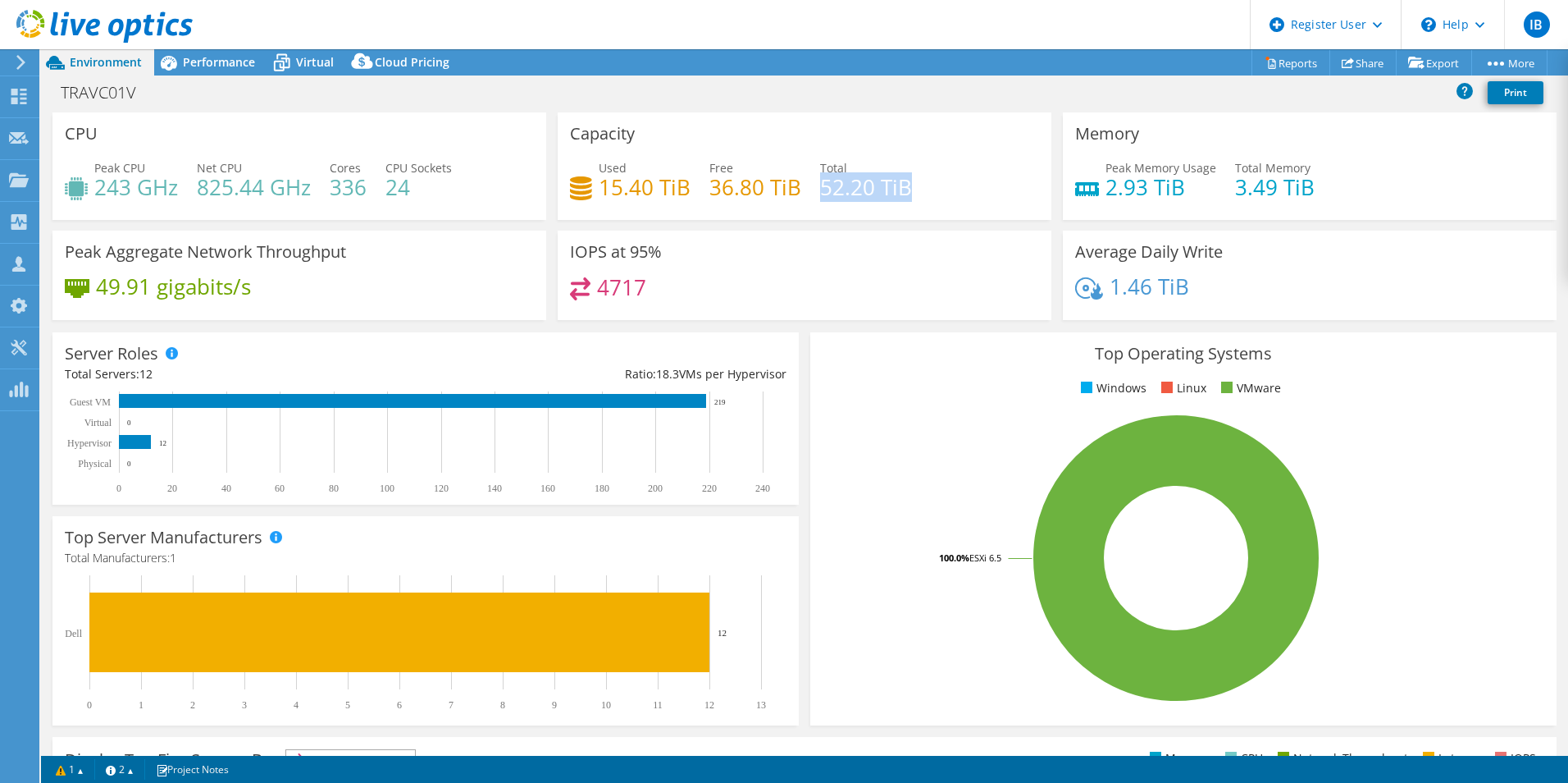
drag, startPoint x: 909, startPoint y: 192, endPoint x: 814, endPoint y: 182, distance: 95.5
click at [814, 182] on div "Used 15.40 TiB Free 36.80 TiB Total 52.20 TiB" at bounding box center [805, 186] width 469 height 53
click at [189, 65] on span "Performance" at bounding box center [220, 62] width 73 height 16
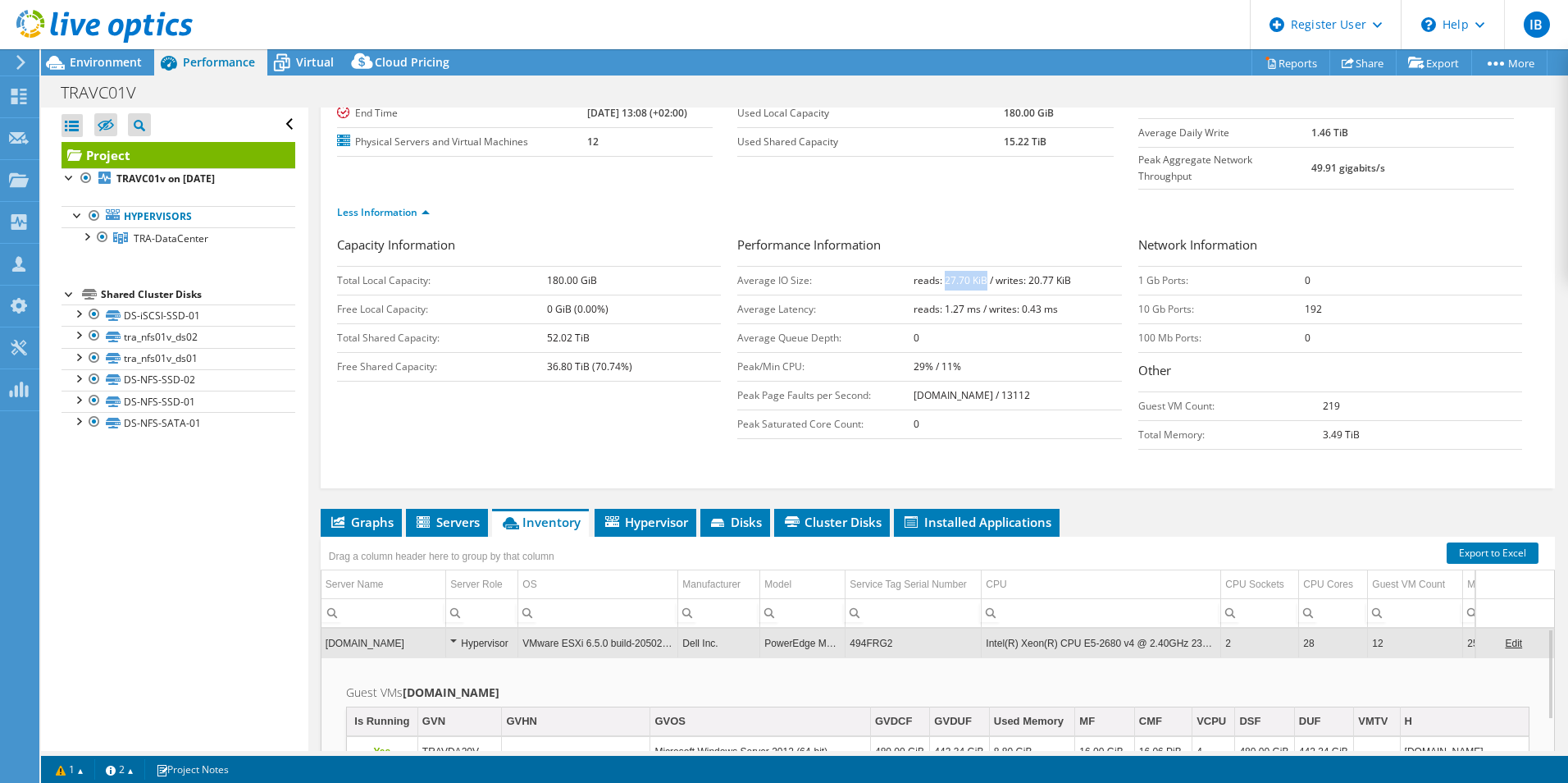
drag, startPoint x: 980, startPoint y: 246, endPoint x: 938, endPoint y: 245, distance: 42.0
click at [938, 274] on b "reads: 27.70 KiB / writes: 20.77 KiB" at bounding box center [993, 281] width 158 height 14
drag, startPoint x: 938, startPoint y: 245, endPoint x: 969, endPoint y: 247, distance: 31.1
click at [969, 274] on b "reads: 27.70 KiB / writes: 20.77 KiB" at bounding box center [993, 281] width 158 height 14
drag, startPoint x: 1065, startPoint y: 248, endPoint x: 1022, endPoint y: 248, distance: 43.0
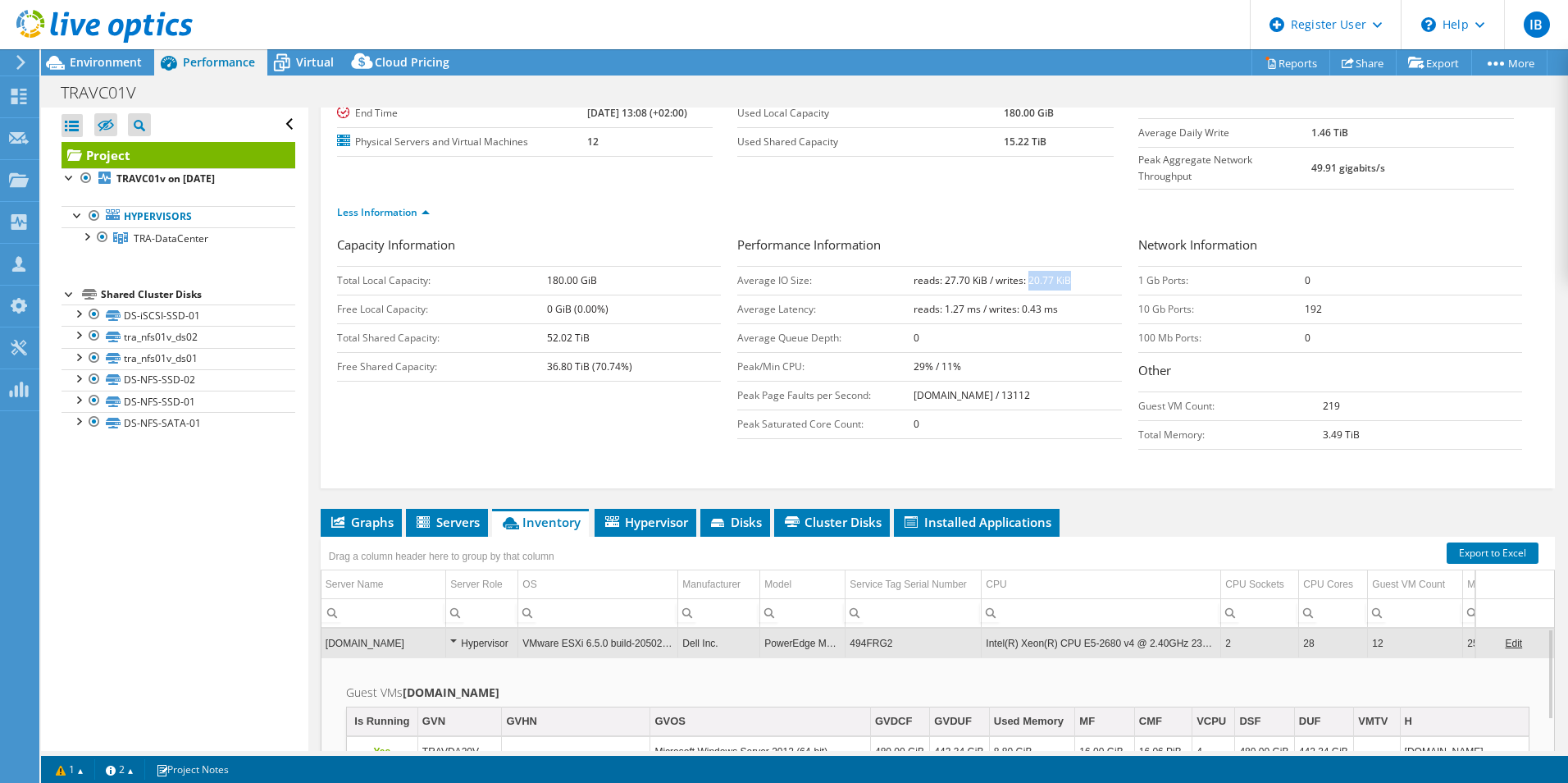
click at [1022, 266] on td "reads: 27.70 KiB / writes: 20.77 KiB" at bounding box center [1017, 280] width 207 height 28
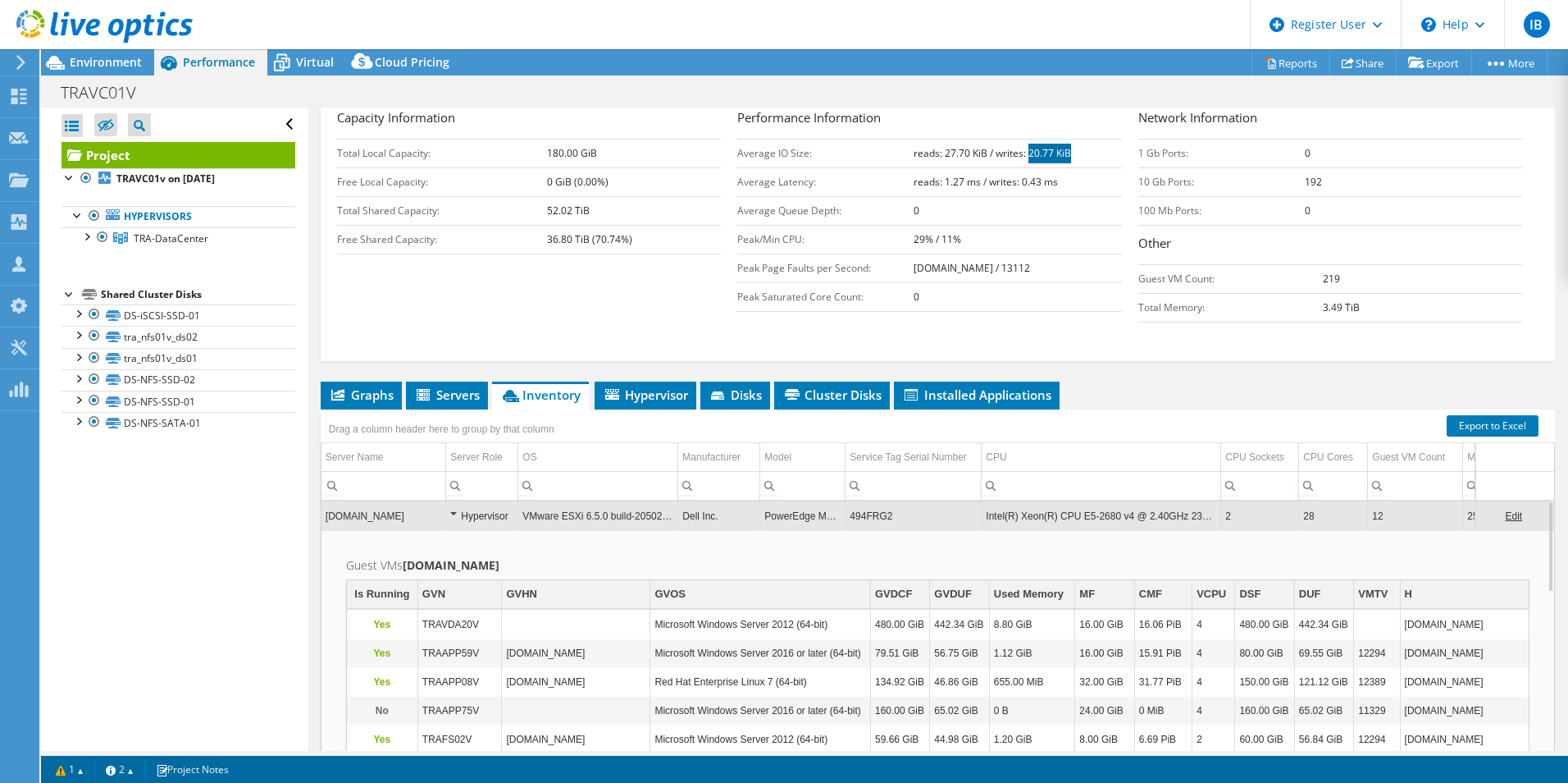
scroll to position [337, 0]
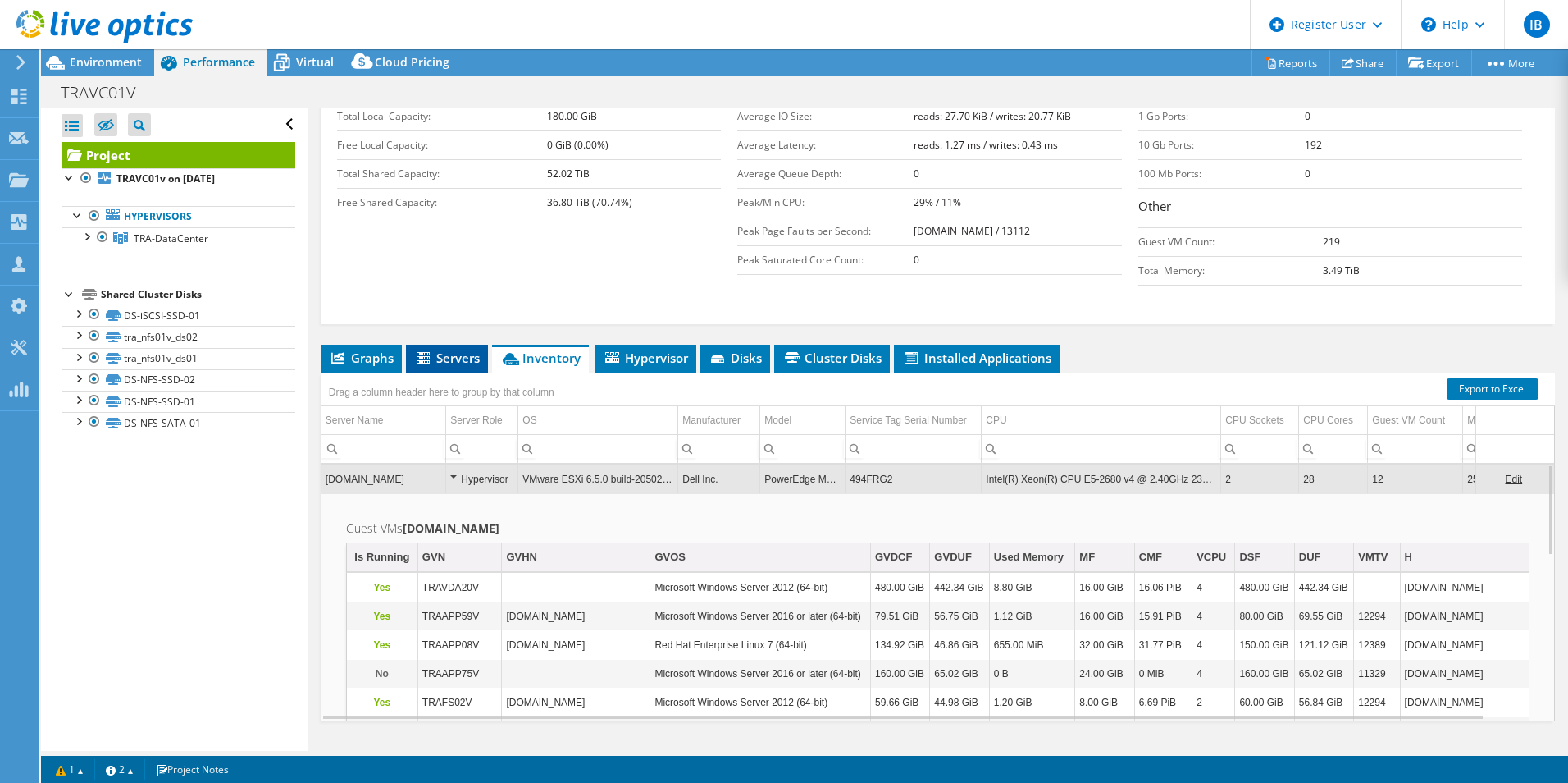
click at [452, 350] on span "Servers" at bounding box center [447, 358] width 66 height 17
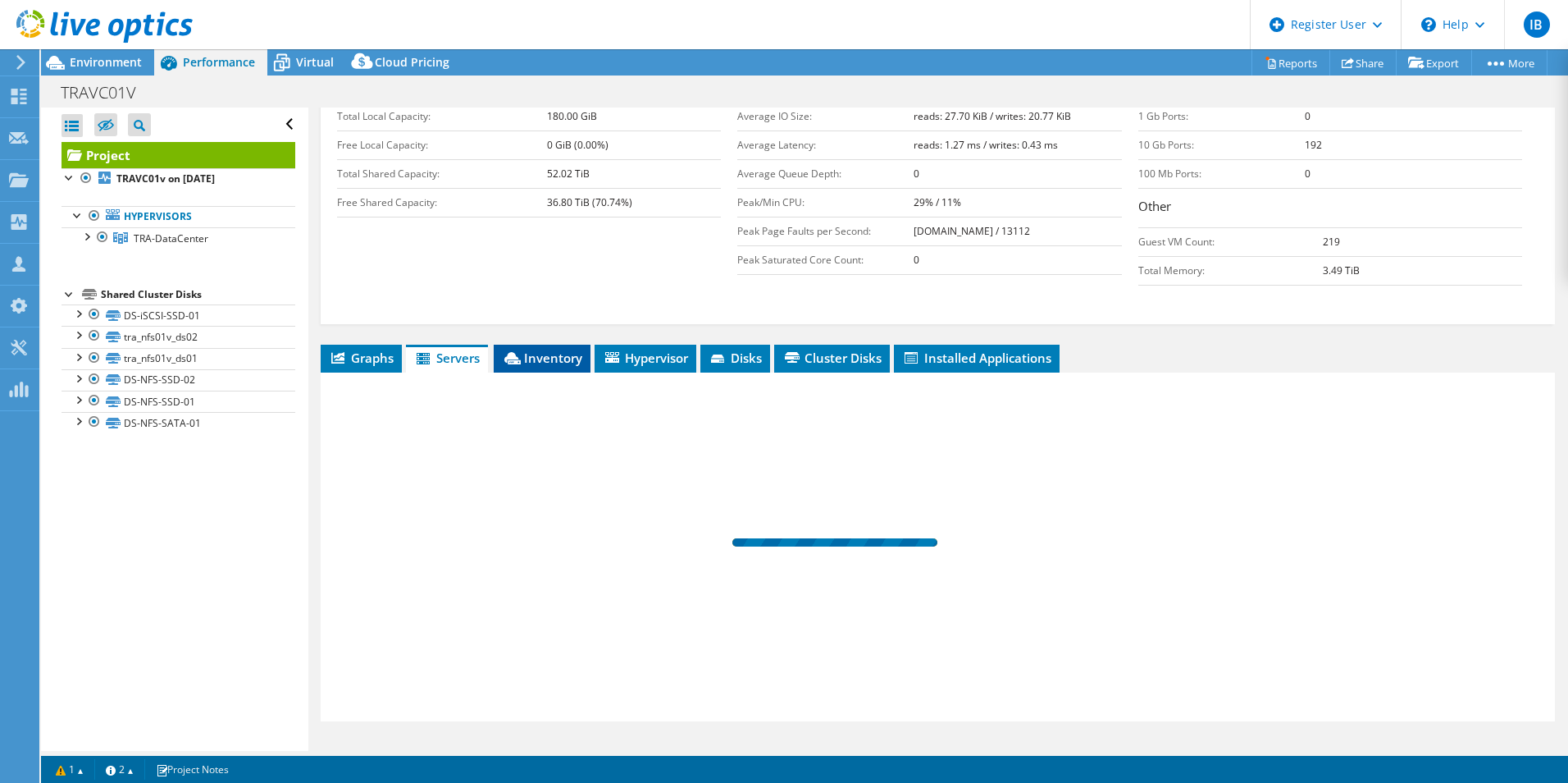
click at [544, 350] on span "Inventory" at bounding box center [542, 358] width 81 height 17
